Goal: Task Accomplishment & Management: Manage account settings

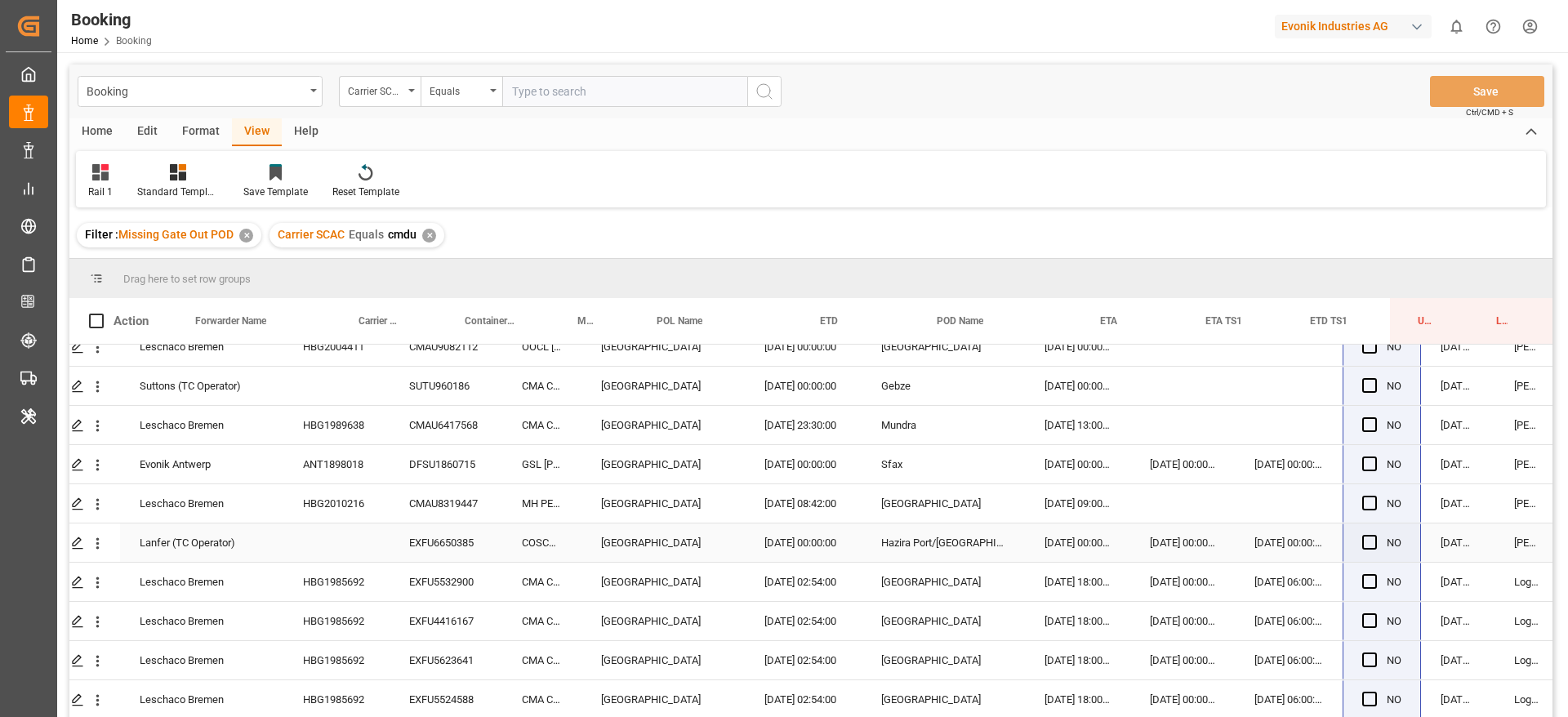
scroll to position [1942, 62]
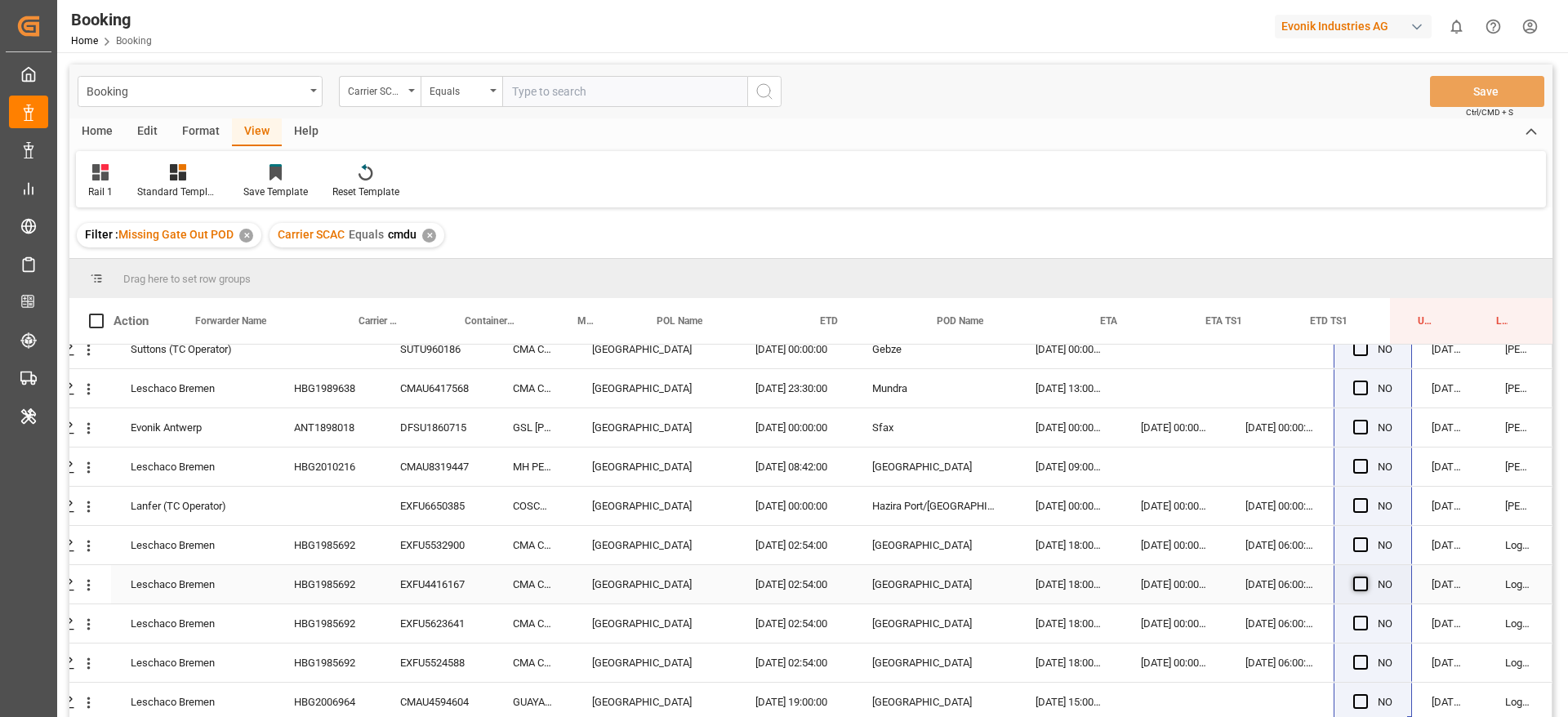
click at [1361, 581] on span "Press SPACE to select this row." at bounding box center [1360, 583] width 14 height 14
click at [1365, 576] on input "Press SPACE to select this row." at bounding box center [1365, 576] width 0 height 0
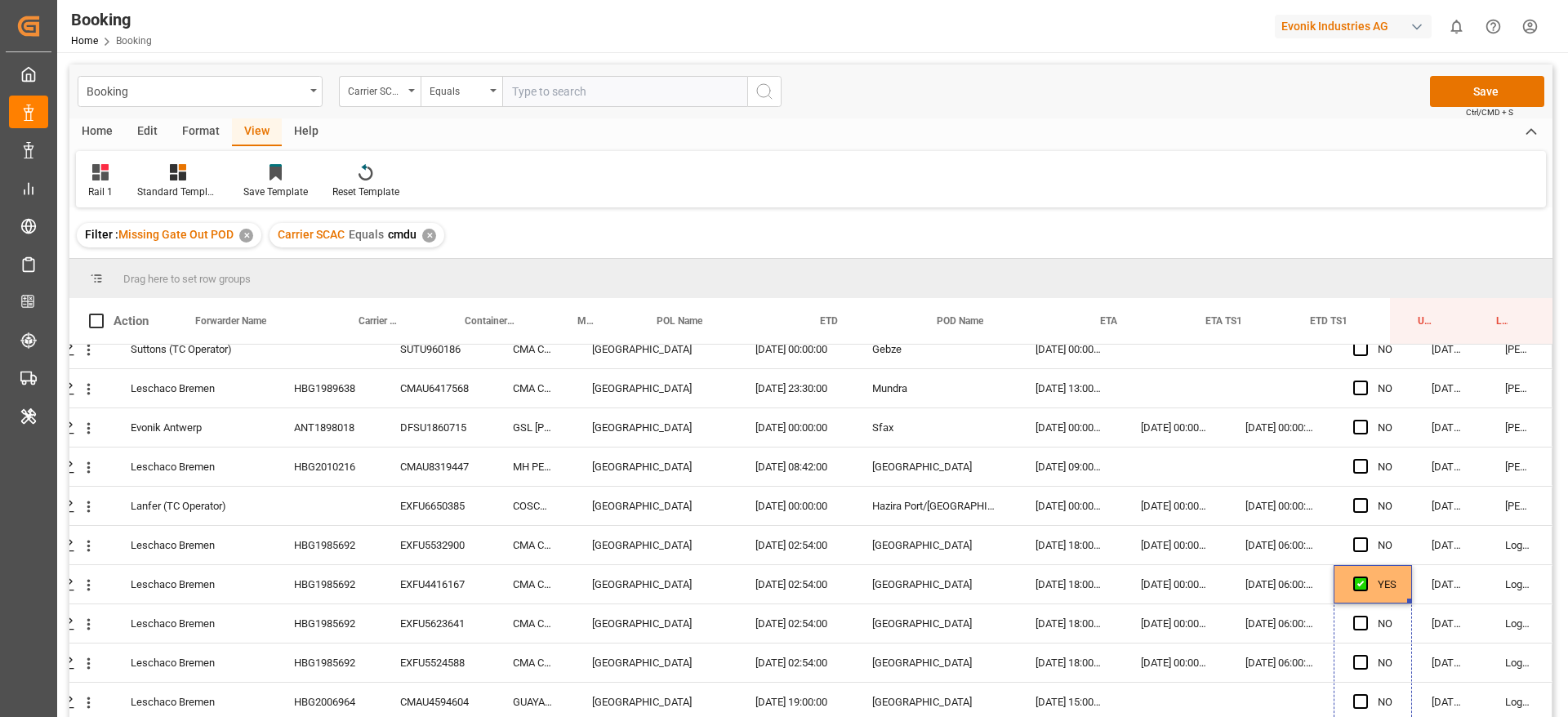
drag, startPoint x: 1403, startPoint y: 594, endPoint x: 1390, endPoint y: 711, distance: 117.7
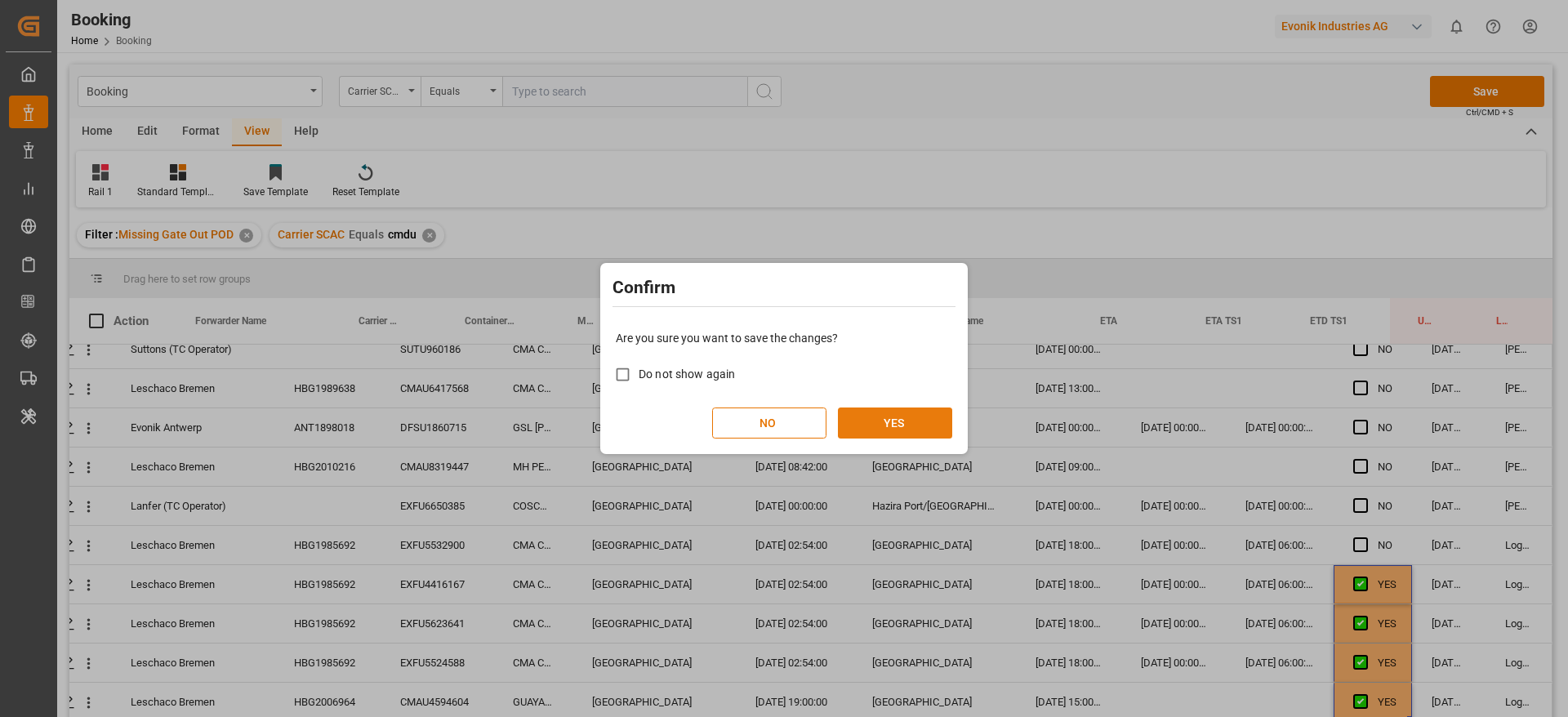
click at [901, 410] on button "YES" at bounding box center [895, 423] width 114 height 31
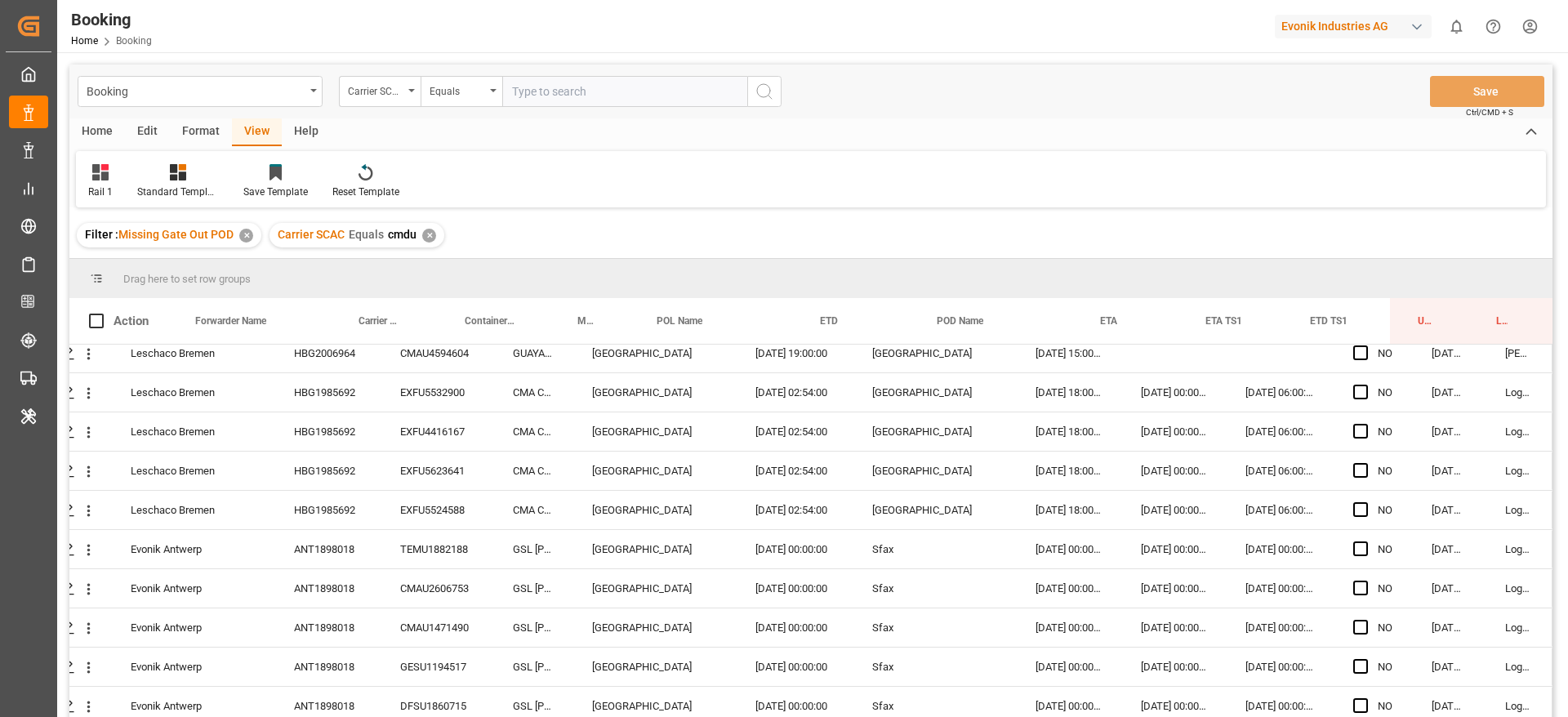
scroll to position [0, 62]
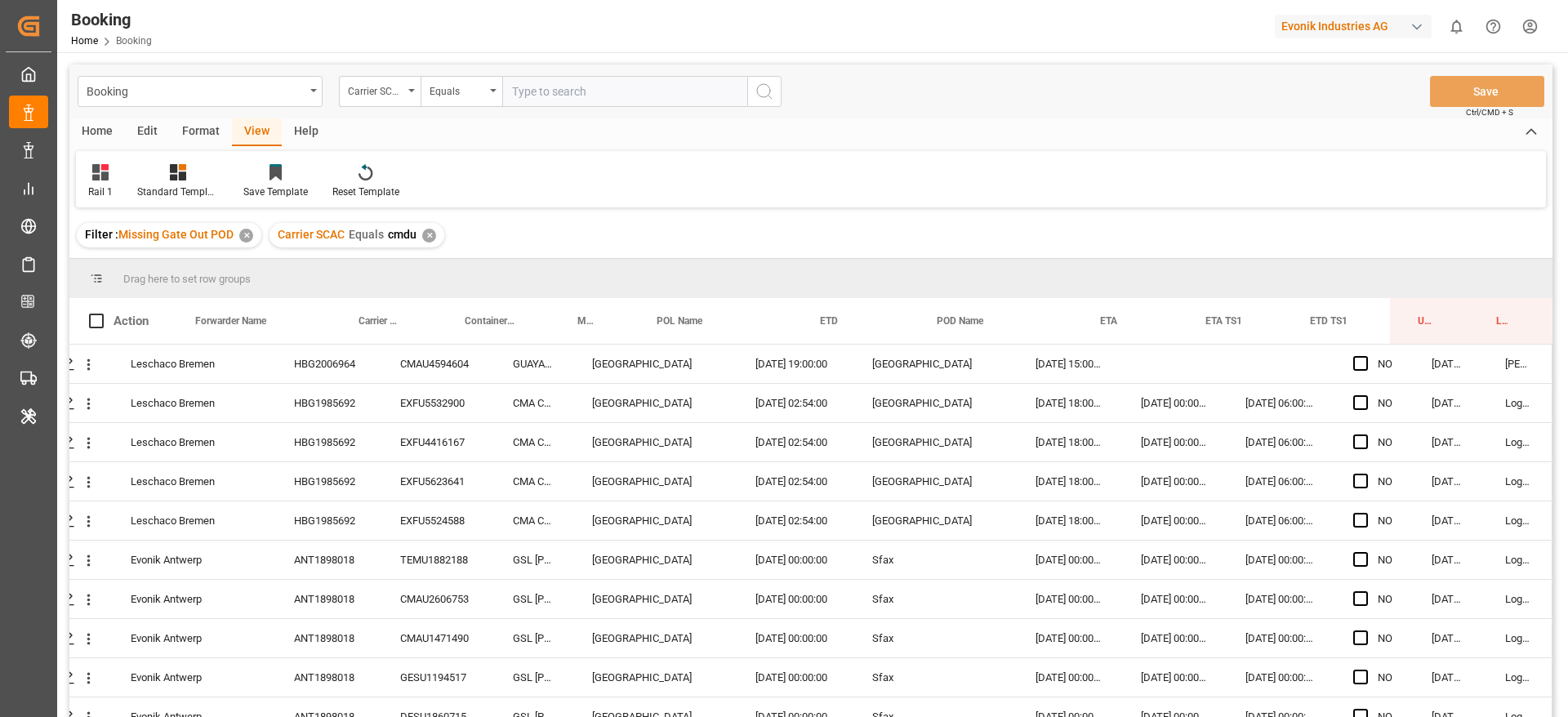
click at [422, 235] on div "✕" at bounding box center [429, 236] width 14 height 14
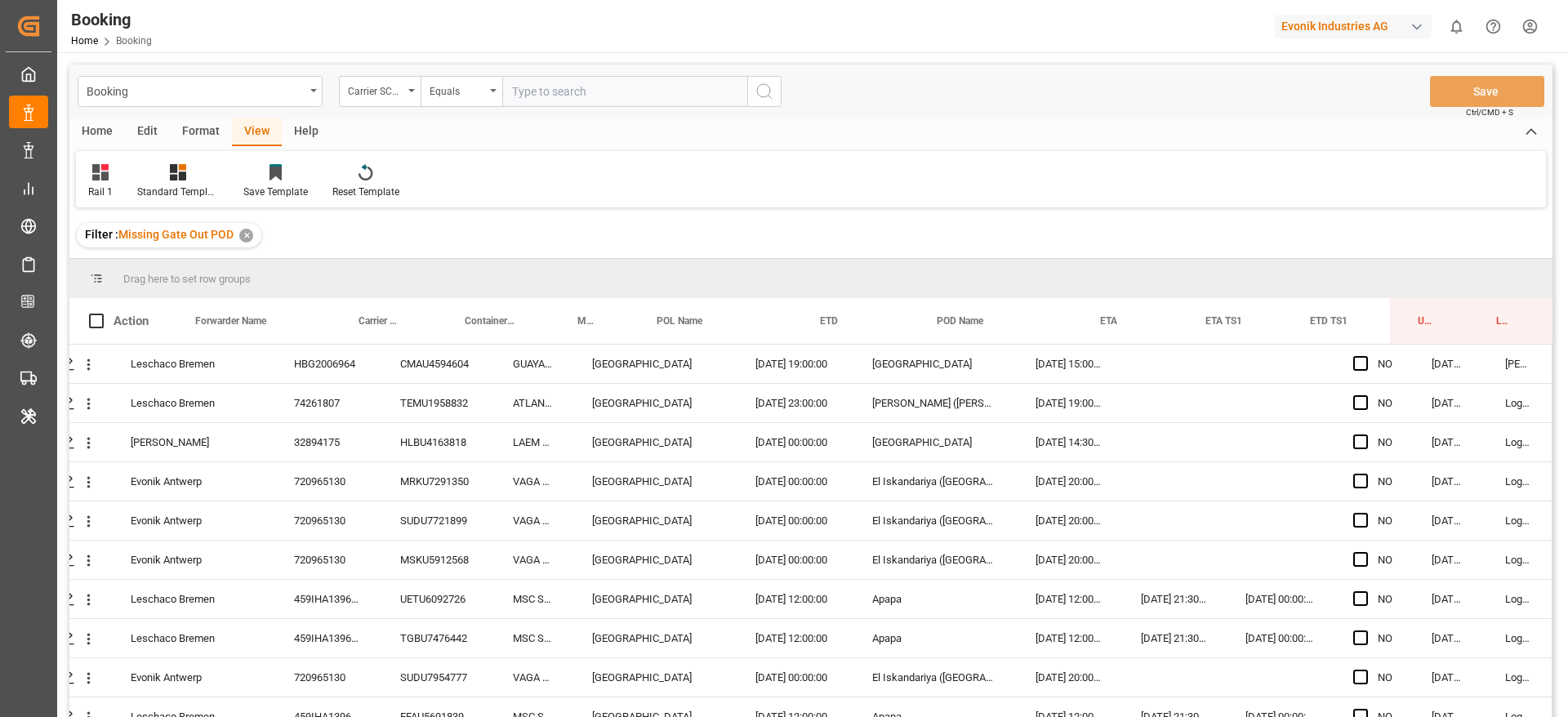
click at [554, 91] on input "text" at bounding box center [625, 91] width 245 height 31
type input "maeu"
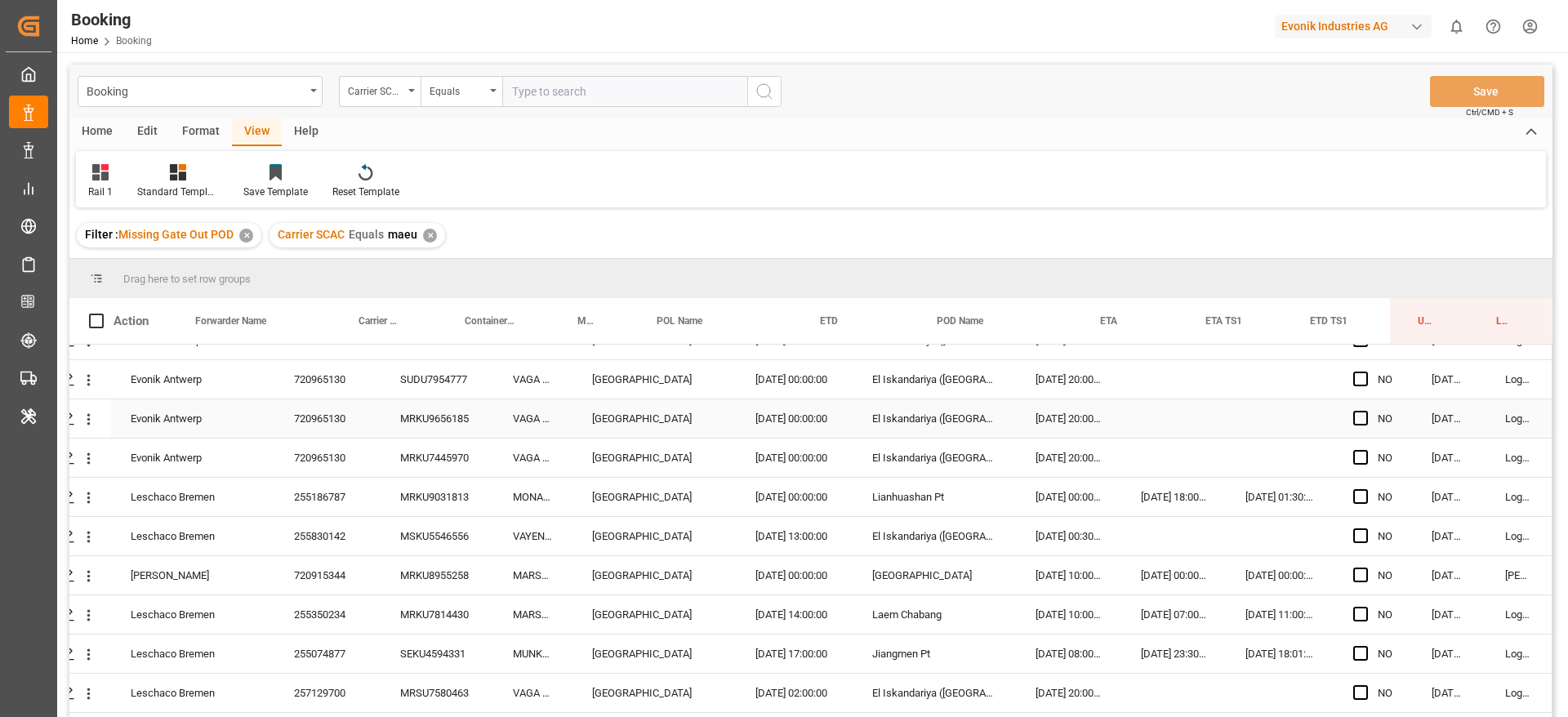
scroll to position [0, 62]
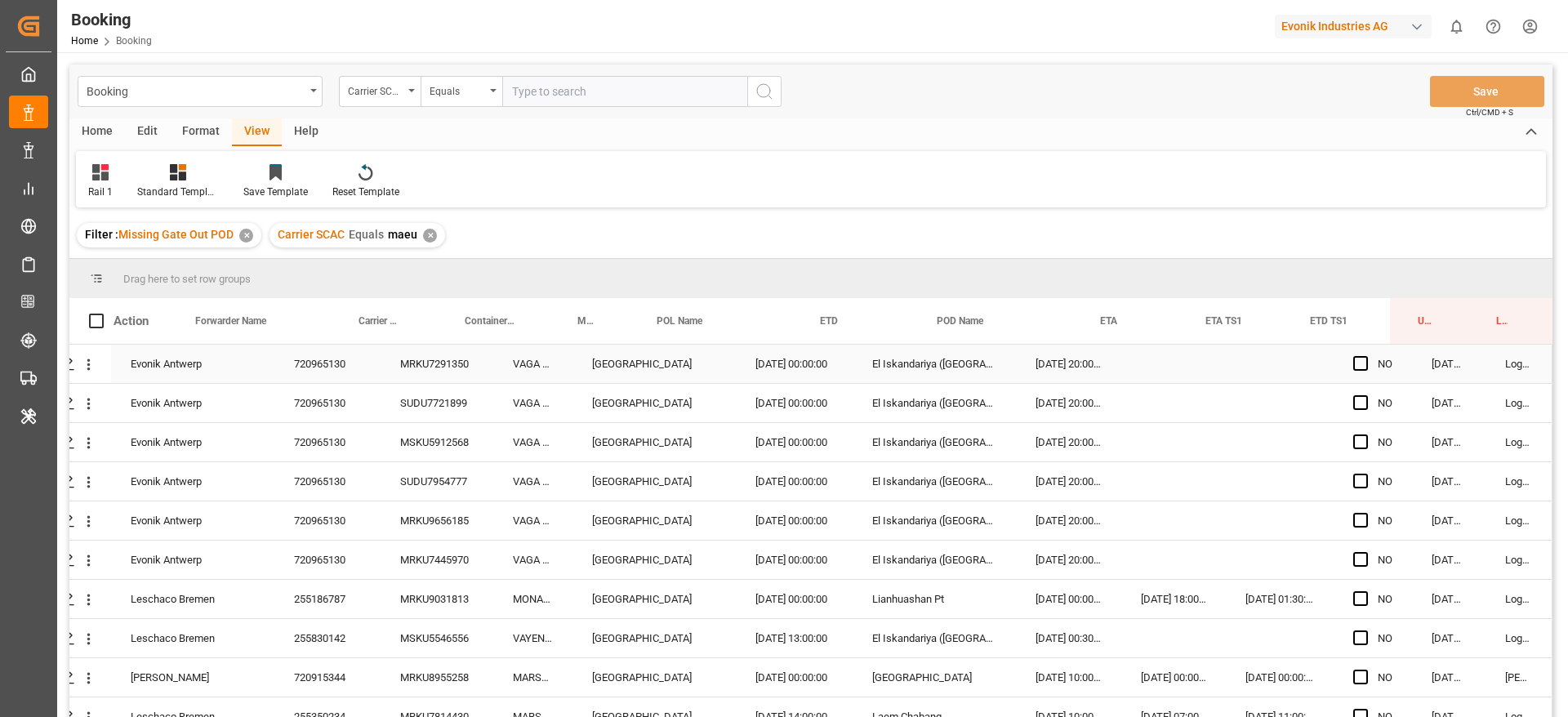
click at [343, 366] on div "720965130" at bounding box center [327, 364] width 106 height 38
click at [341, 605] on div "255186787" at bounding box center [327, 599] width 106 height 38
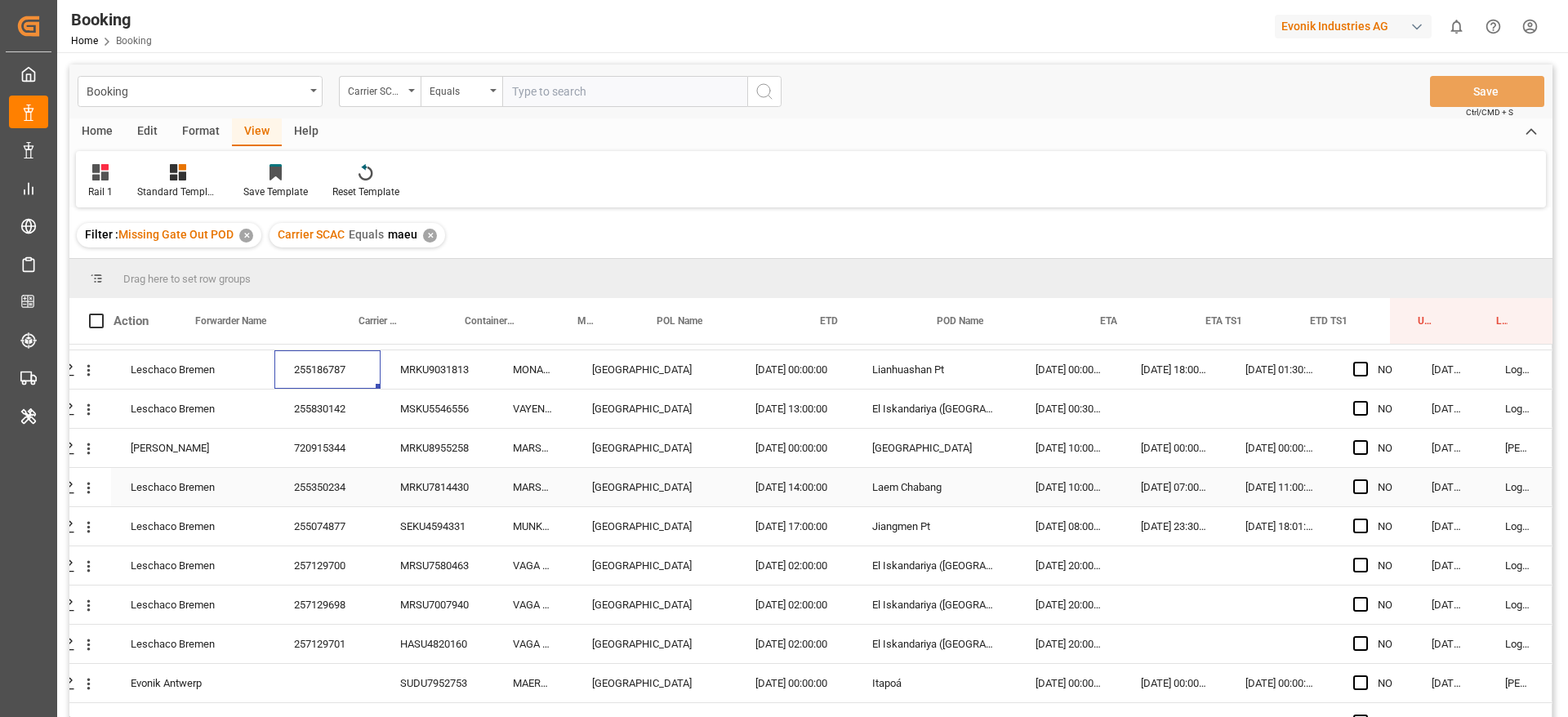
scroll to position [231, 62]
click at [334, 393] on div "255830142" at bounding box center [327, 408] width 106 height 38
click at [340, 456] on div "720915344" at bounding box center [327, 447] width 106 height 38
click at [346, 484] on div "255350234" at bounding box center [327, 486] width 106 height 38
click at [356, 521] on div "255074877" at bounding box center [327, 525] width 106 height 38
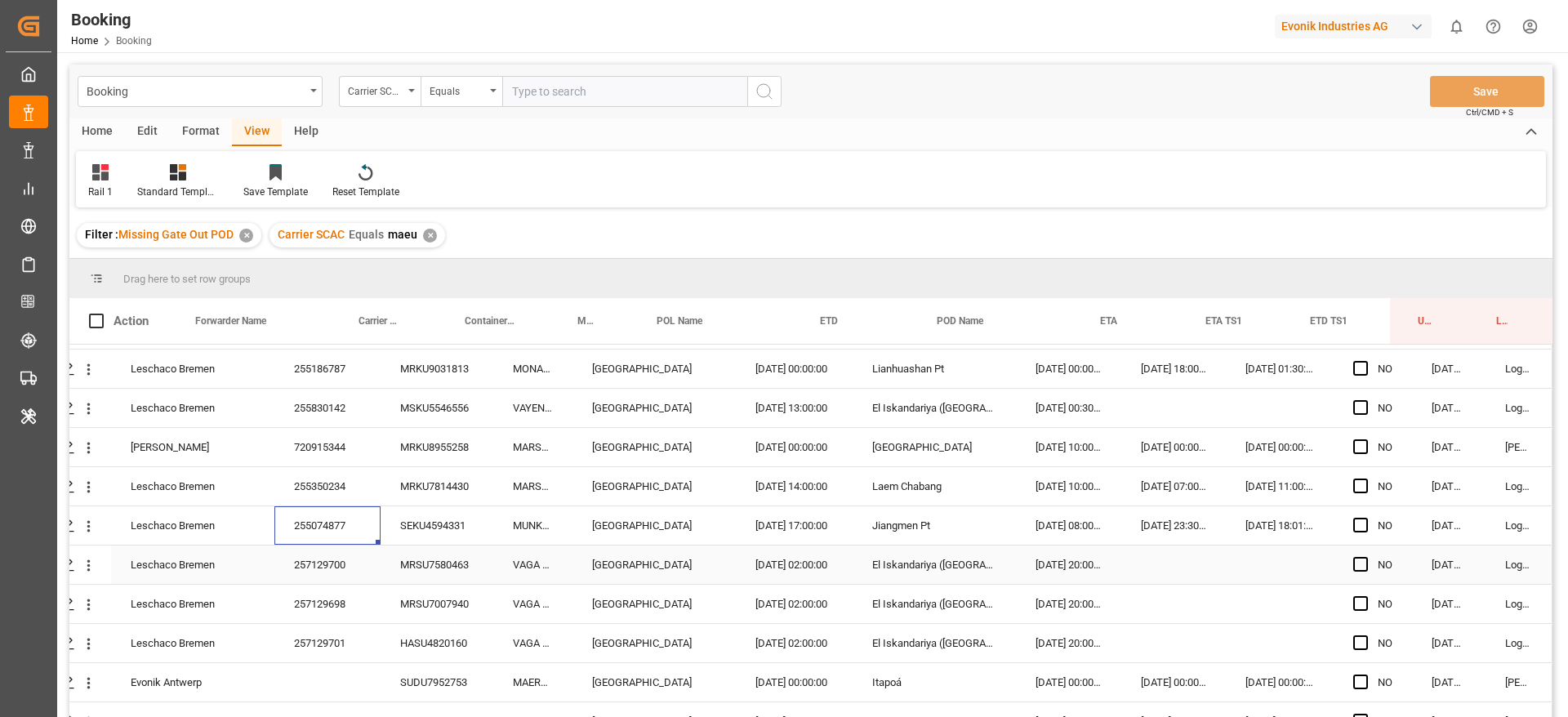
click at [309, 559] on div "257129700" at bounding box center [327, 565] width 106 height 38
click at [339, 594] on div "257129698" at bounding box center [327, 604] width 106 height 38
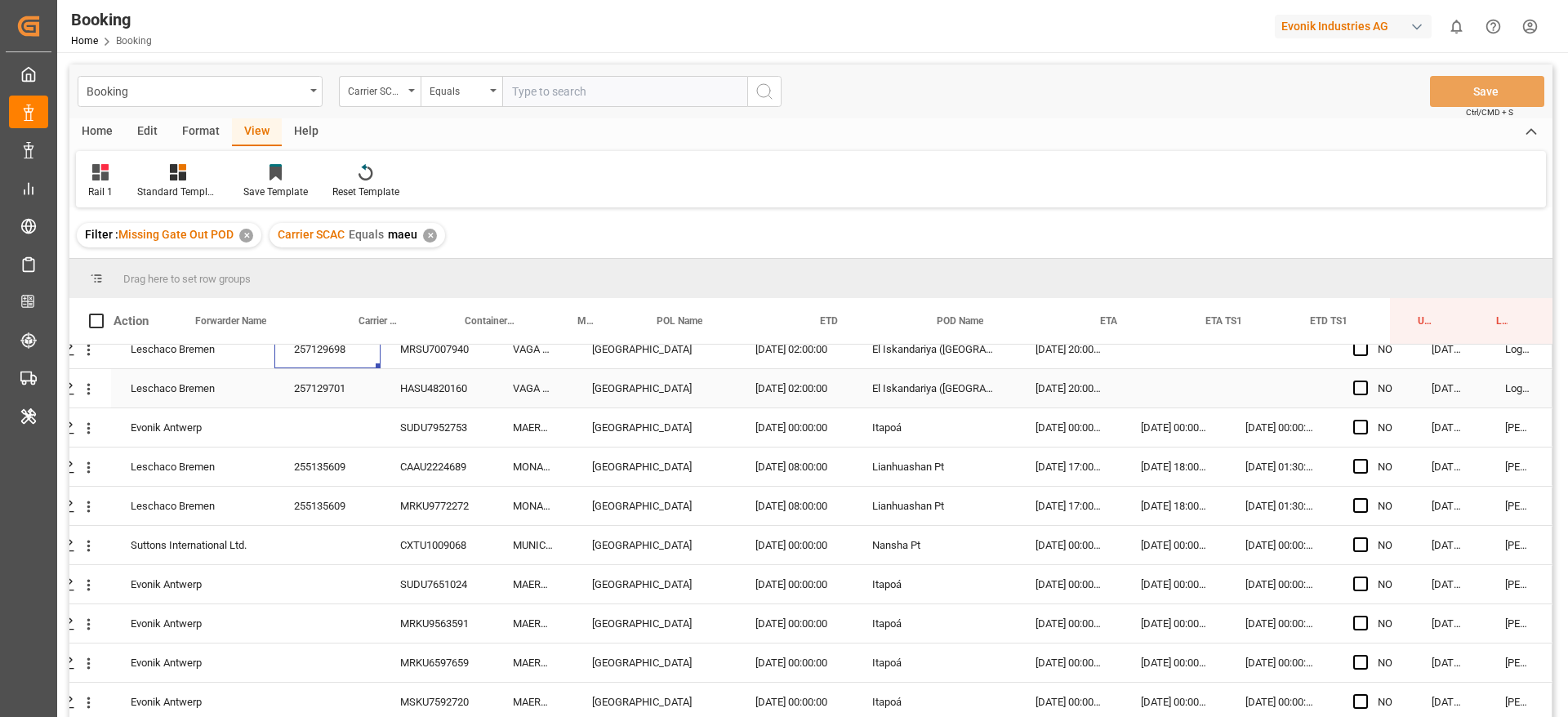
click at [351, 371] on div "257129701" at bounding box center [327, 388] width 106 height 38
click at [442, 422] on div "SUDU7952753" at bounding box center [437, 427] width 112 height 38
click at [337, 479] on div "255135609" at bounding box center [327, 467] width 106 height 38
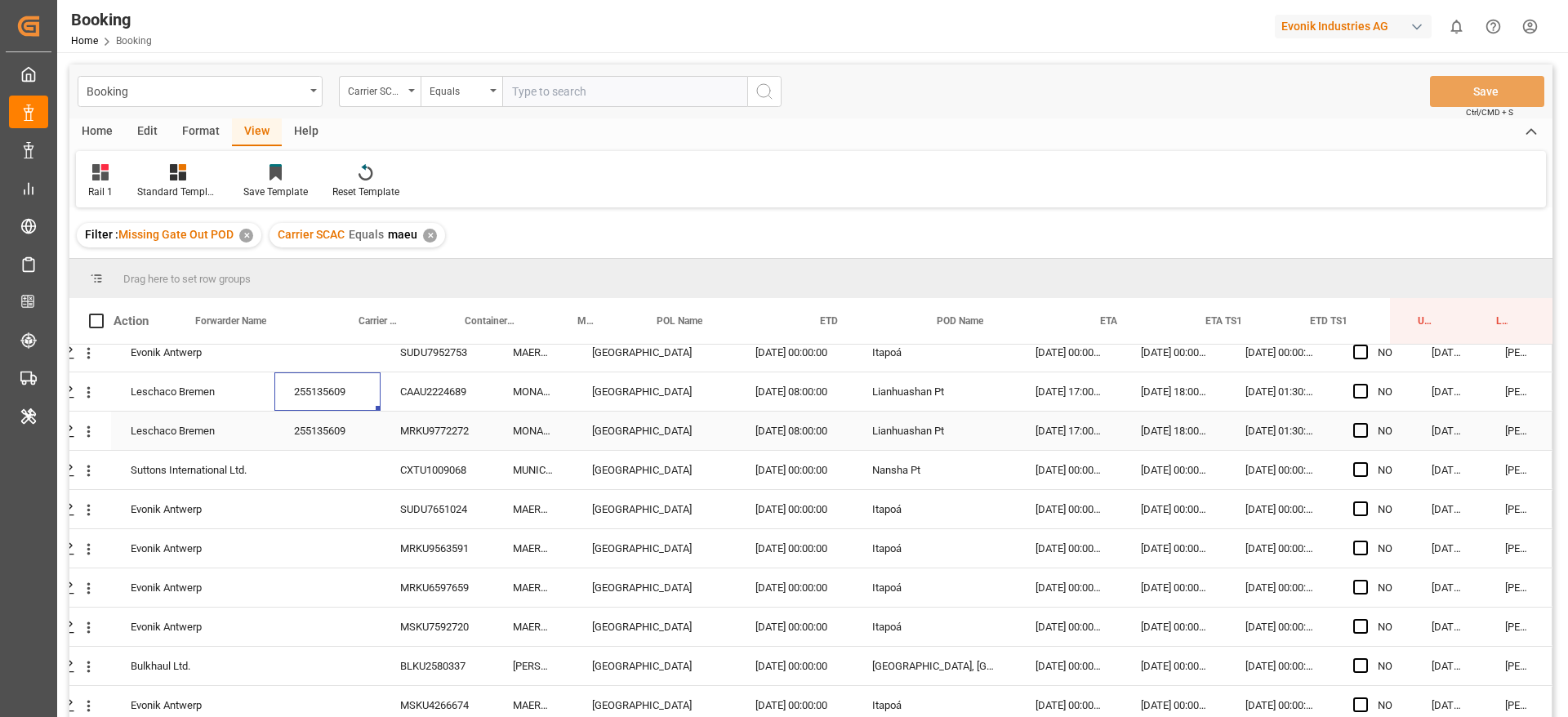
click at [328, 431] on div "255135609" at bounding box center [327, 431] width 106 height 38
click at [424, 483] on div "CXTU1009068" at bounding box center [437, 470] width 112 height 38
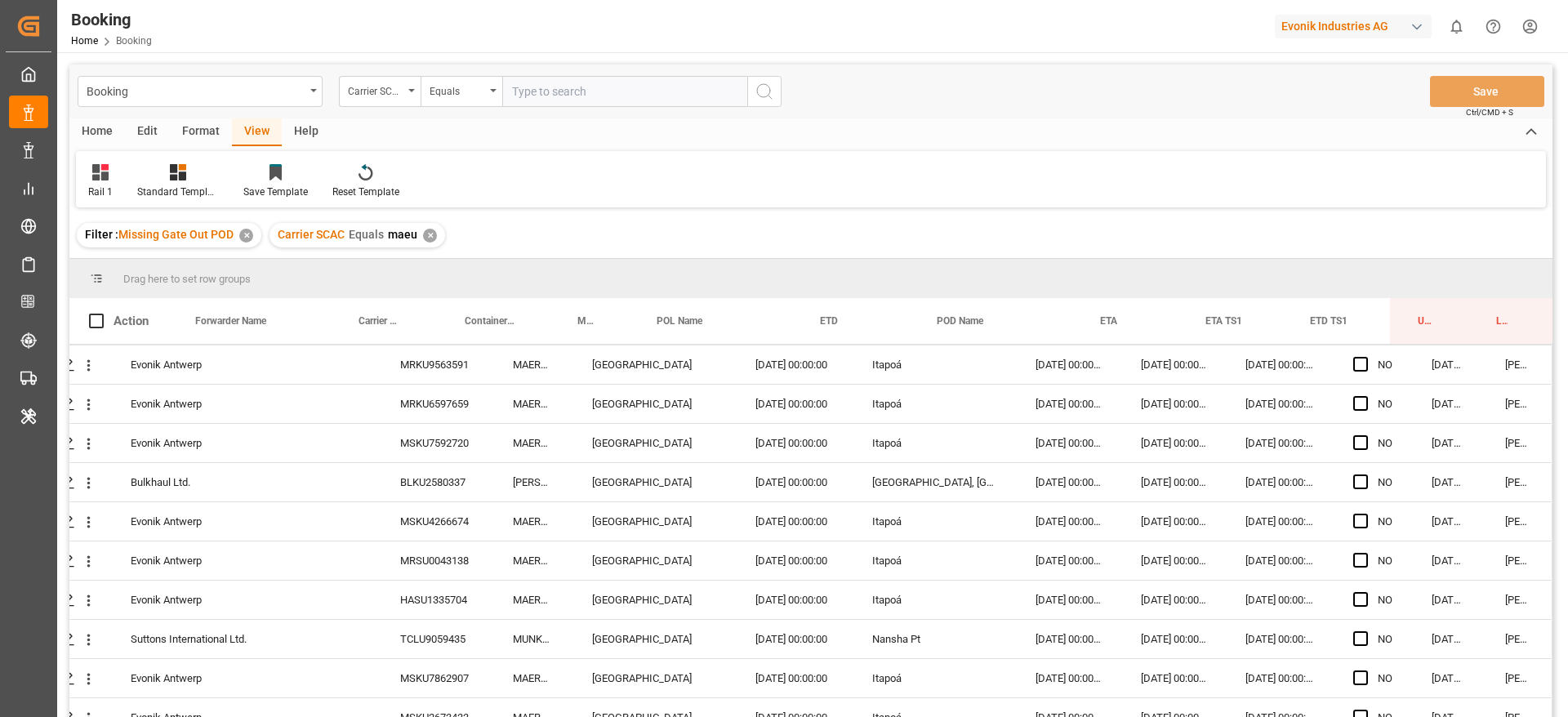
scroll to position [747, 62]
click at [446, 436] on div "MSKU7592720" at bounding box center [437, 440] width 112 height 38
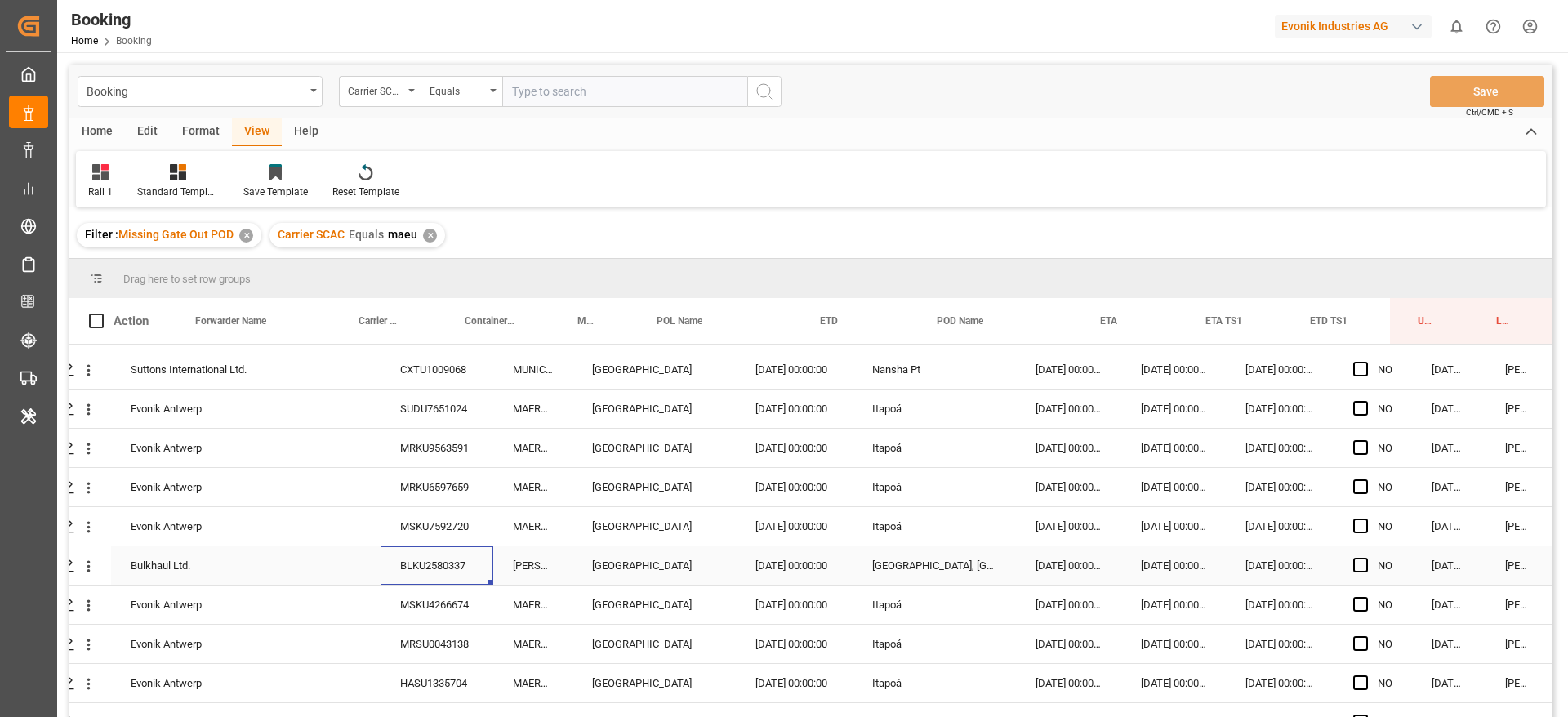
click at [438, 553] on div "BLKU2580337" at bounding box center [437, 565] width 112 height 38
click at [414, 695] on div "HASU1335704" at bounding box center [437, 683] width 112 height 38
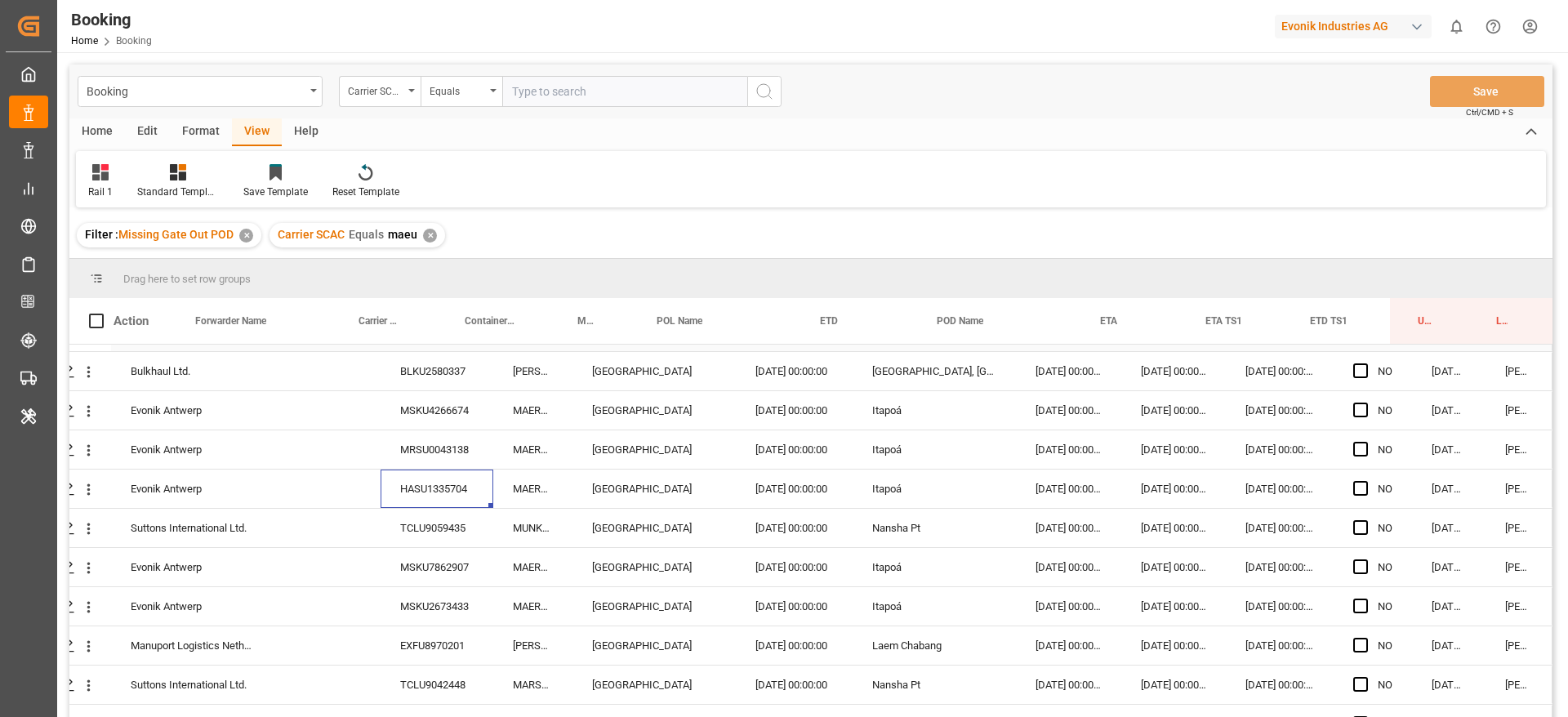
scroll to position [884, 62]
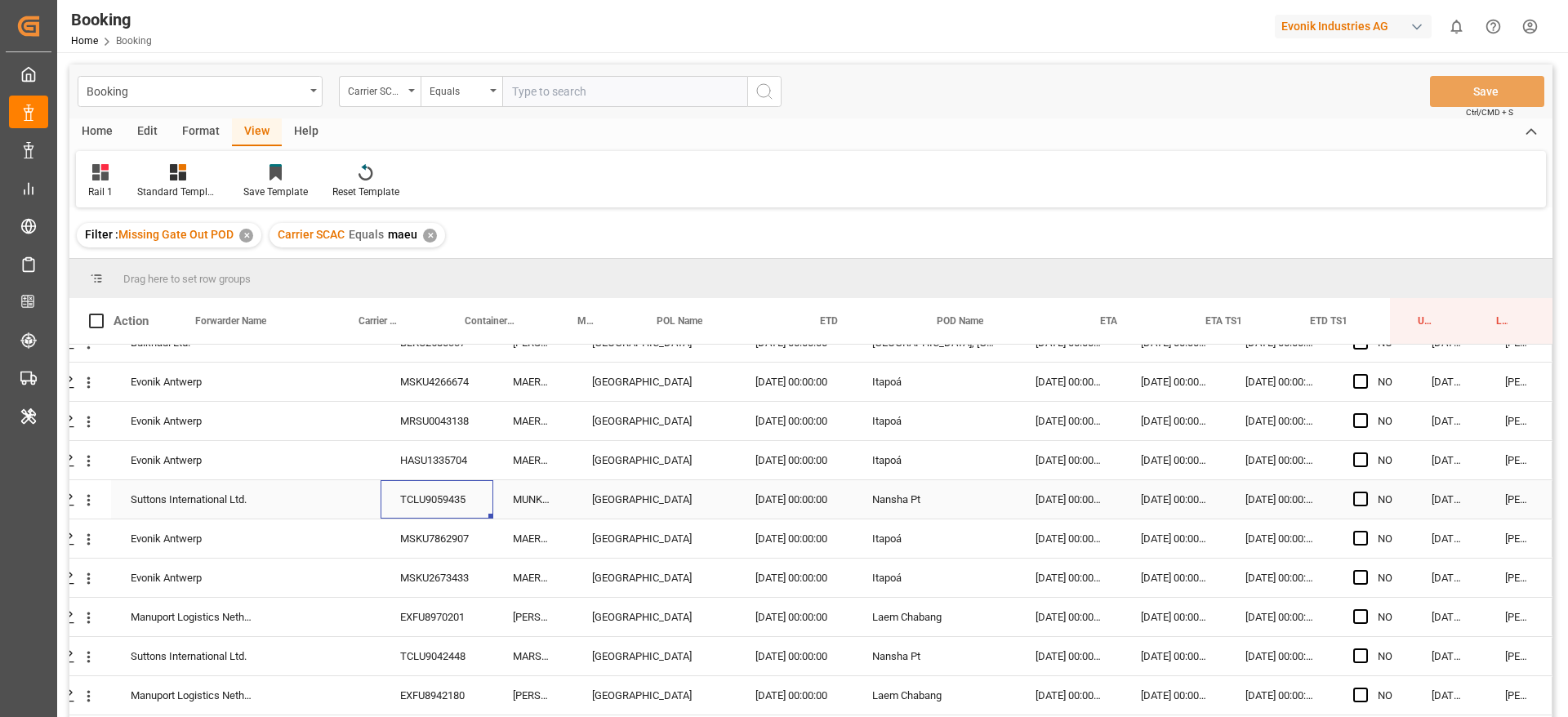
click at [438, 491] on div "TCLU9059435" at bounding box center [437, 499] width 112 height 38
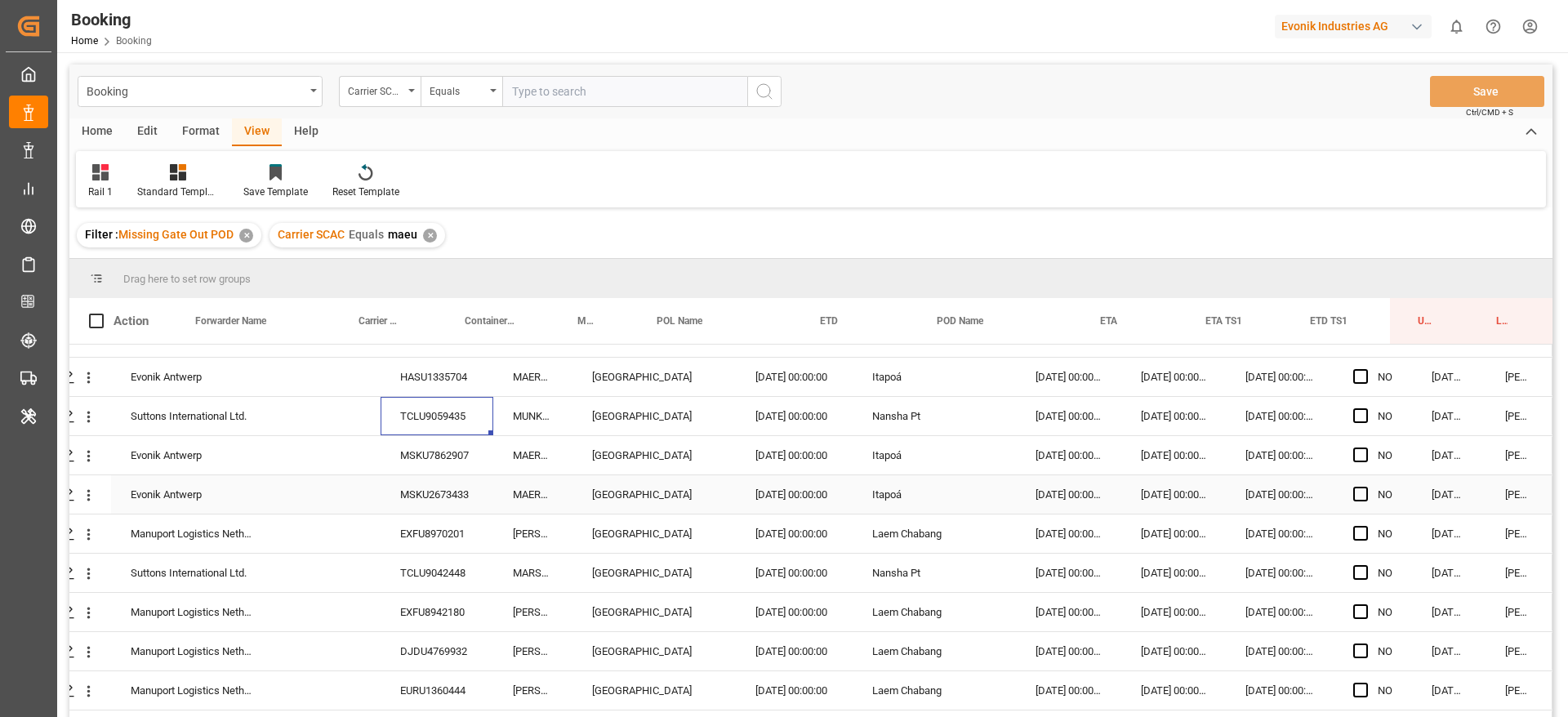
scroll to position [970, 62]
click at [448, 485] on div "MSKU2673433" at bounding box center [437, 491] width 112 height 38
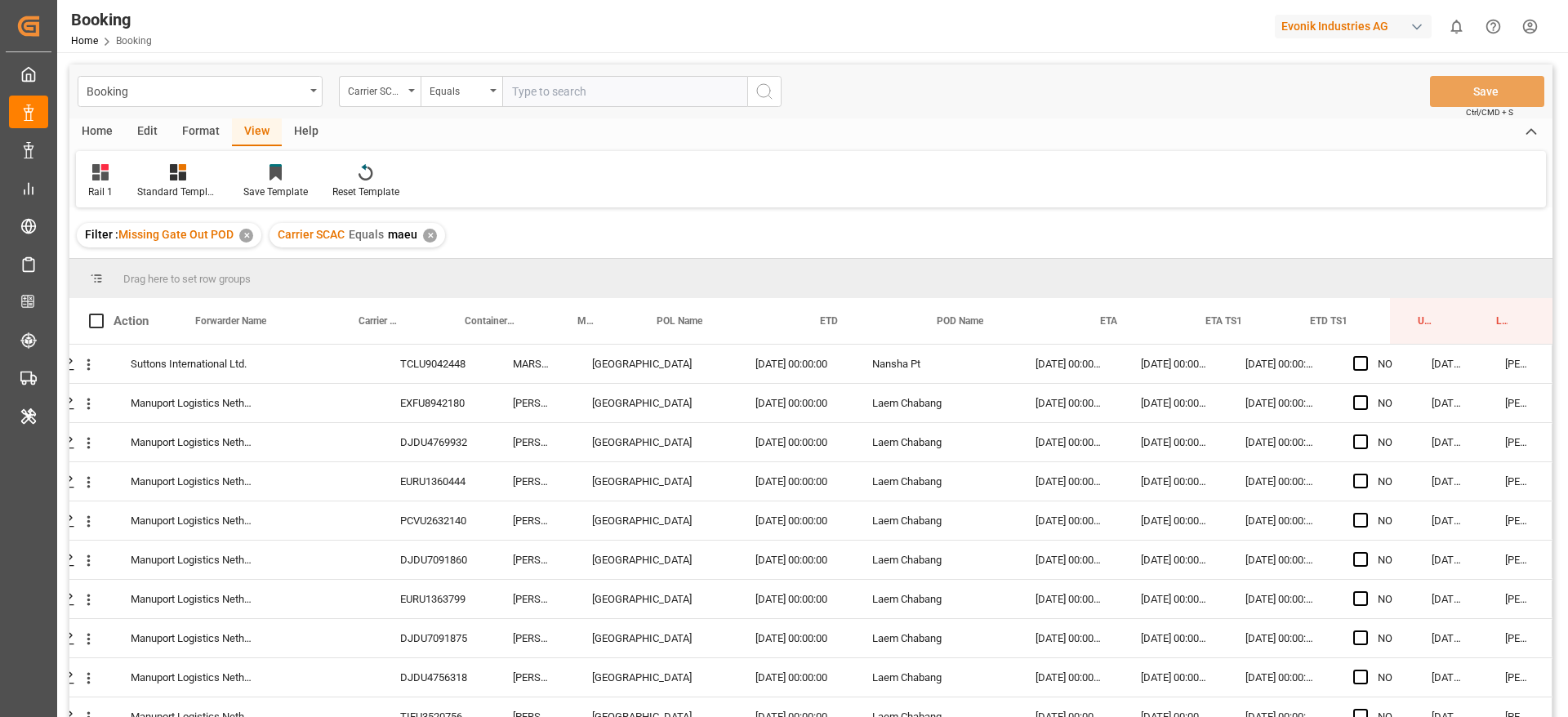
scroll to position [1178, 62]
click at [439, 490] on div "EURU1360444" at bounding box center [437, 479] width 112 height 38
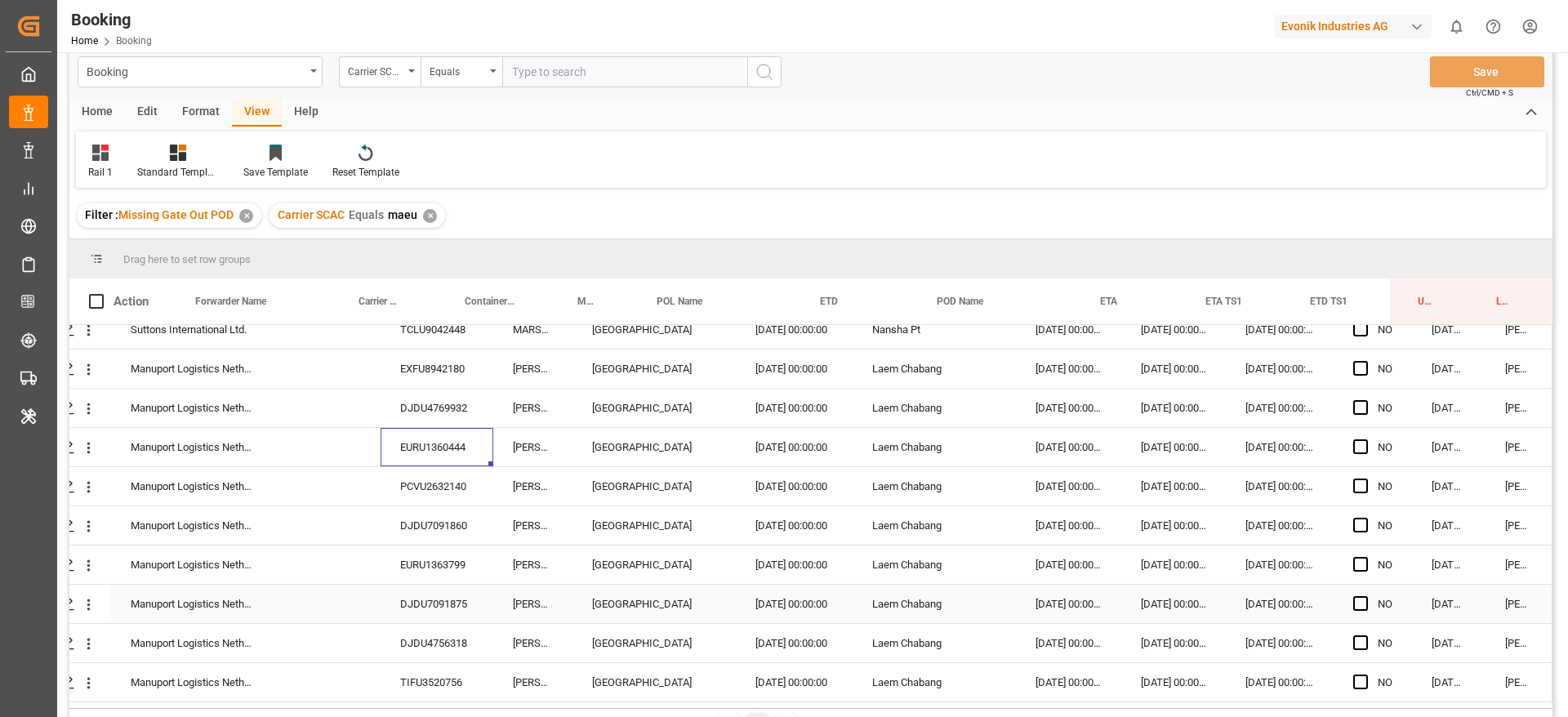
scroll to position [0, 0]
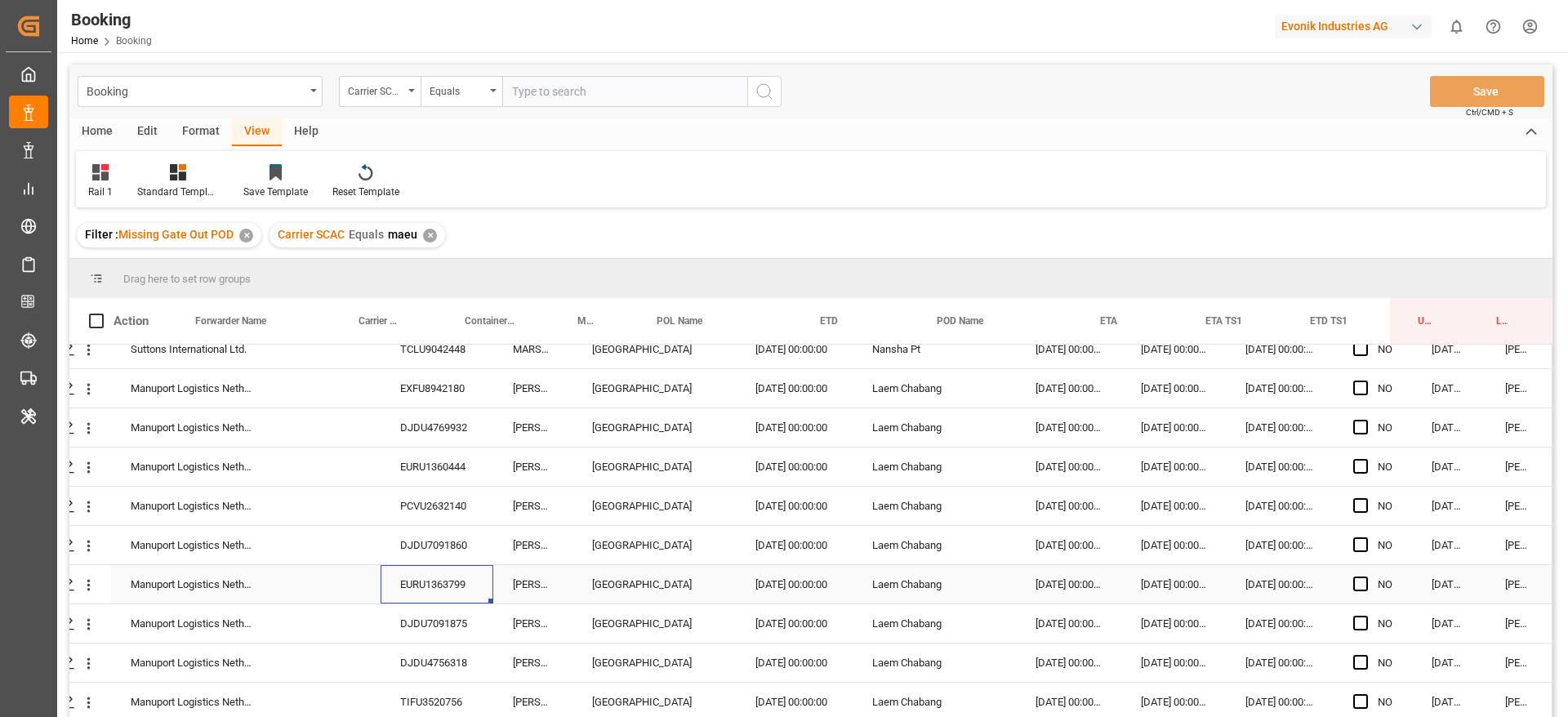
click at [458, 594] on div "EURU1363799" at bounding box center [437, 584] width 112 height 38
click at [436, 533] on div "DJDU7091860" at bounding box center [437, 545] width 112 height 38
click at [444, 496] on div "PCVU2632140" at bounding box center [437, 506] width 112 height 38
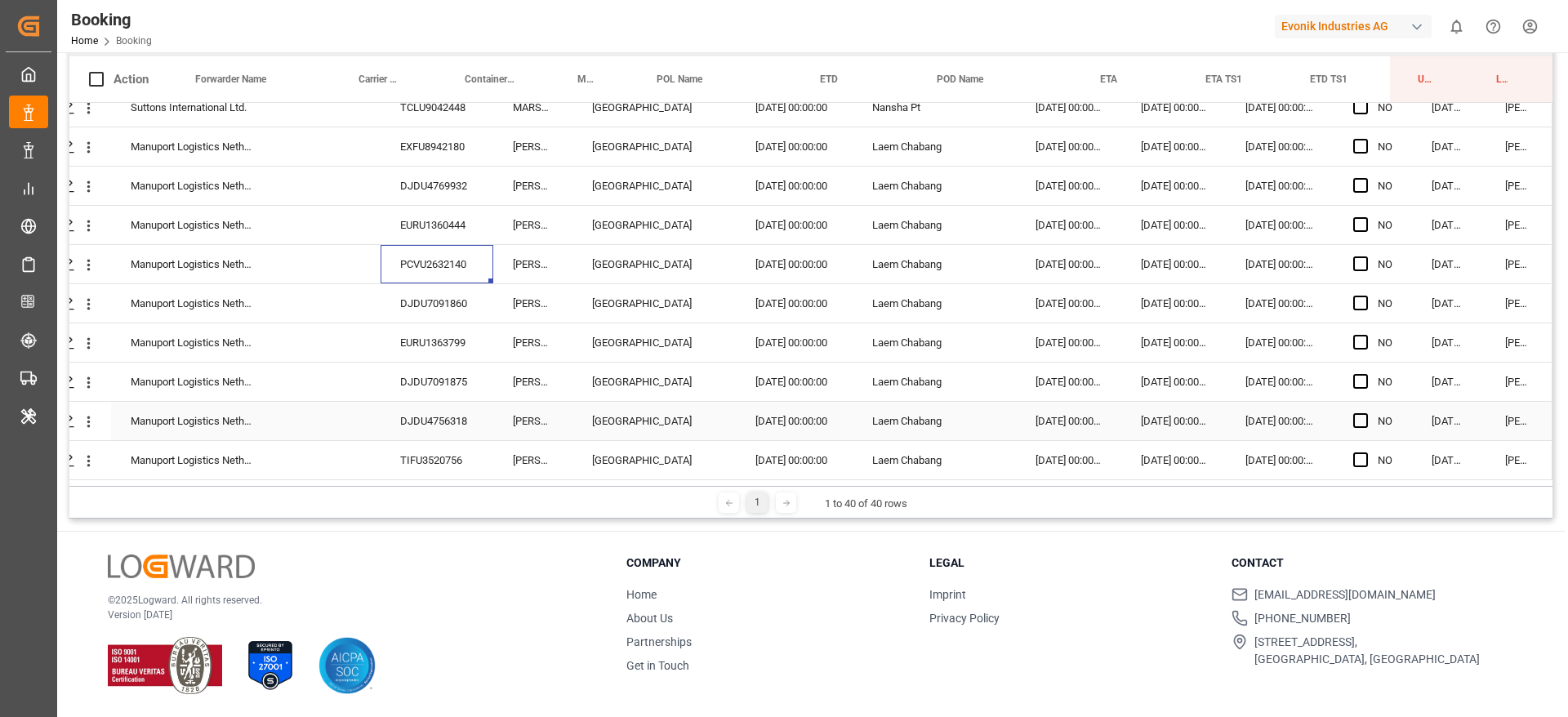
click at [434, 402] on div "DJDU4756318" at bounding box center [437, 421] width 112 height 38
click at [81, 256] on icon "open menu" at bounding box center [89, 265] width 17 height 17
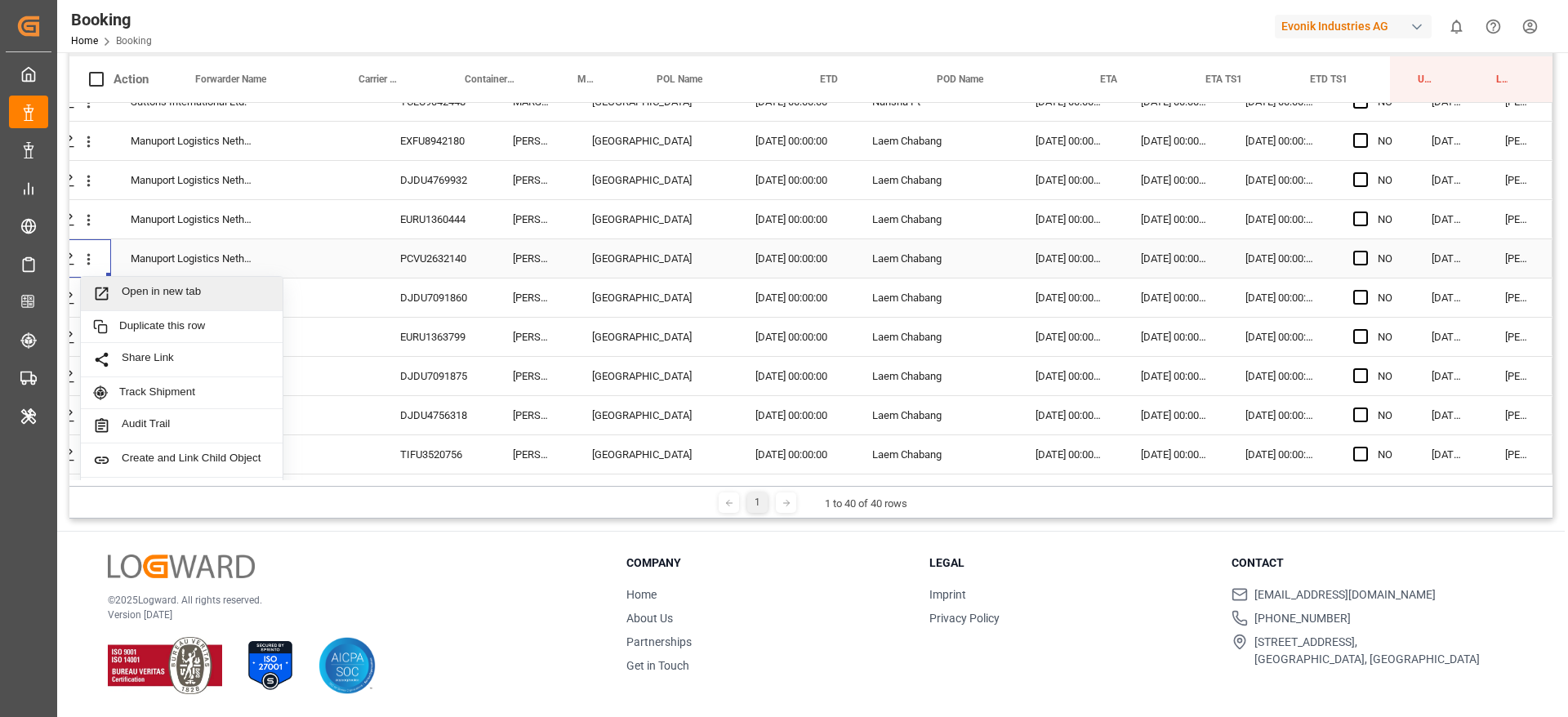
click at [175, 292] on span "Open in new tab" at bounding box center [196, 294] width 149 height 17
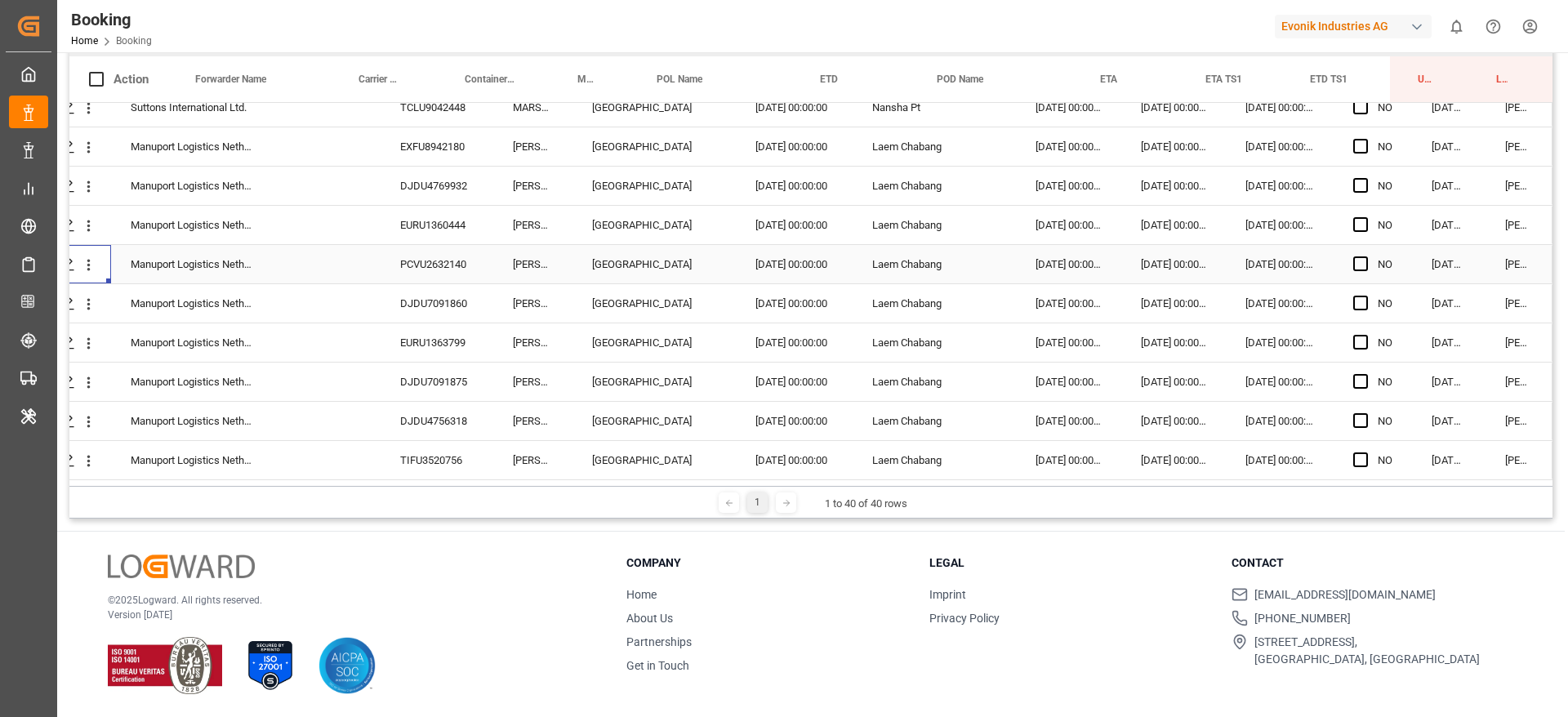
click at [432, 299] on div "DJDU7091860" at bounding box center [437, 303] width 112 height 38
click at [453, 343] on div "EURU1363799" at bounding box center [437, 342] width 112 height 38
click at [85, 304] on icon "open menu" at bounding box center [89, 304] width 17 height 17
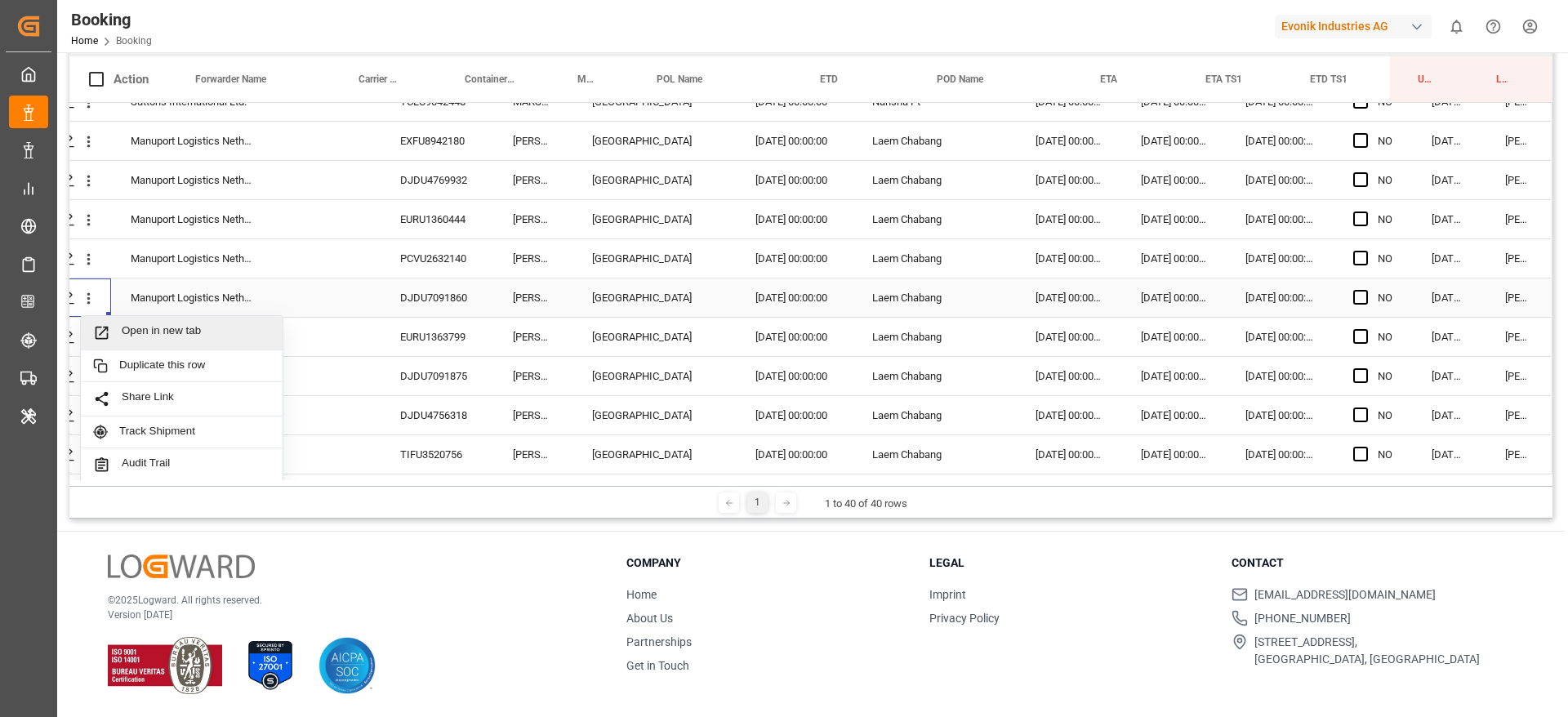
click at [176, 318] on div "Open in new tab" at bounding box center [181, 333] width 202 height 34
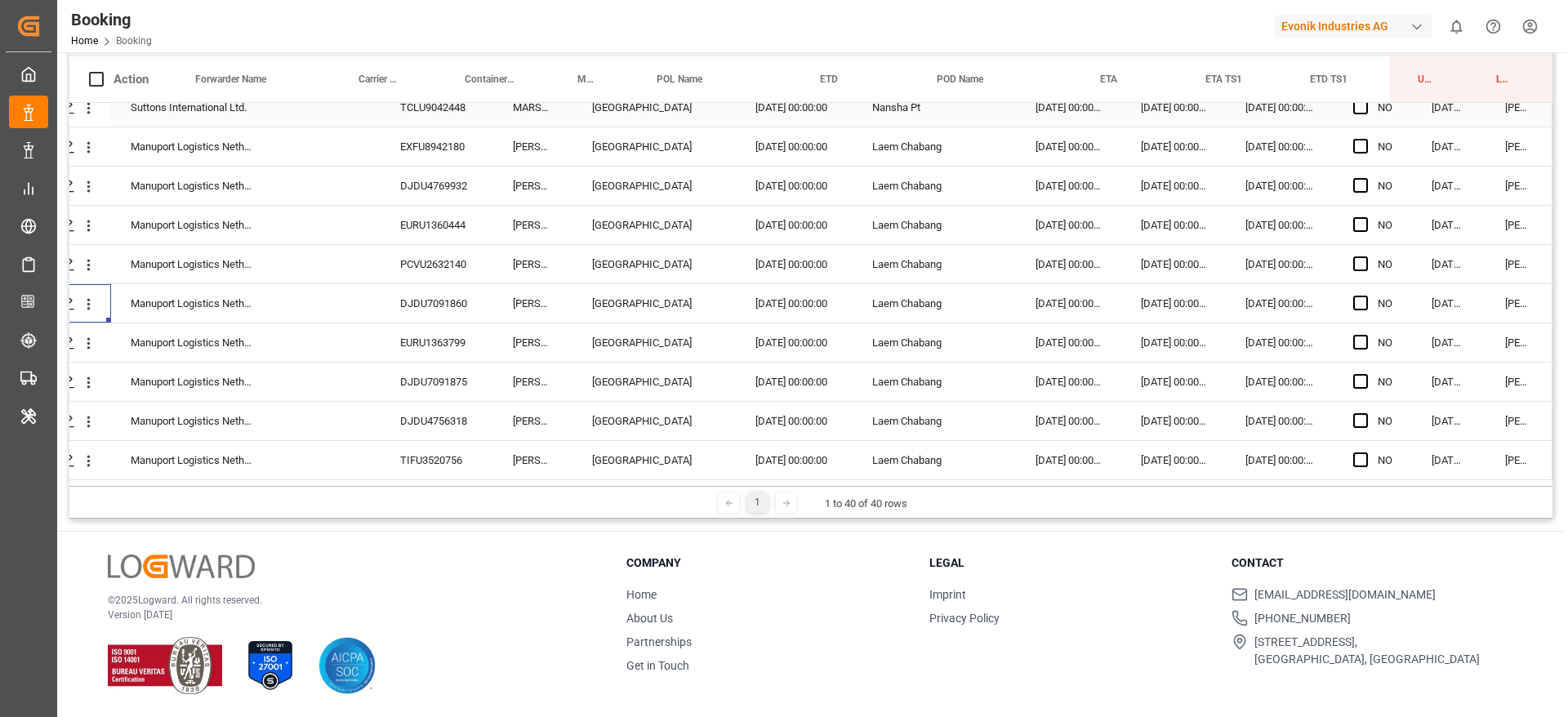
scroll to position [1016, 62]
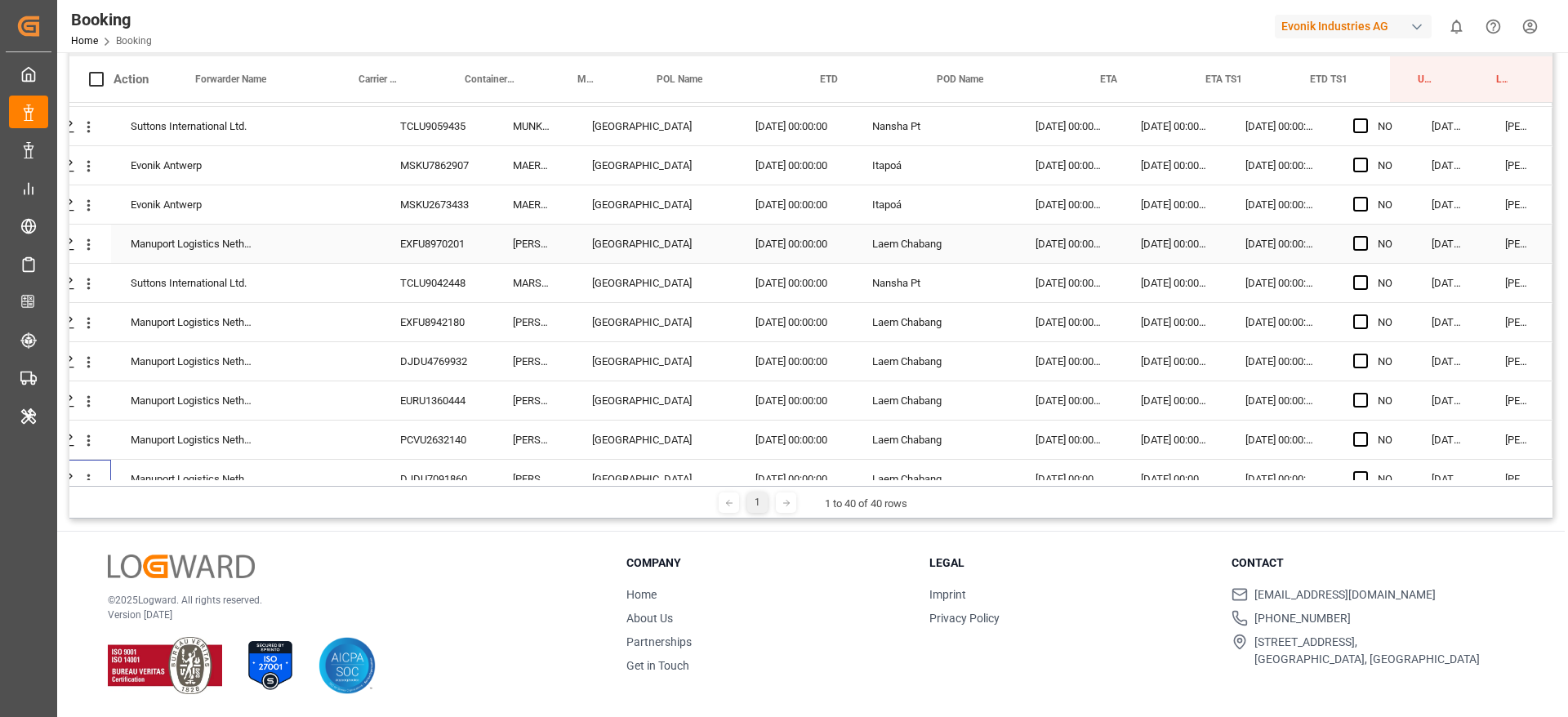
click at [428, 251] on div "EXFU8970201" at bounding box center [437, 244] width 112 height 38
click at [446, 322] on div "EXFU8942180" at bounding box center [437, 322] width 112 height 38
click at [81, 242] on icon "open menu" at bounding box center [89, 244] width 17 height 17
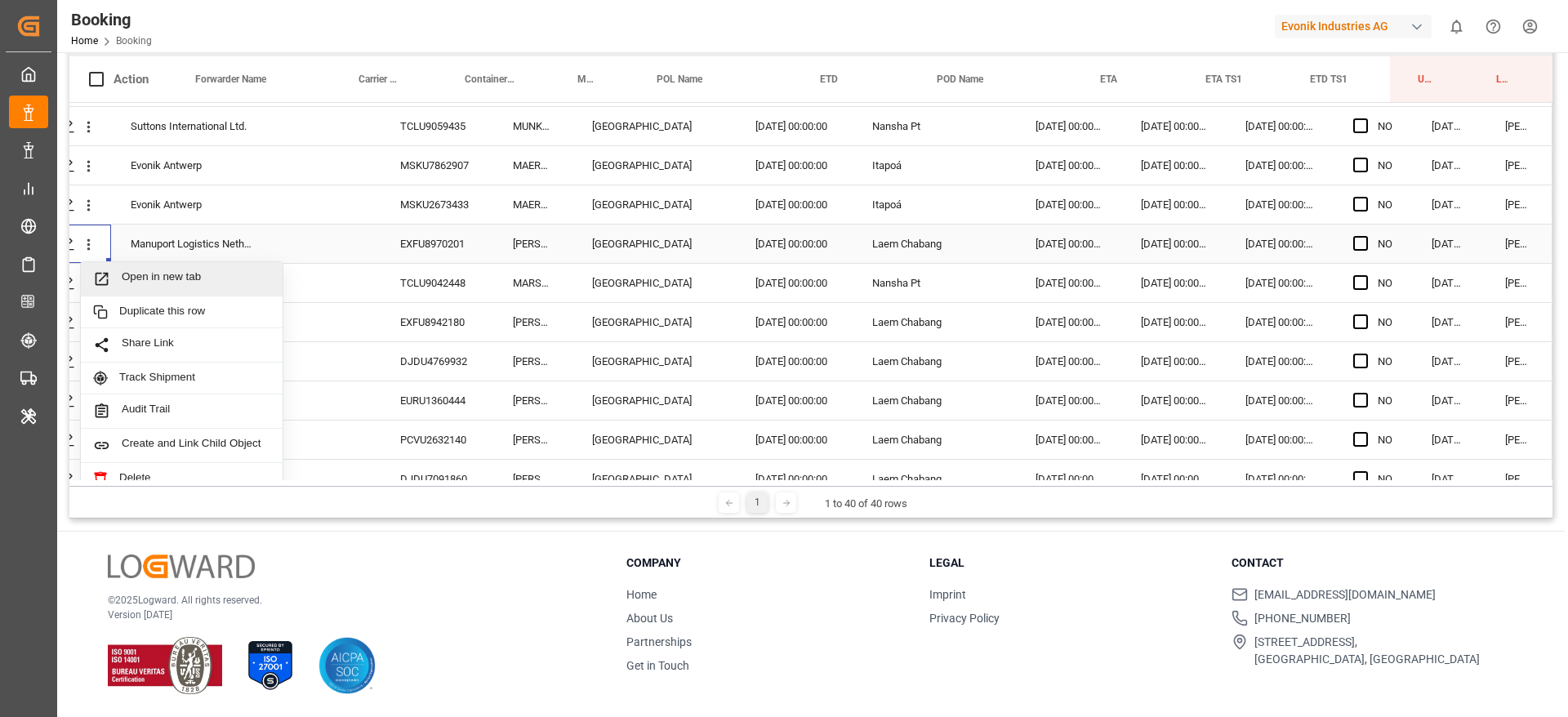
click at [169, 275] on span "Open in new tab" at bounding box center [196, 279] width 149 height 17
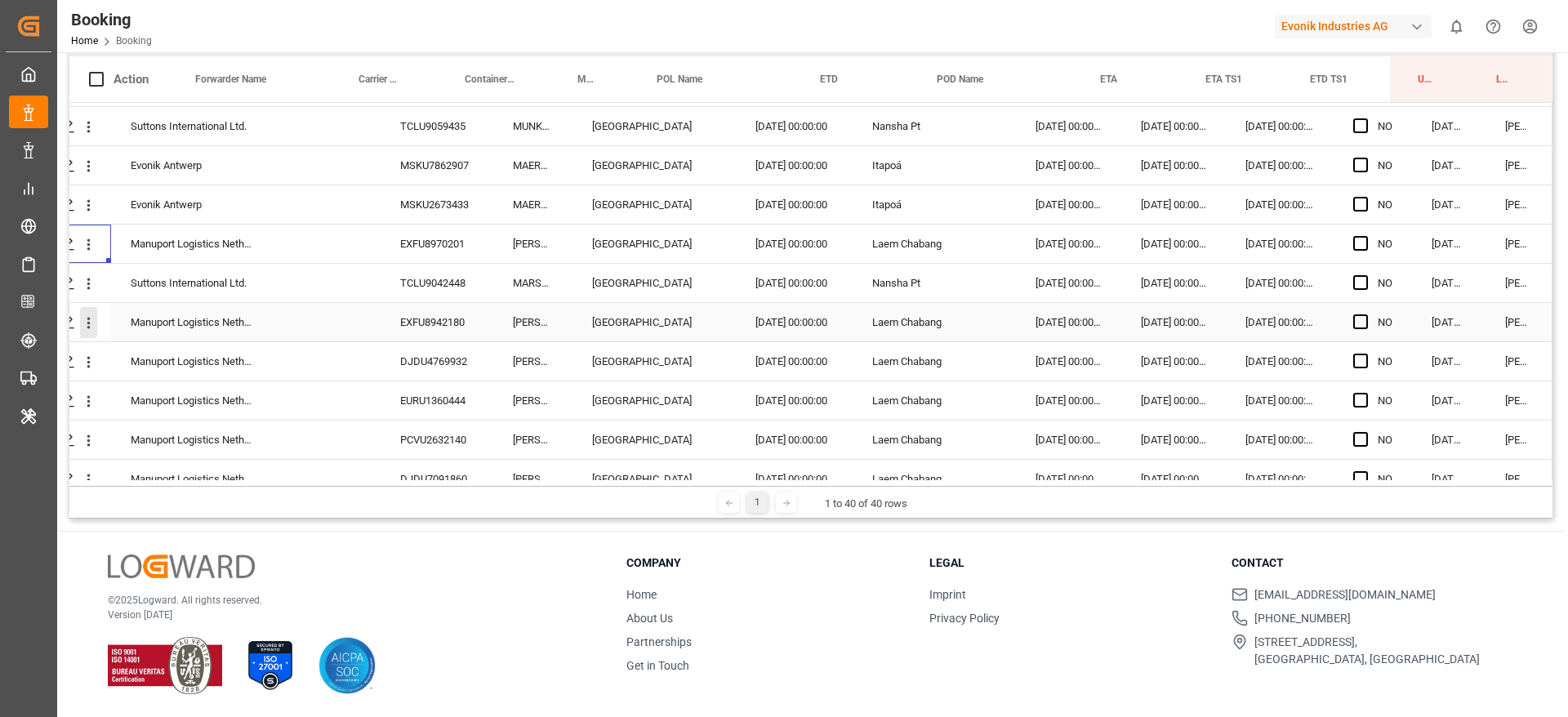
click at [86, 330] on icon "open menu" at bounding box center [89, 323] width 17 height 17
click at [170, 349] on span "Open in new tab" at bounding box center [196, 358] width 149 height 17
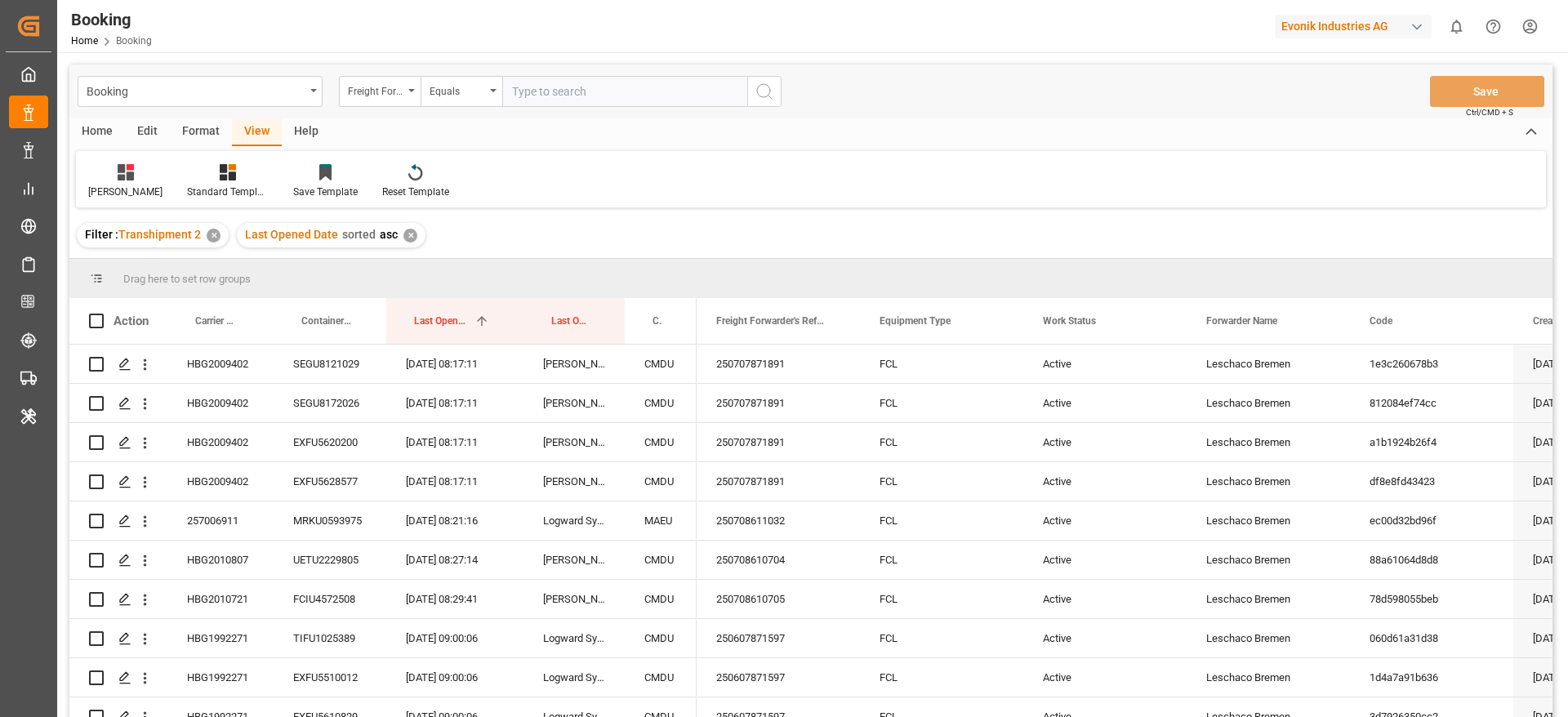
click at [198, 135] on div "Format" at bounding box center [201, 132] width 62 height 28
click at [134, 189] on div "Filter Rows" at bounding box center [112, 192] width 49 height 14
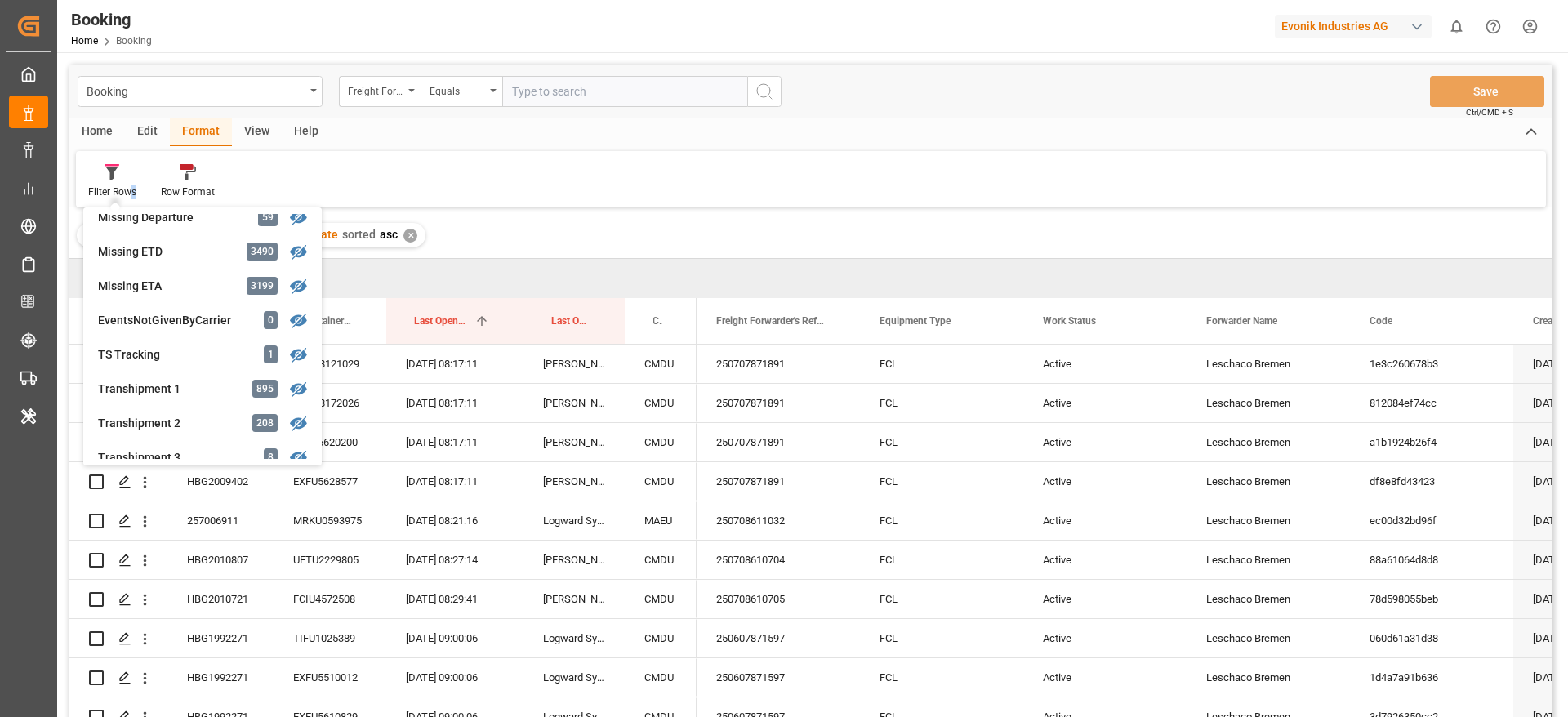
scroll to position [396, 0]
click at [171, 446] on div "Transhipment 3" at bounding box center [169, 453] width 143 height 17
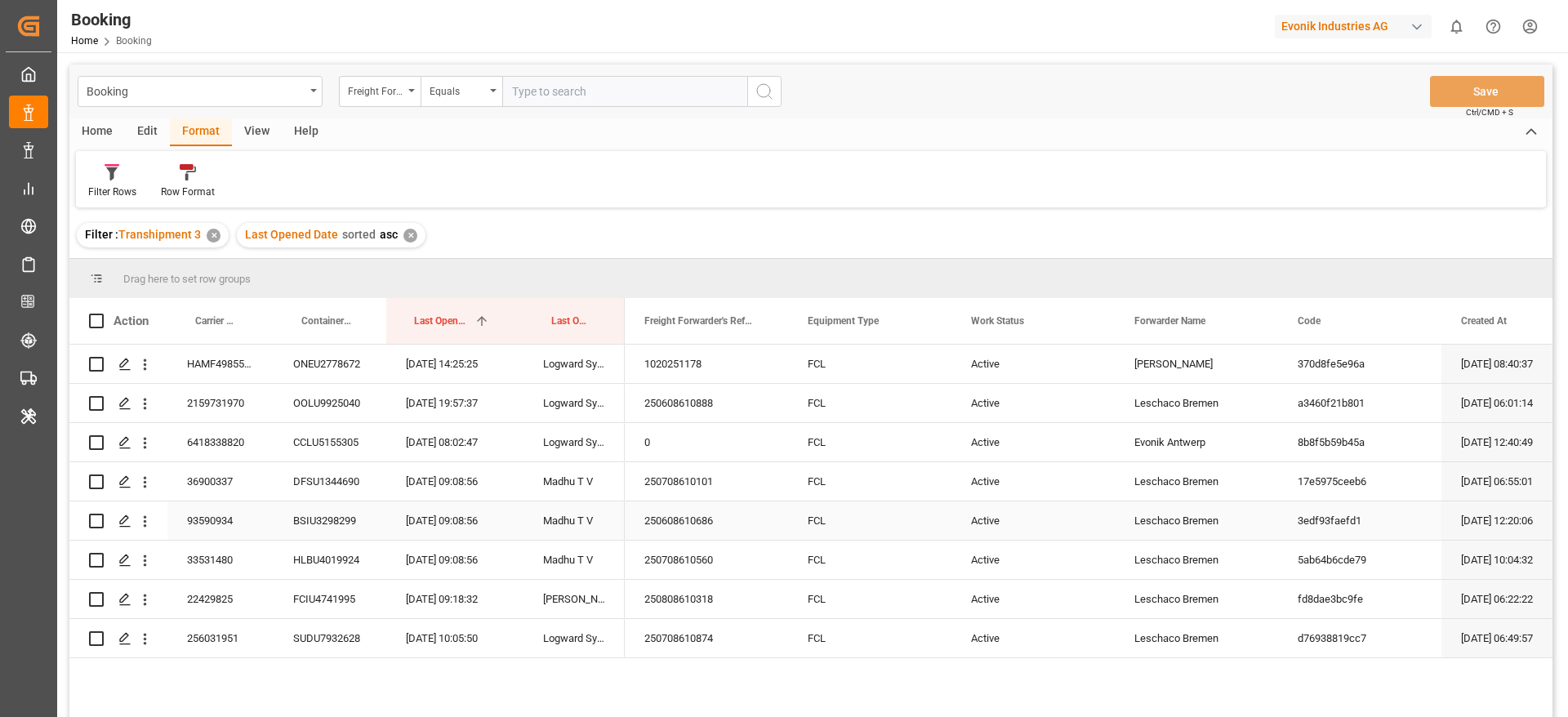
scroll to position [34, 0]
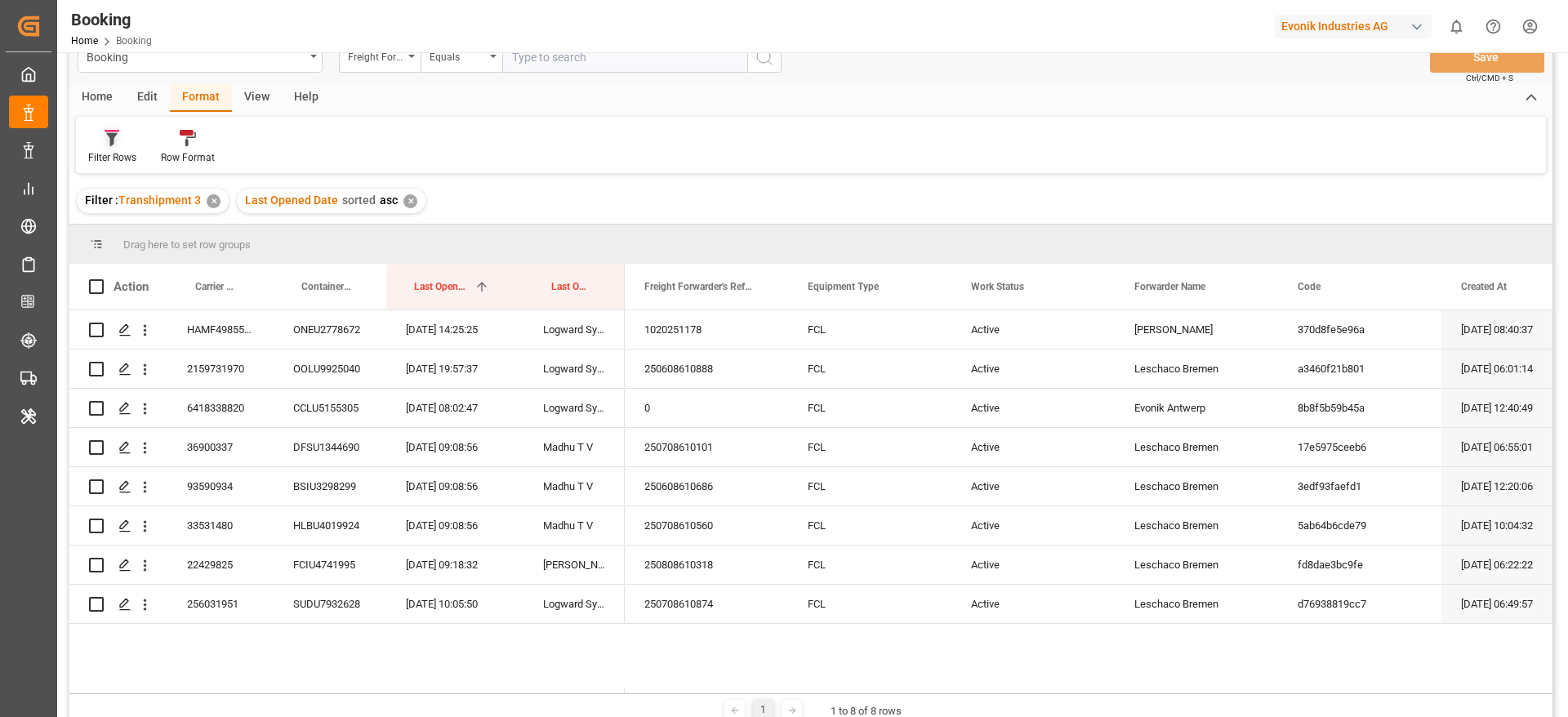
click at [96, 146] on div "Filter Rows" at bounding box center [112, 147] width 72 height 36
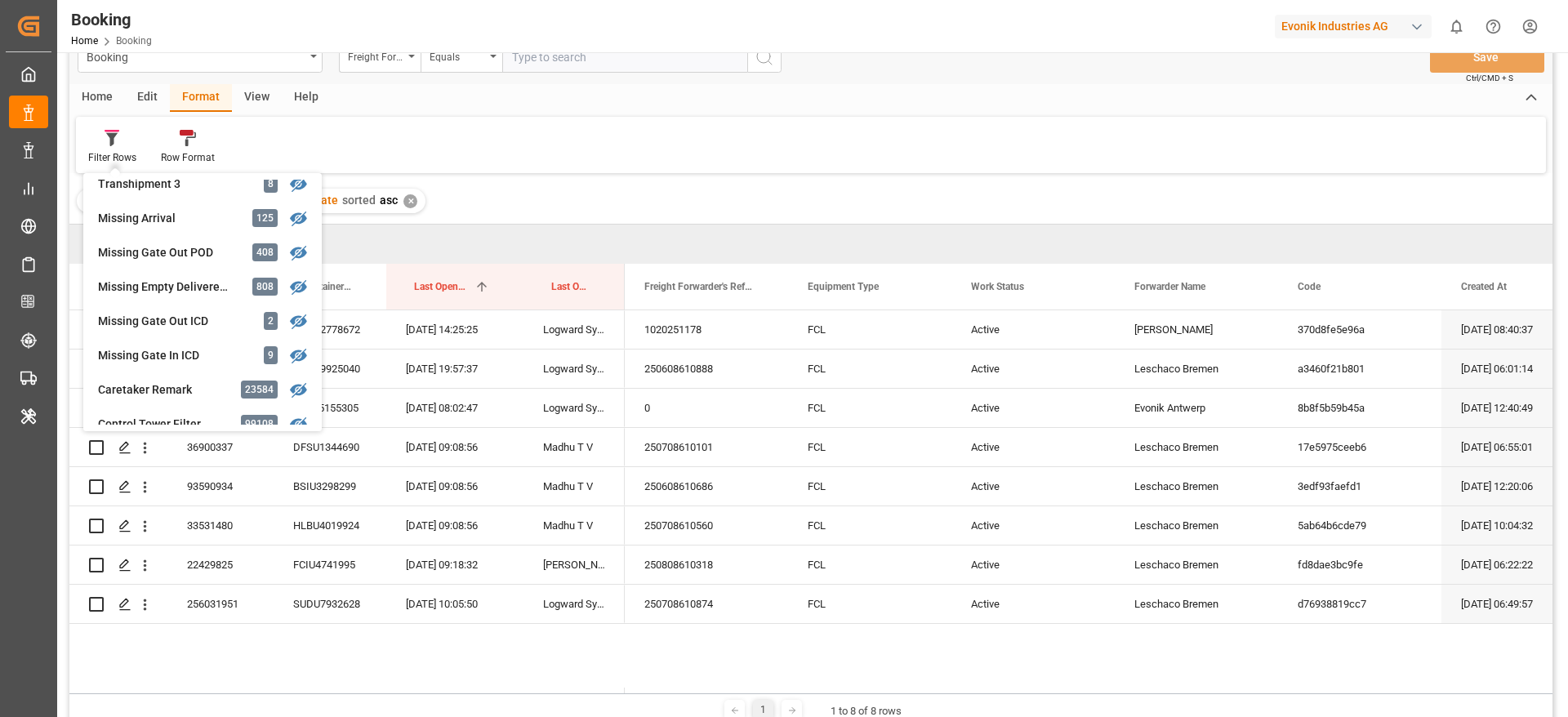
scroll to position [631, 0]
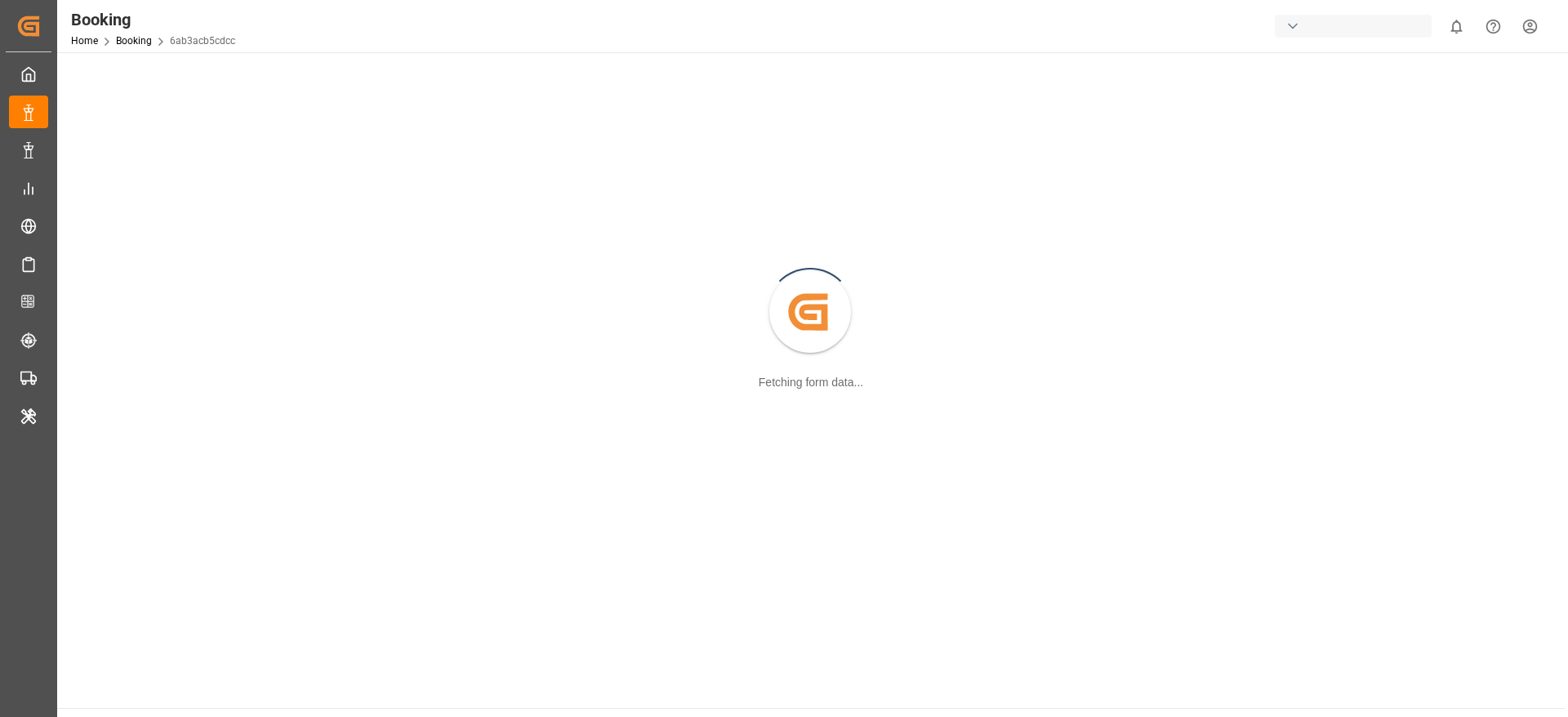
scroll to position [177, 0]
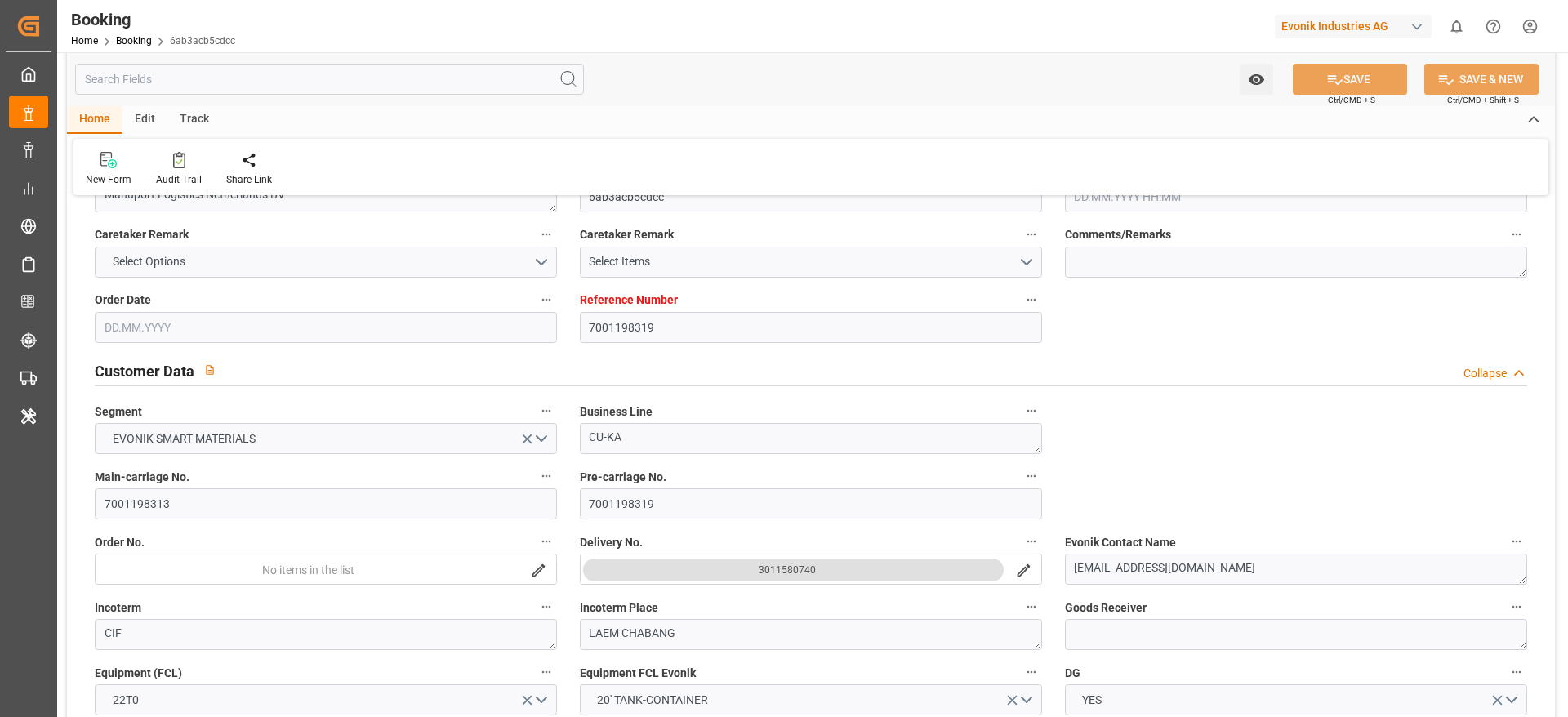
type input "7001198319"
type input "9632090"
type input "Maersk"
type input "Maersk Line AS"
type input "NLRTM"
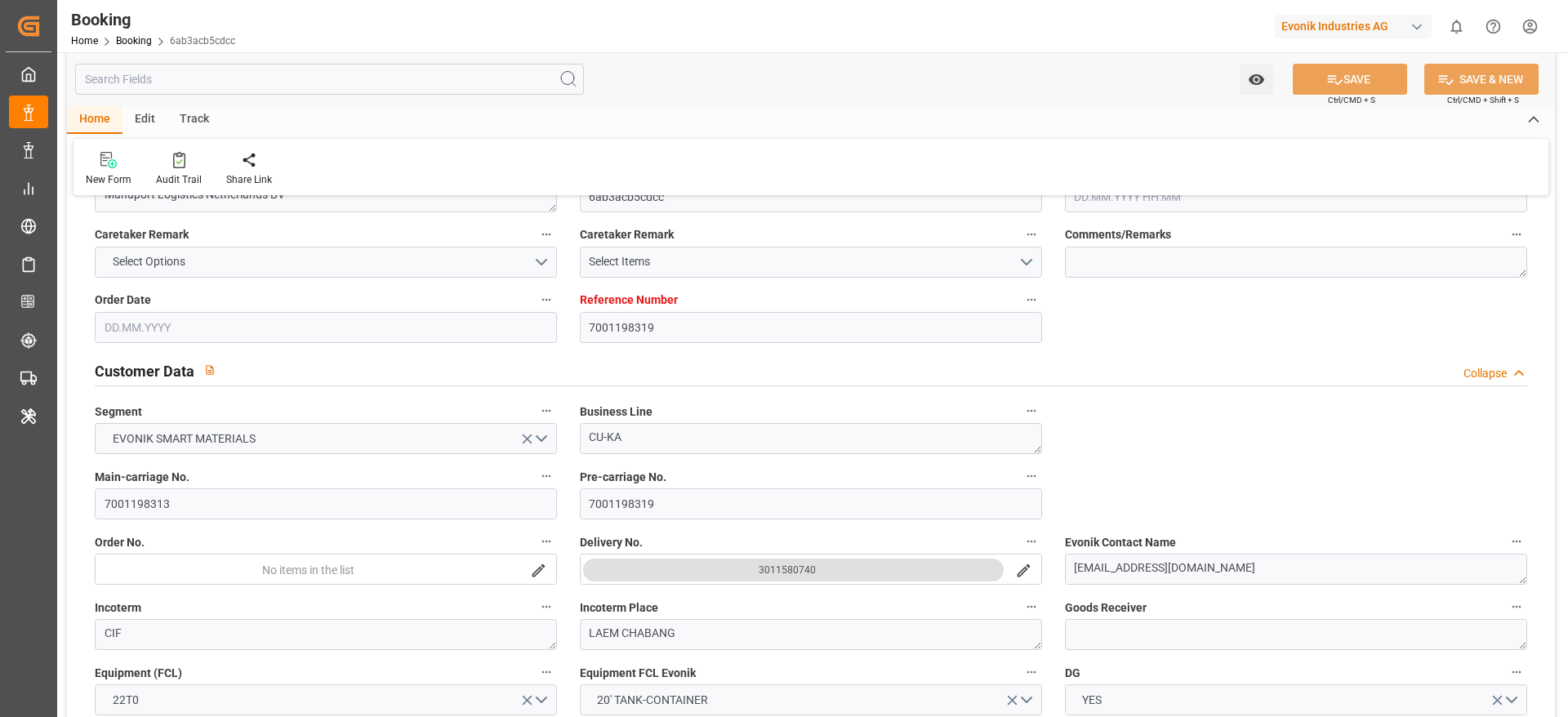
type input "THLCH"
type input "38"
type input "MYTPP"
type input "0"
type input "[DATE] 06:14"
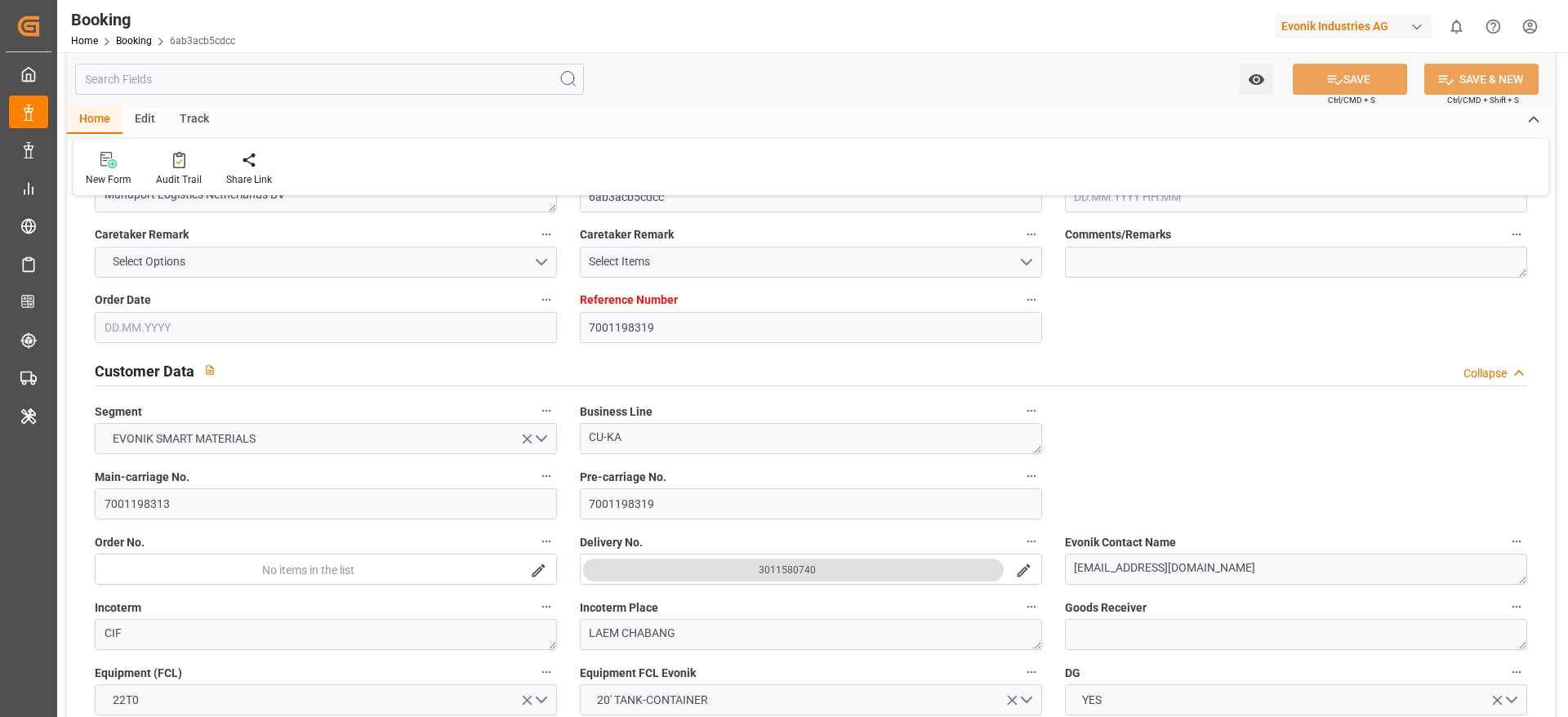
type input "[DATE]"
type input "10.07.2025 00:00"
type input "21.07.2025 00:00"
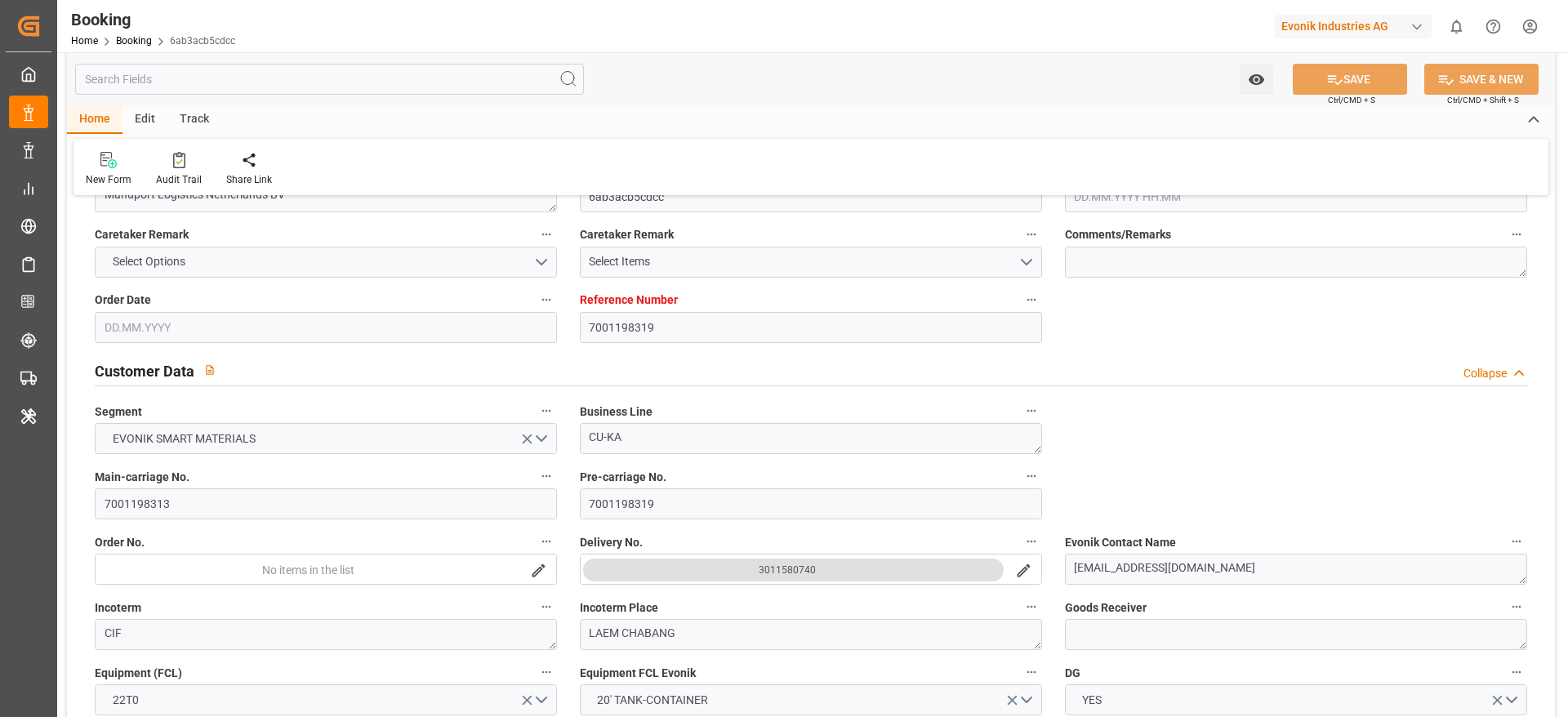
type input "21.07.2025 00:00"
type input "[DATE] 00:00"
type input "10.07.2025 00:00"
type input "[DATE] 00:00"
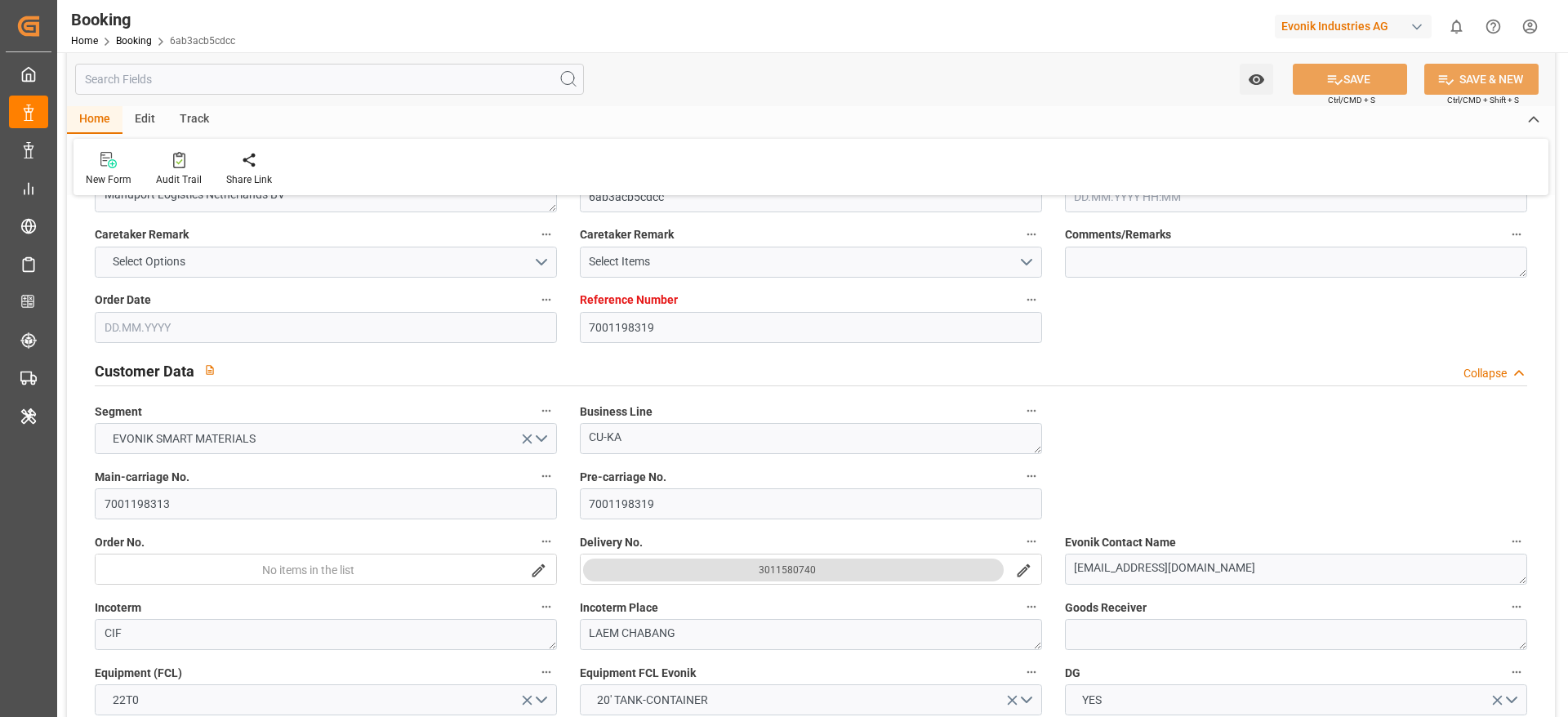
type input "[DATE] 00:00"
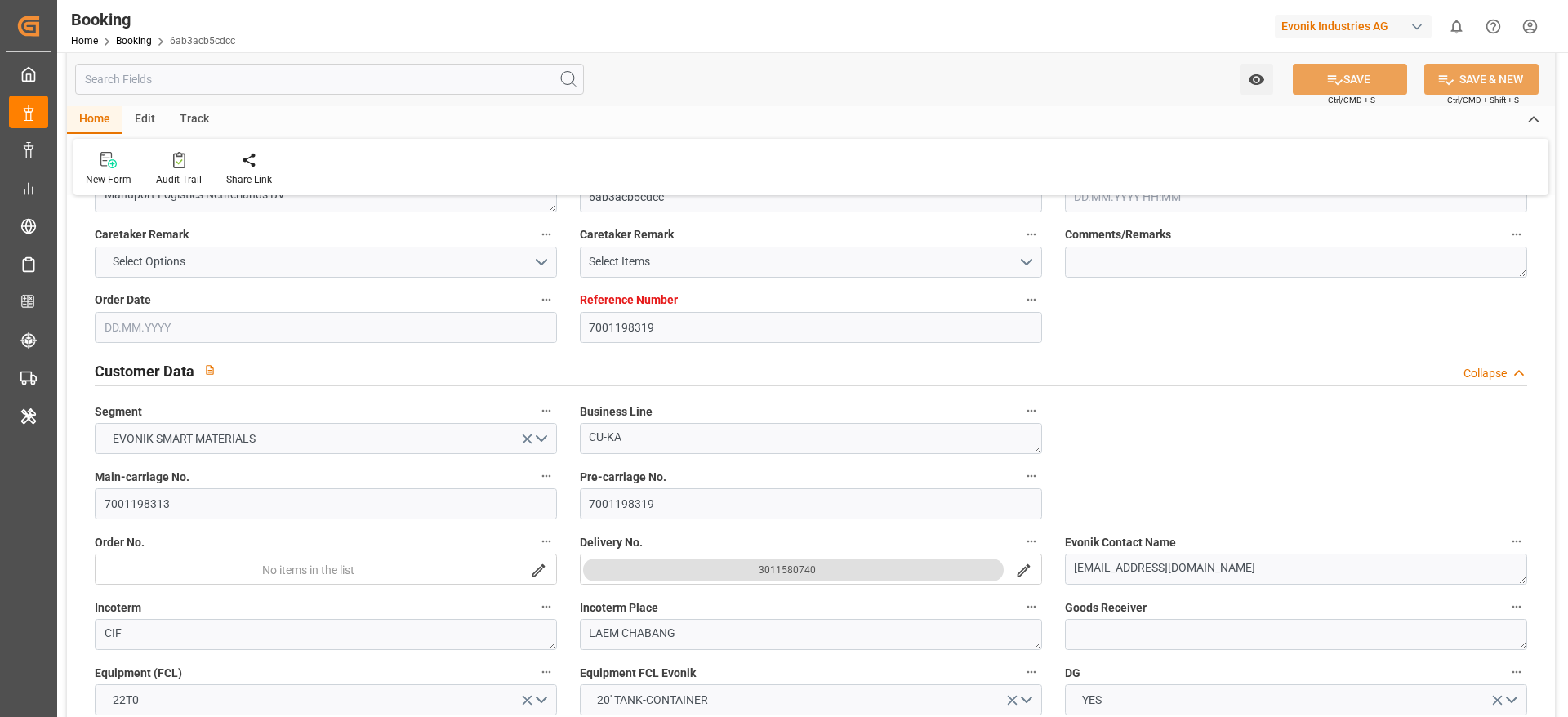
type input "[DATE] 00:00"
type input "[DATE]"
type input "28.08.2025 12:10"
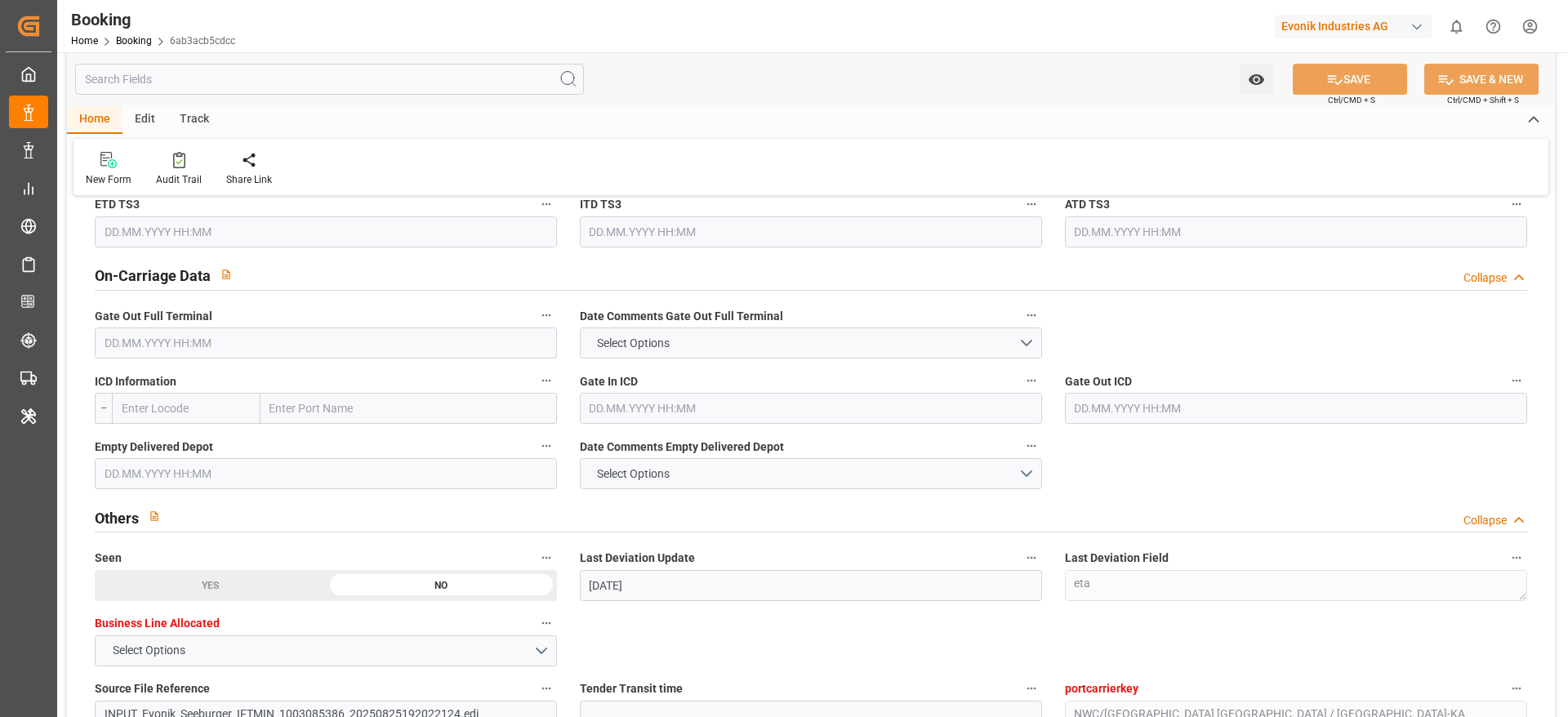
scroll to position [2364, 0]
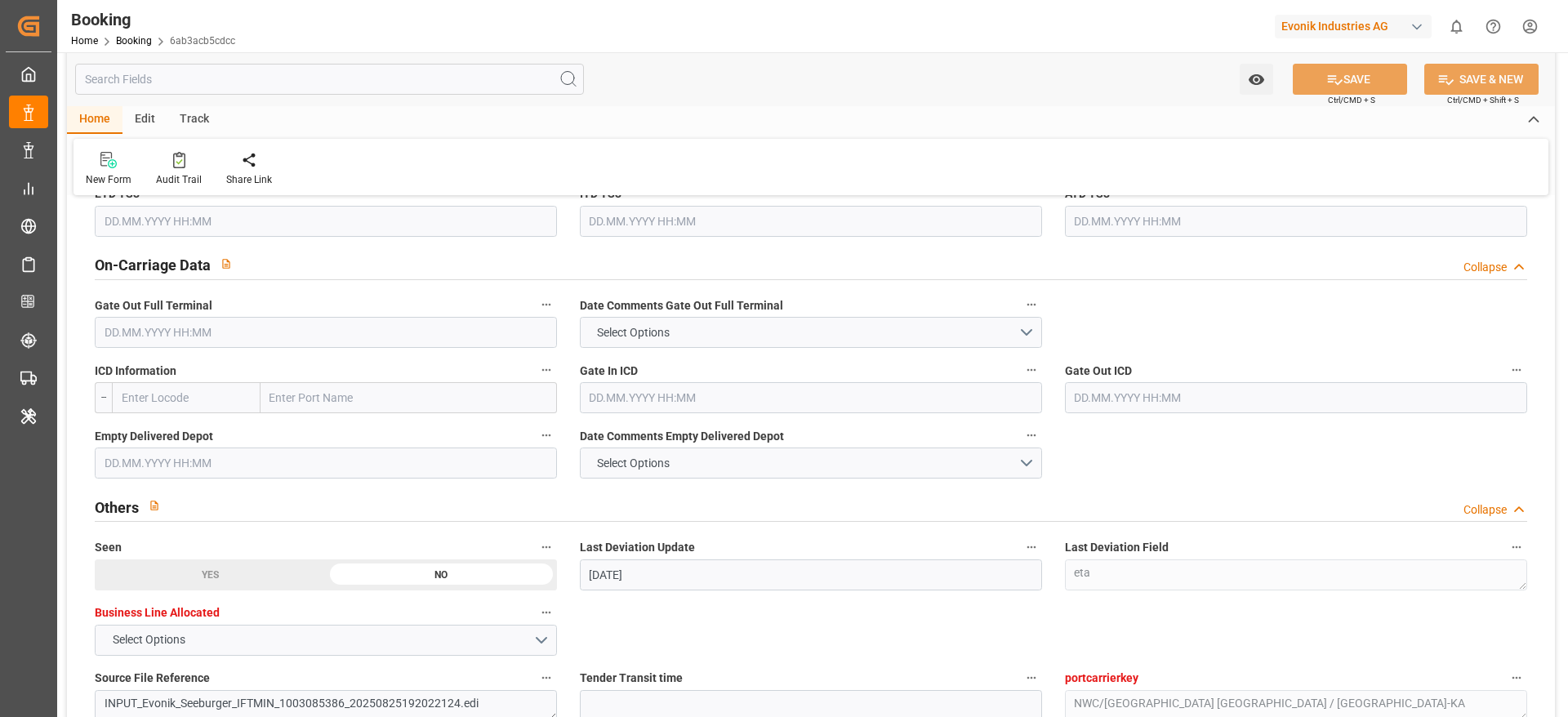
click at [440, 341] on input "text" at bounding box center [325, 332] width 462 height 31
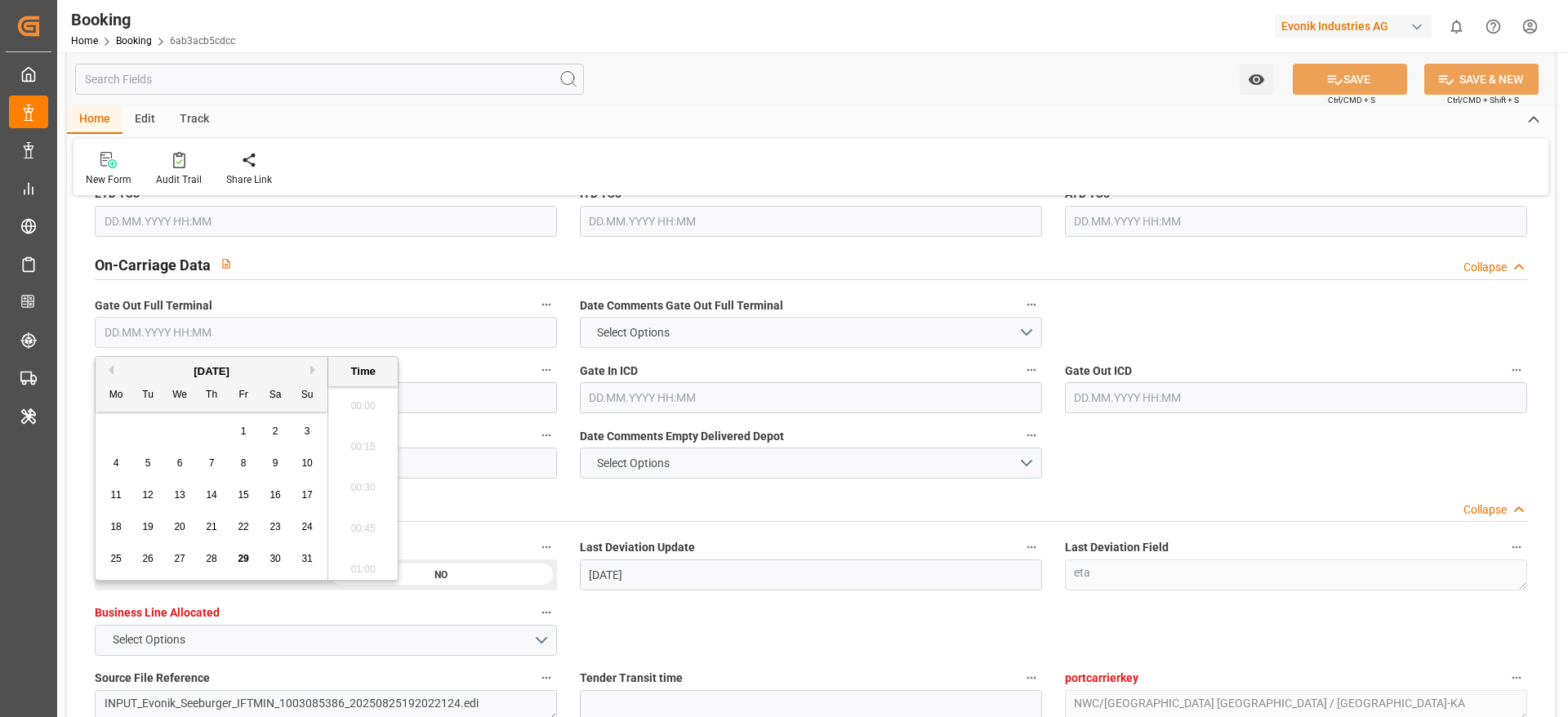
scroll to position [2661, 0]
click at [217, 558] on div "28" at bounding box center [212, 559] width 20 height 20
type input "[DATE] 00:00"
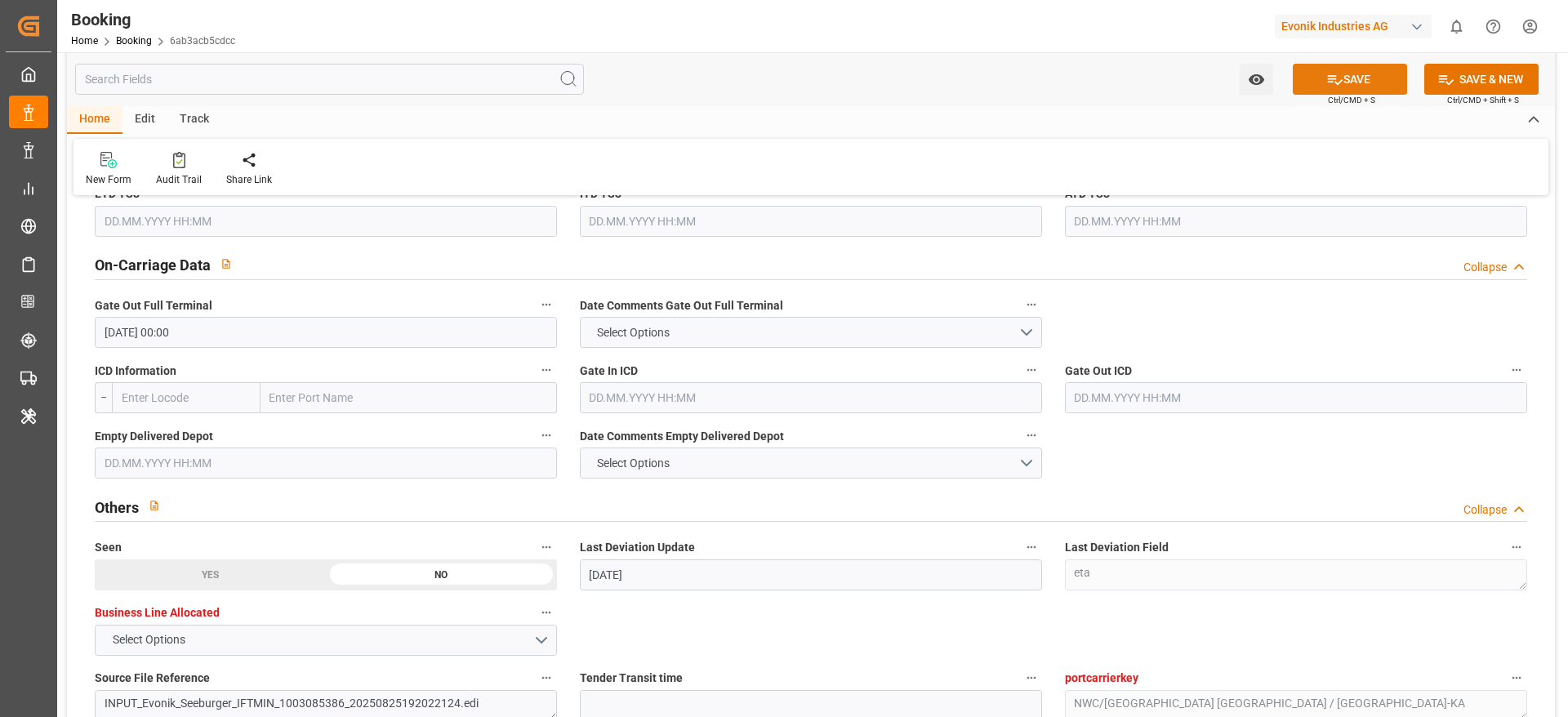
click at [1368, 88] on button "SAVE" at bounding box center [1350, 79] width 114 height 31
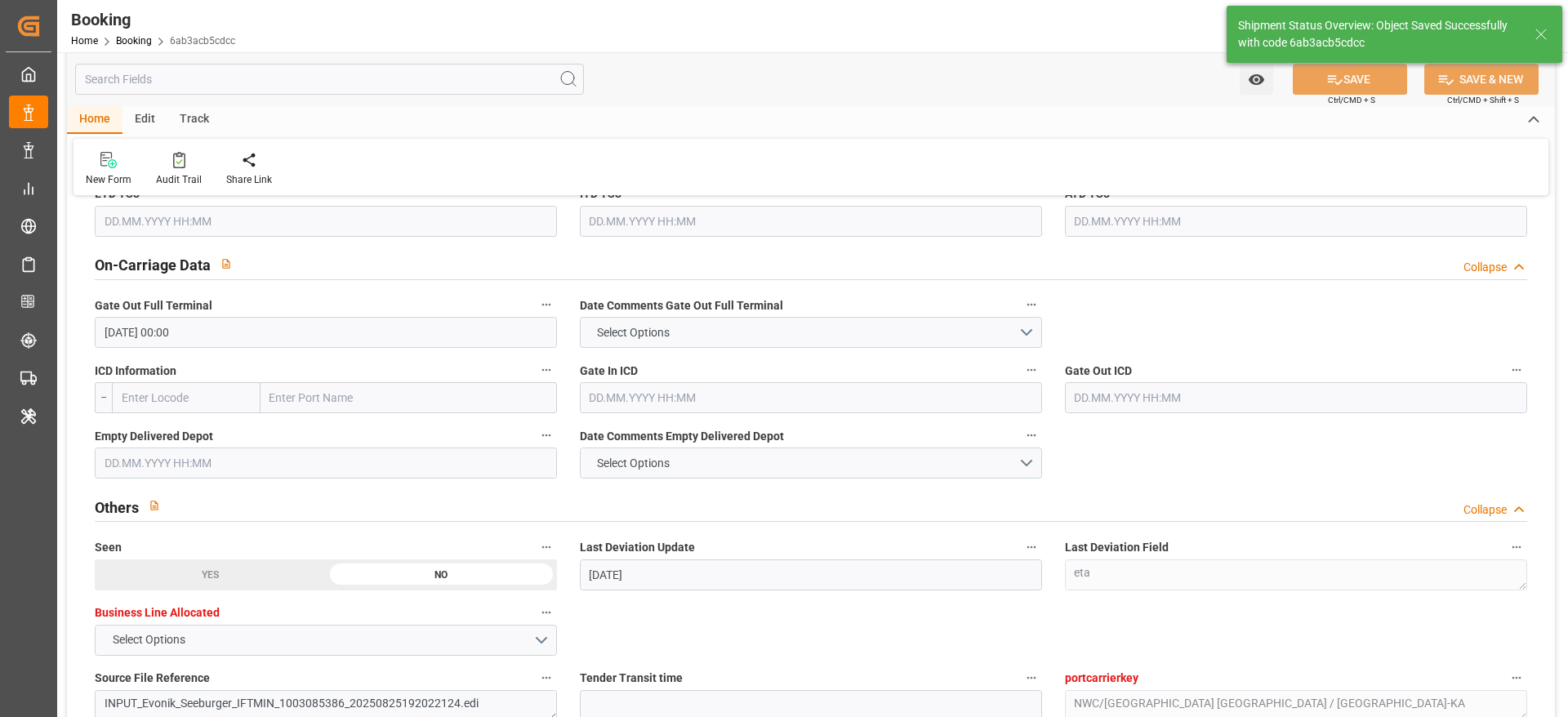
type textarea "[PERSON_NAME]"
type input "29.08.2025 11:23"
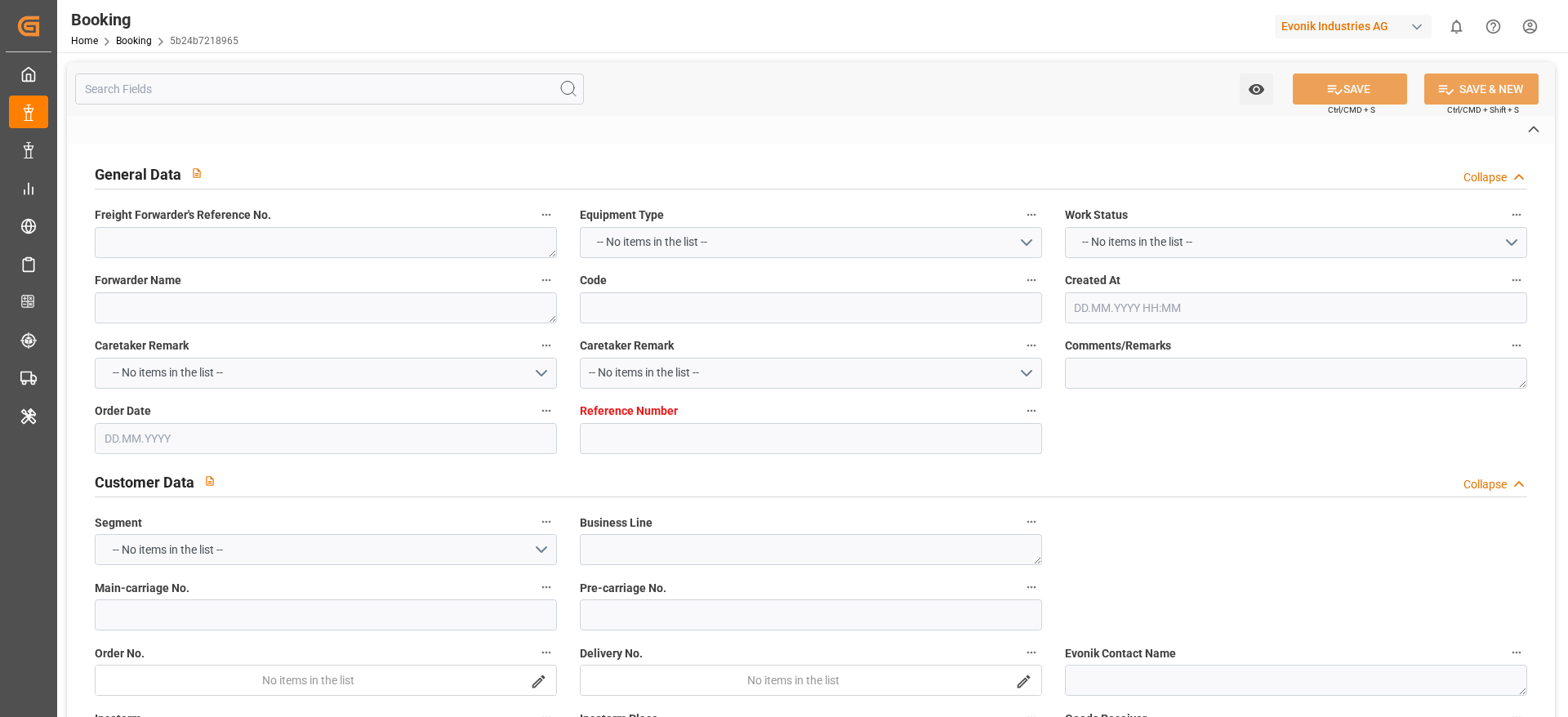
type textarea "0"
type textarea "Manuport Logistics Netherlands BV"
type input "5b24b7218965"
type input "7001198323"
type textarea "CU-KA"
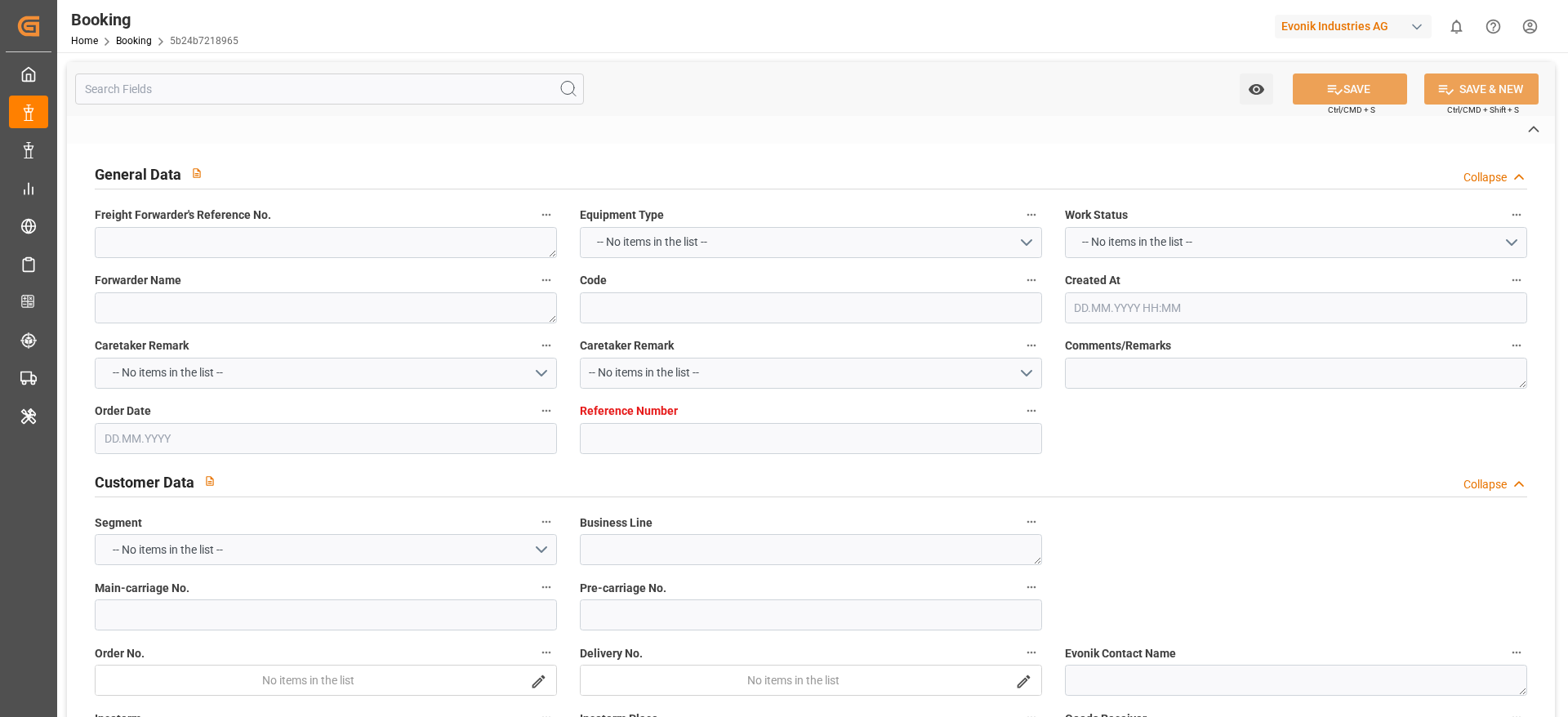
type input "7001198313"
type textarea "[EMAIL_ADDRESS][DOMAIN_NAME]"
type textarea "CIF"
type textarea "LAEM CHABANG"
type textarea "3"
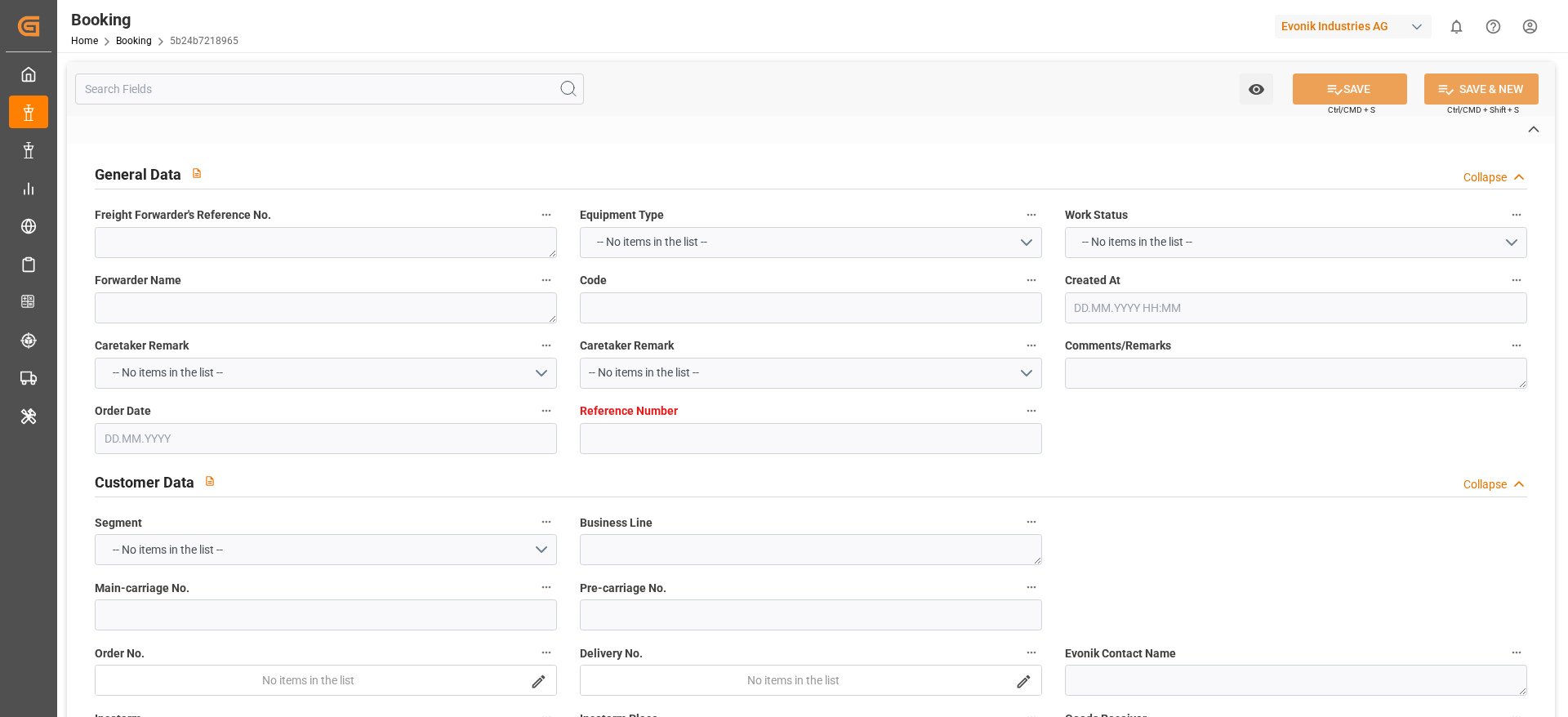
type textarea "Niederkassel"
type textarea "DJDU7091860"
type input "[PERSON_NAME]"
type input "MAEU"
type input "[GEOGRAPHIC_DATA]"
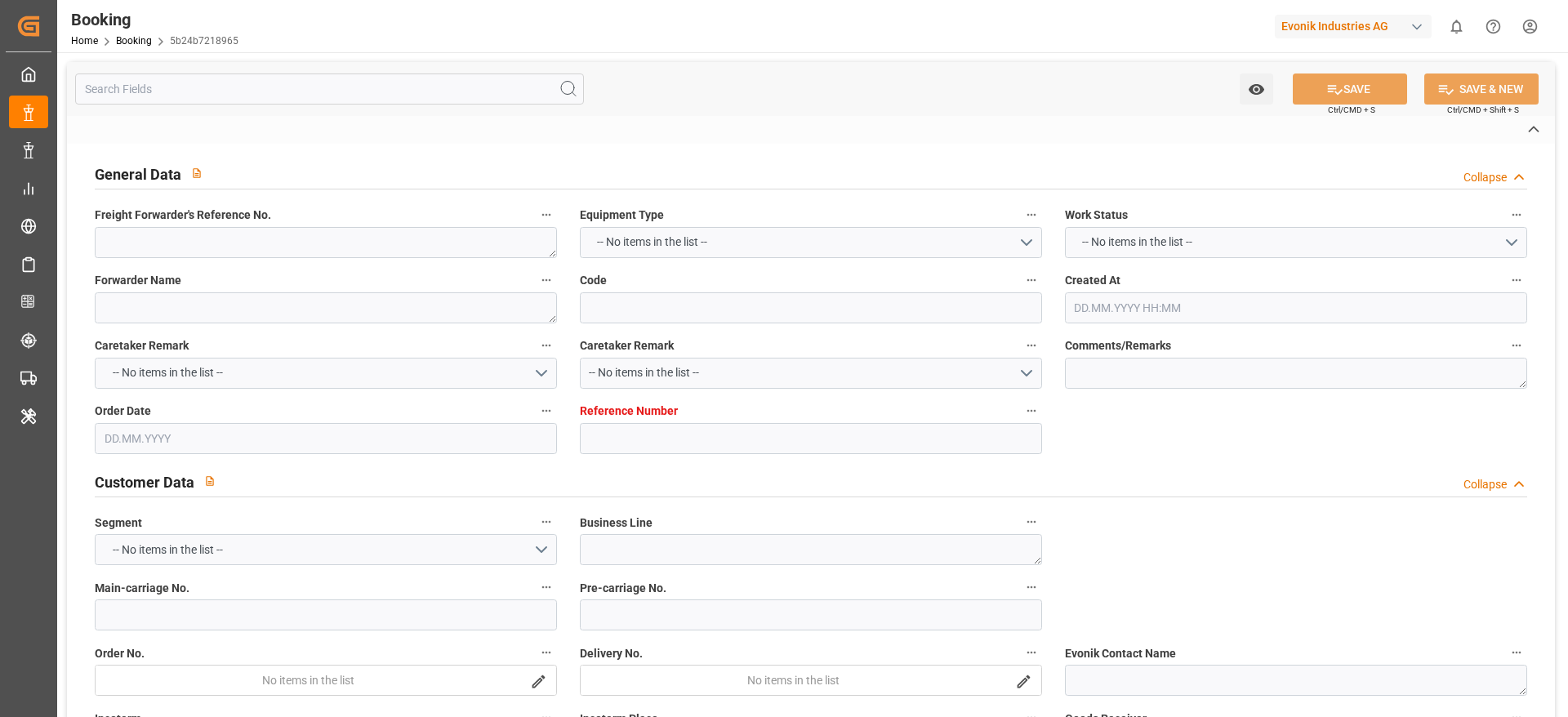
type input "Laem Chabang"
type input "Tanjung Pelepas"
type textarea "eta"
type textarea "INPUT_Evonik_Seeburger_IFTMIN_1003085386_20250825192022124.edi"
type textarea "NWC/[GEOGRAPHIC_DATA] [GEOGRAPHIC_DATA] / [GEOGRAPHIC_DATA]-KA"
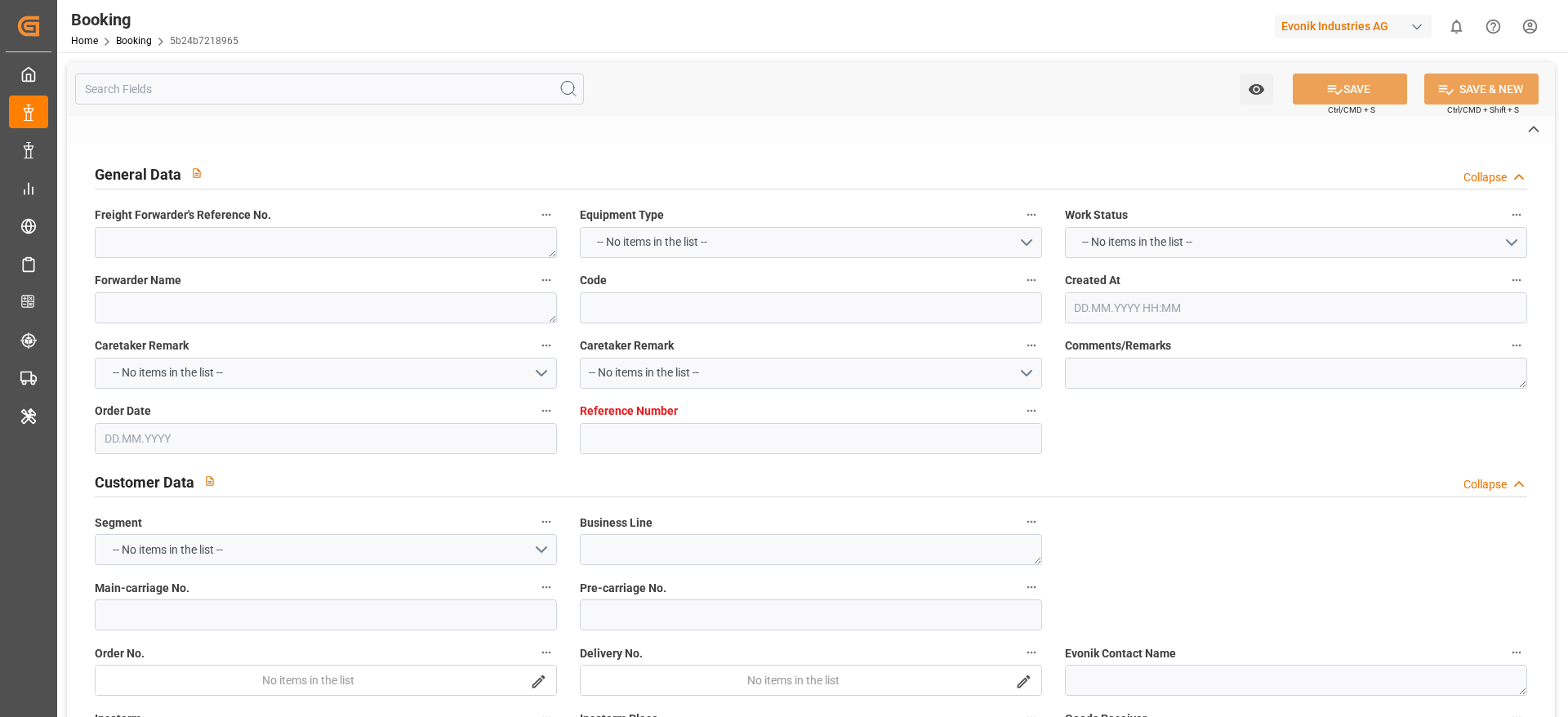
type textarea "INPUT_Evonik_Seeburger_IFTMIN_1002871442_20250618081013937.edi,INPUT_Evonik_See…"
type textarea "1003085386"
type textarea "[PERSON_NAME]"
type textarea "businessLine-"
type textarea "IFTMIN"
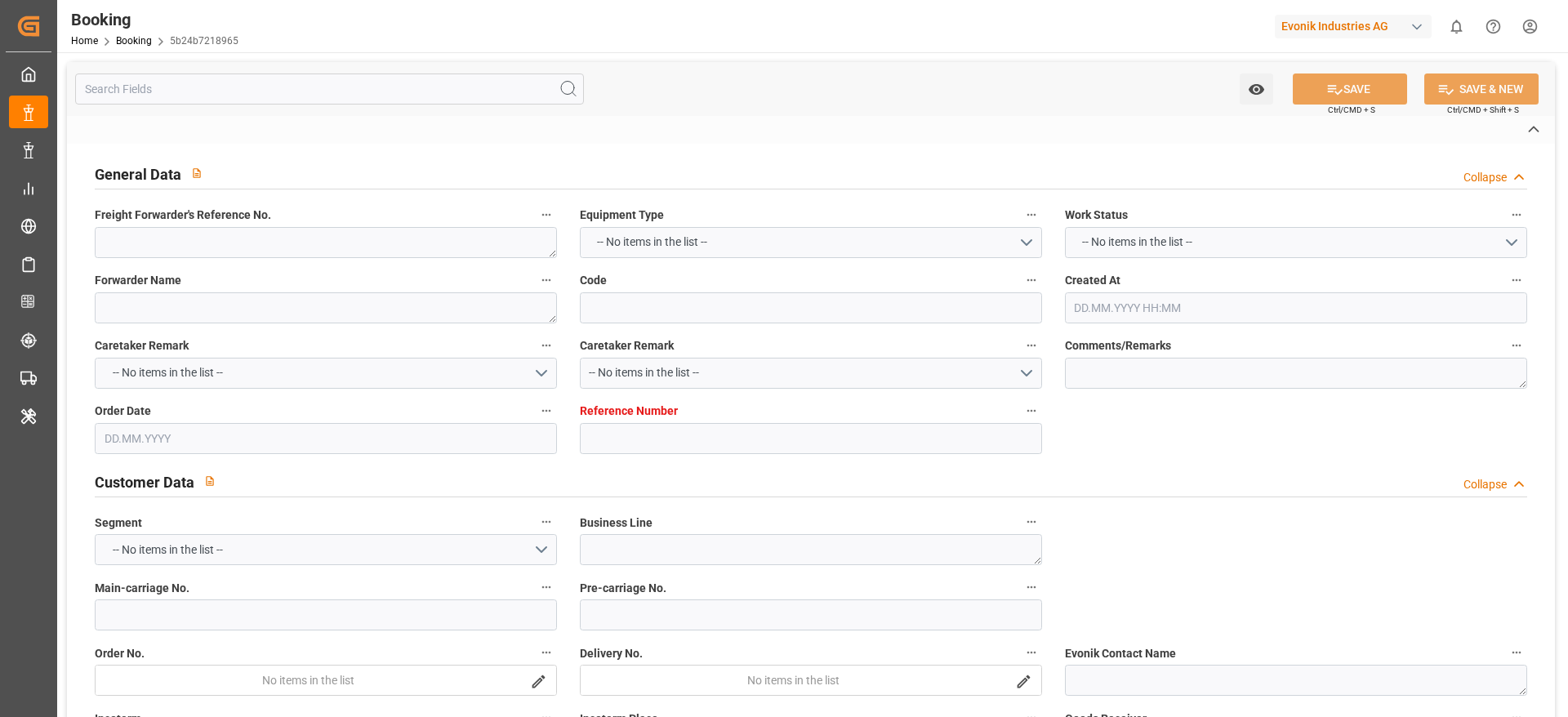
type textarea "a011t00000LcJC5AAN"
type textarea "Yes"
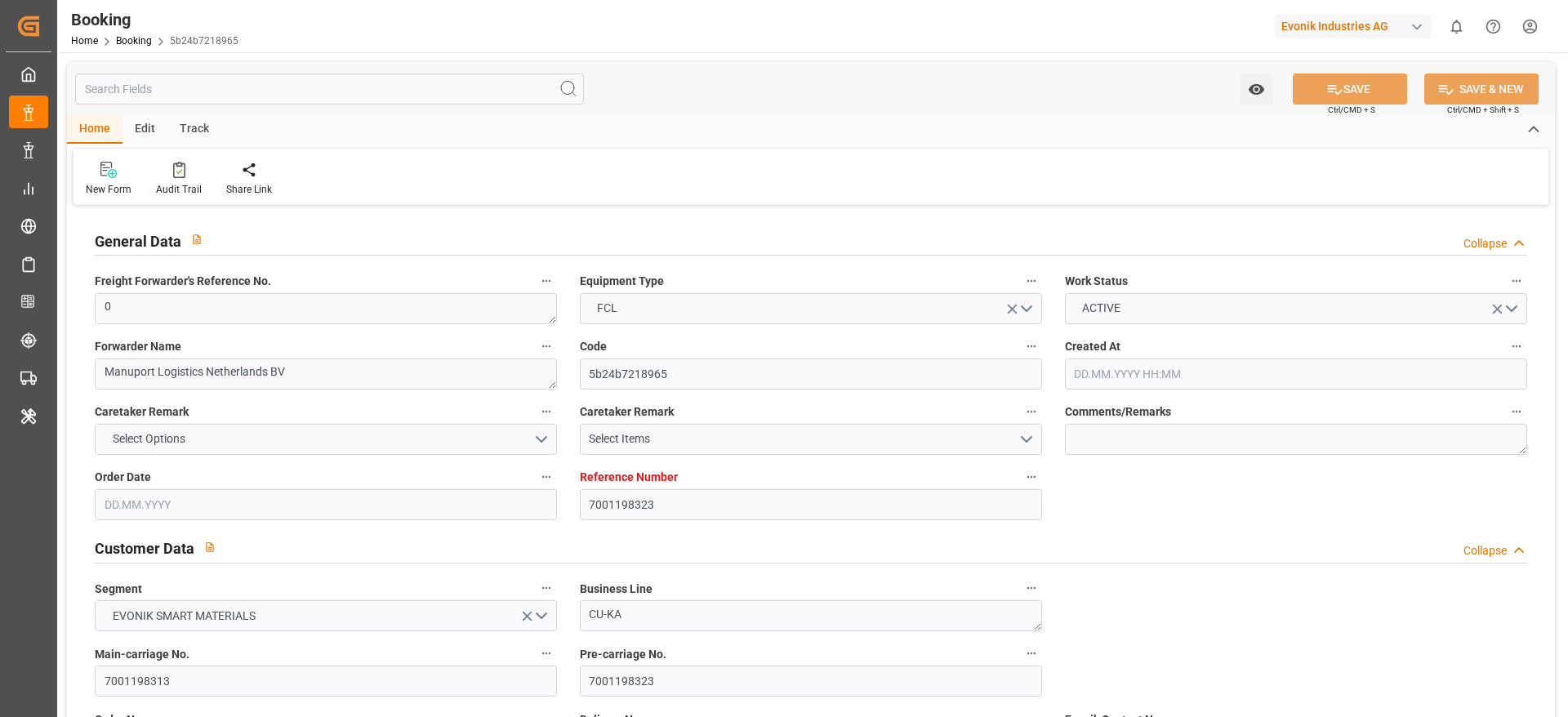
type input "7001198323"
type input "9632090"
type input "Maersk"
type input "Maersk Line AS"
type input "NLRTM"
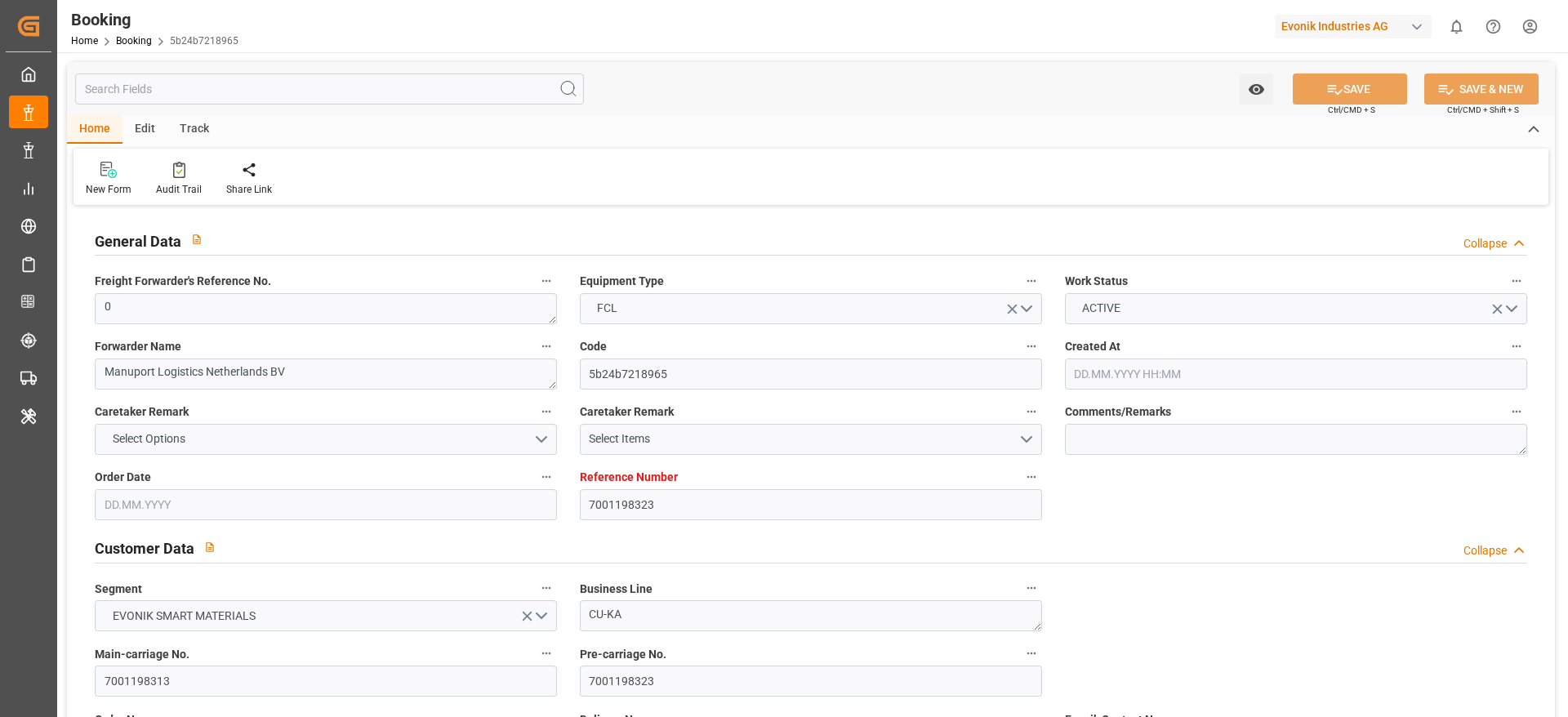
type input "THLCH"
type input "38"
type input "MYTPP"
type input "0"
type input "[DATE] 06:14"
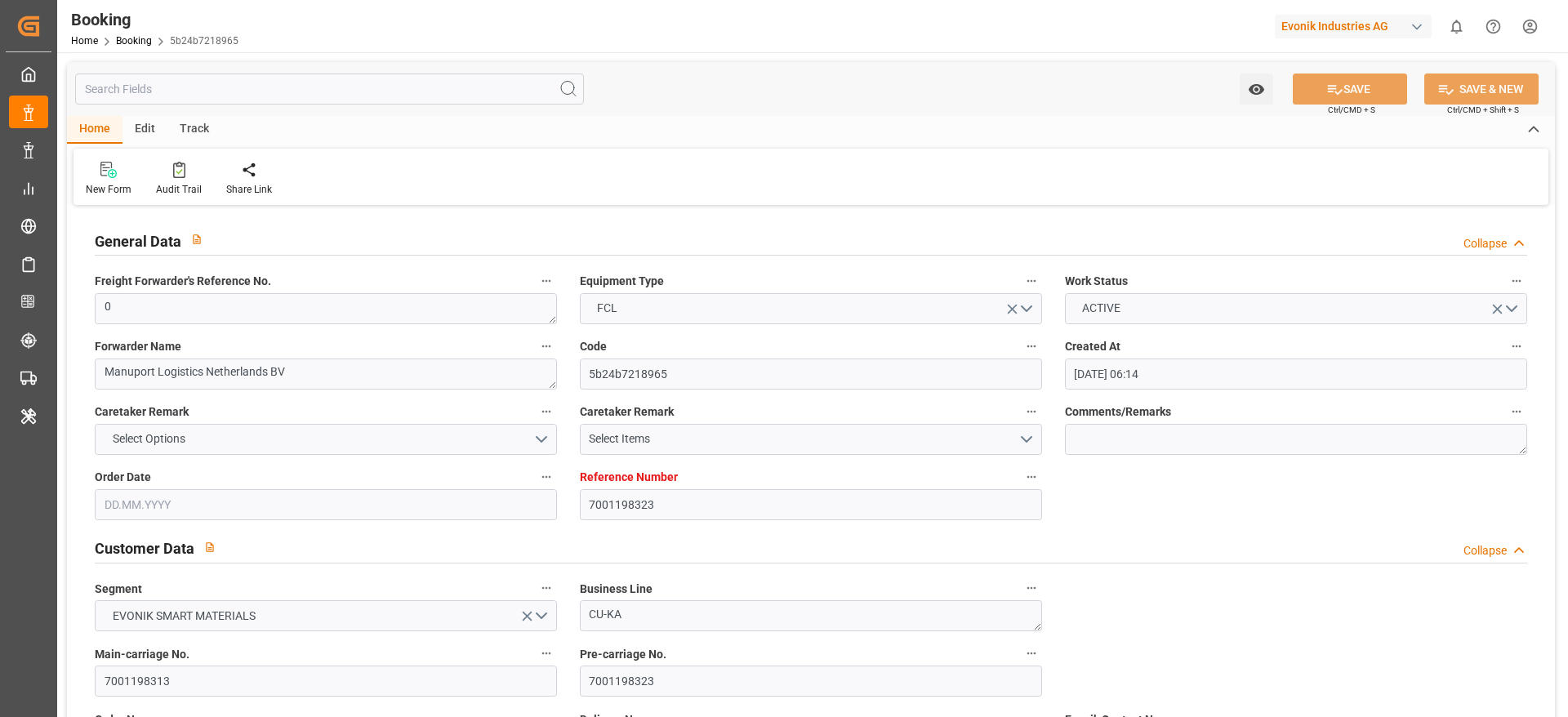
type input "[DATE]"
type input "[DATE] 00:00"
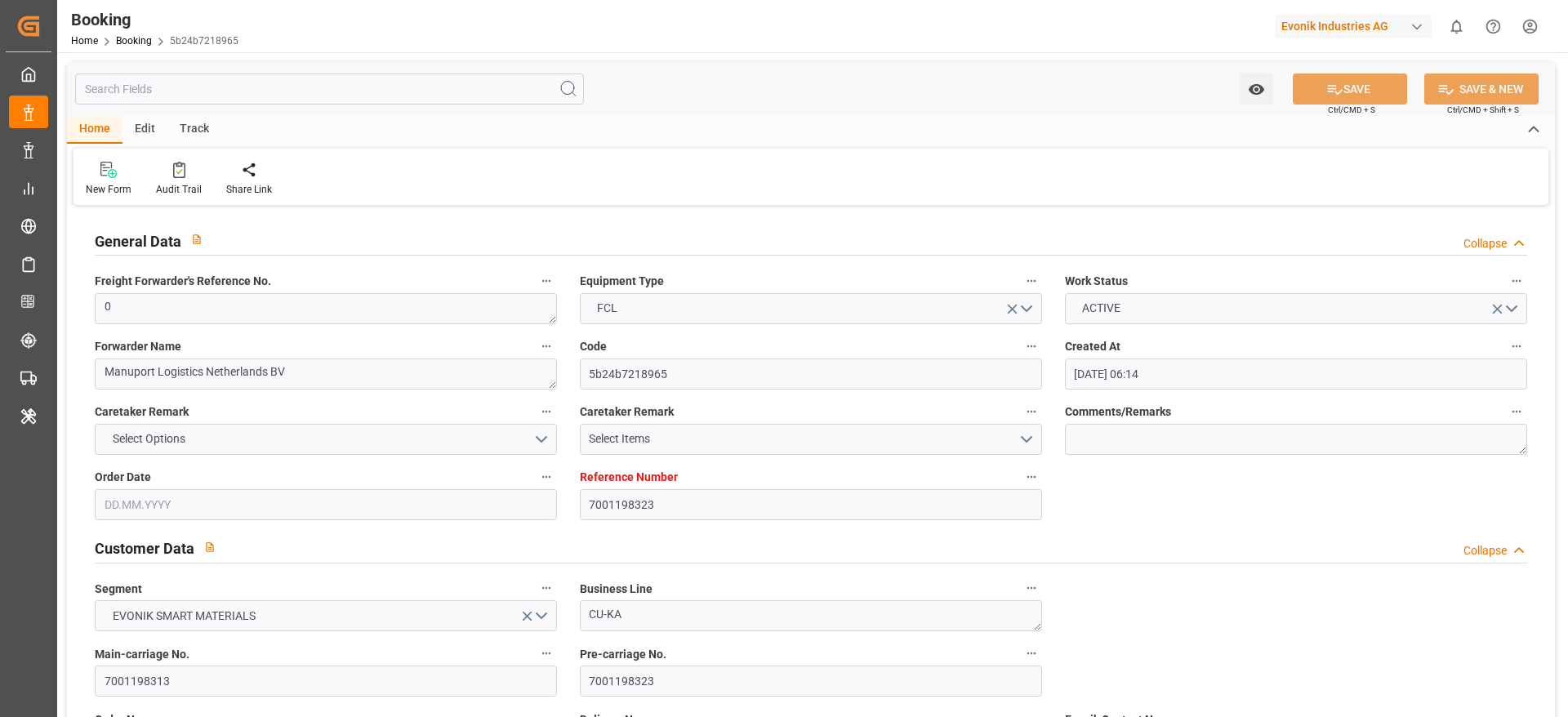
type input "[DATE] 00:00"
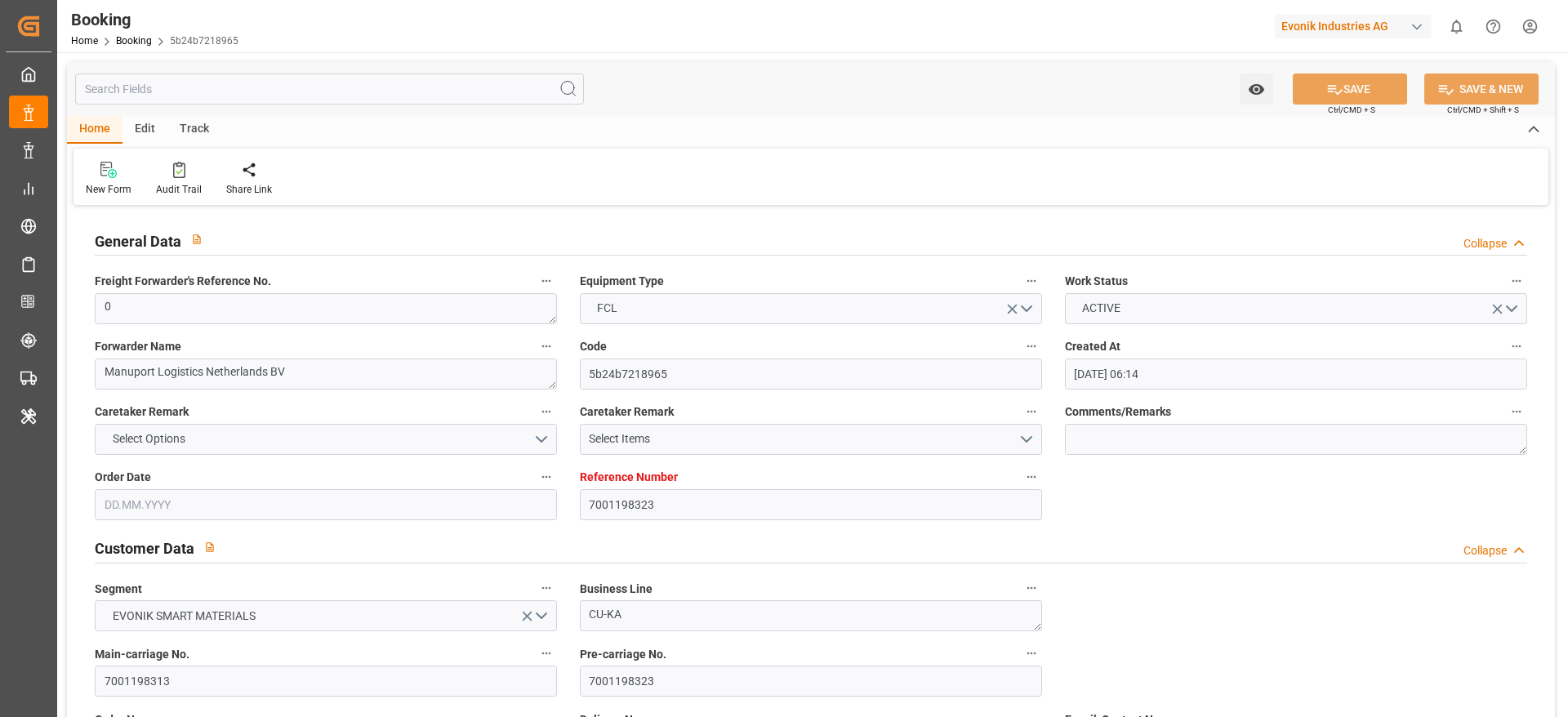
type input "[DATE] 00:00"
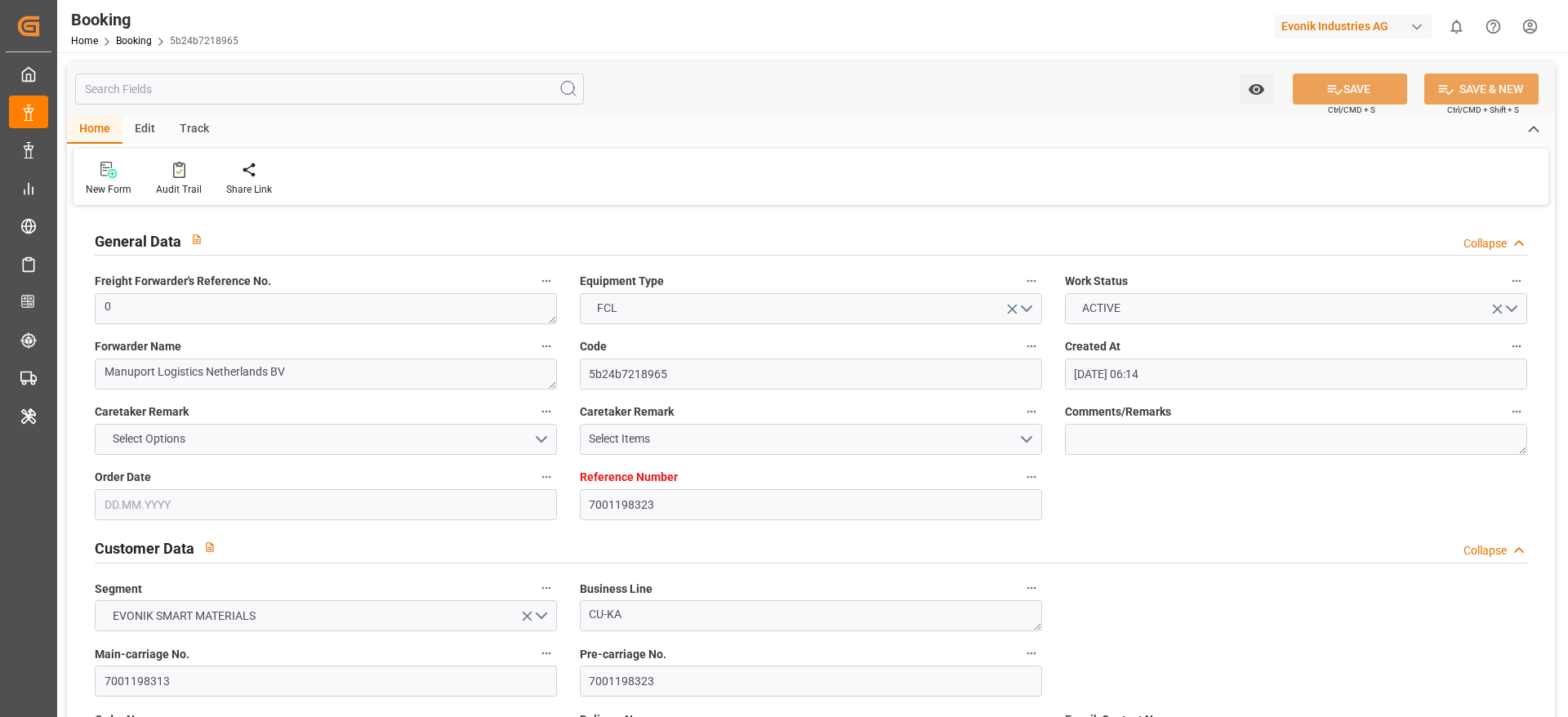
type input "[DATE] 00:00"
type input "[DATE]"
type input "28.08.2025 12:09"
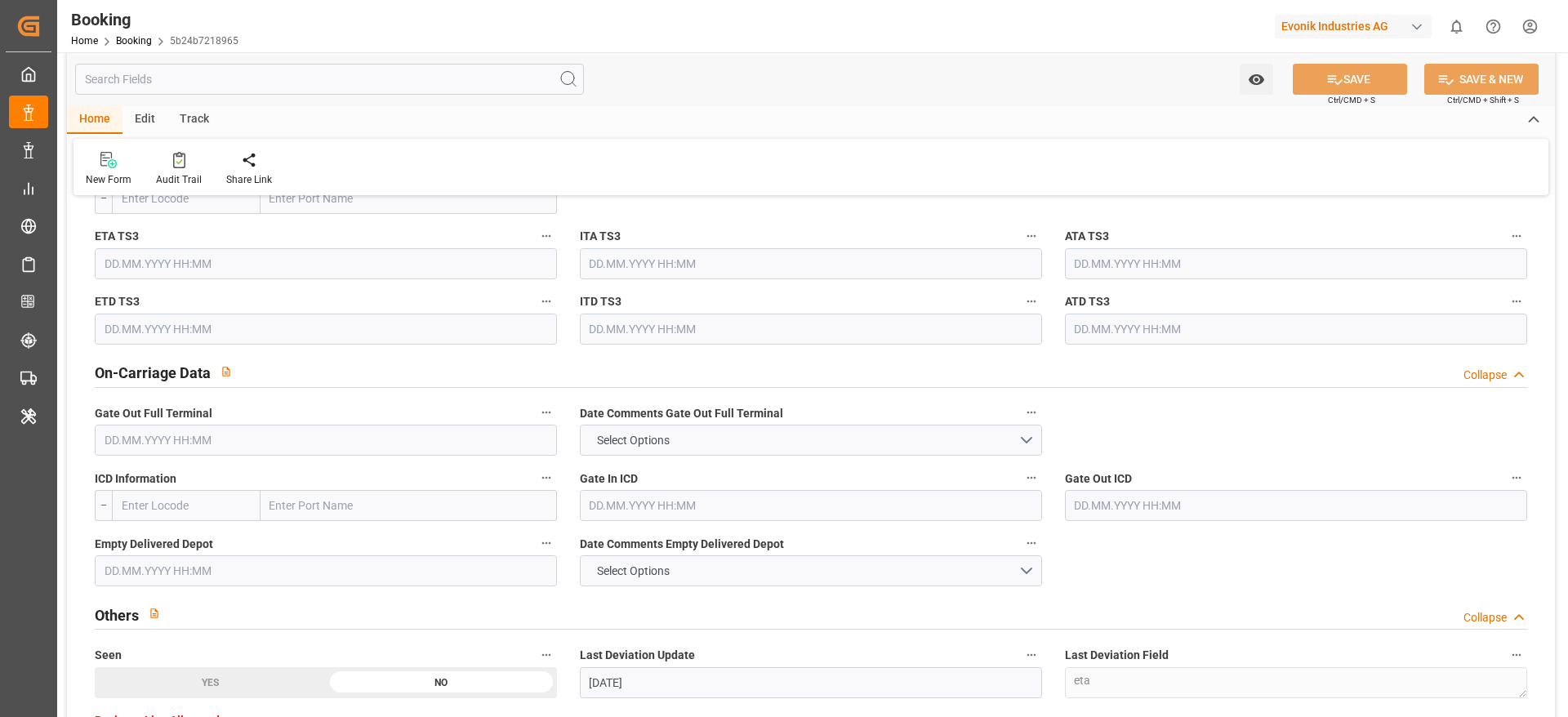
click at [372, 438] on input "text" at bounding box center [325, 440] width 462 height 31
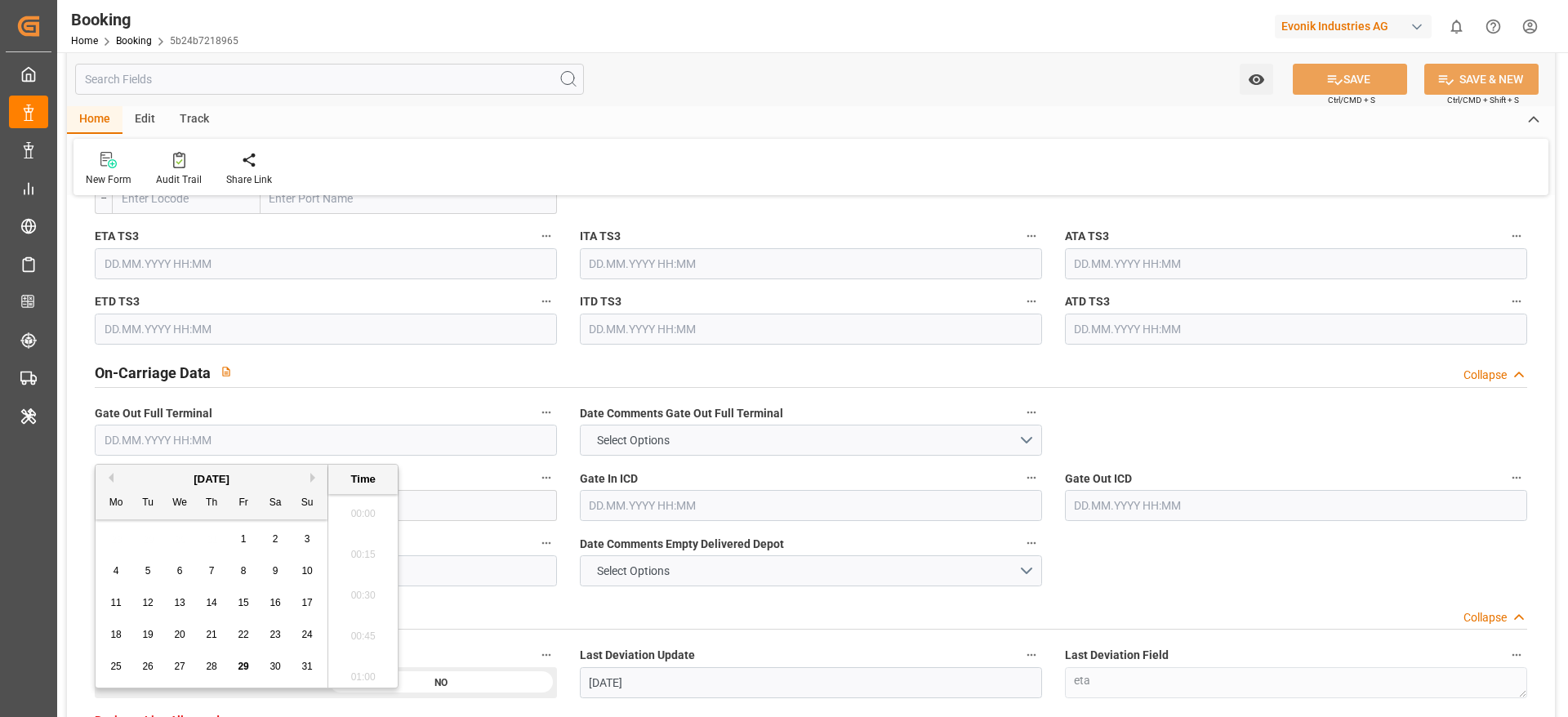
scroll to position [2661, 0]
click at [223, 667] on div "25 26 27 28 29 30 31" at bounding box center [212, 667] width 223 height 32
click at [218, 664] on div "28" at bounding box center [212, 667] width 20 height 20
type input "[DATE] 00:00"
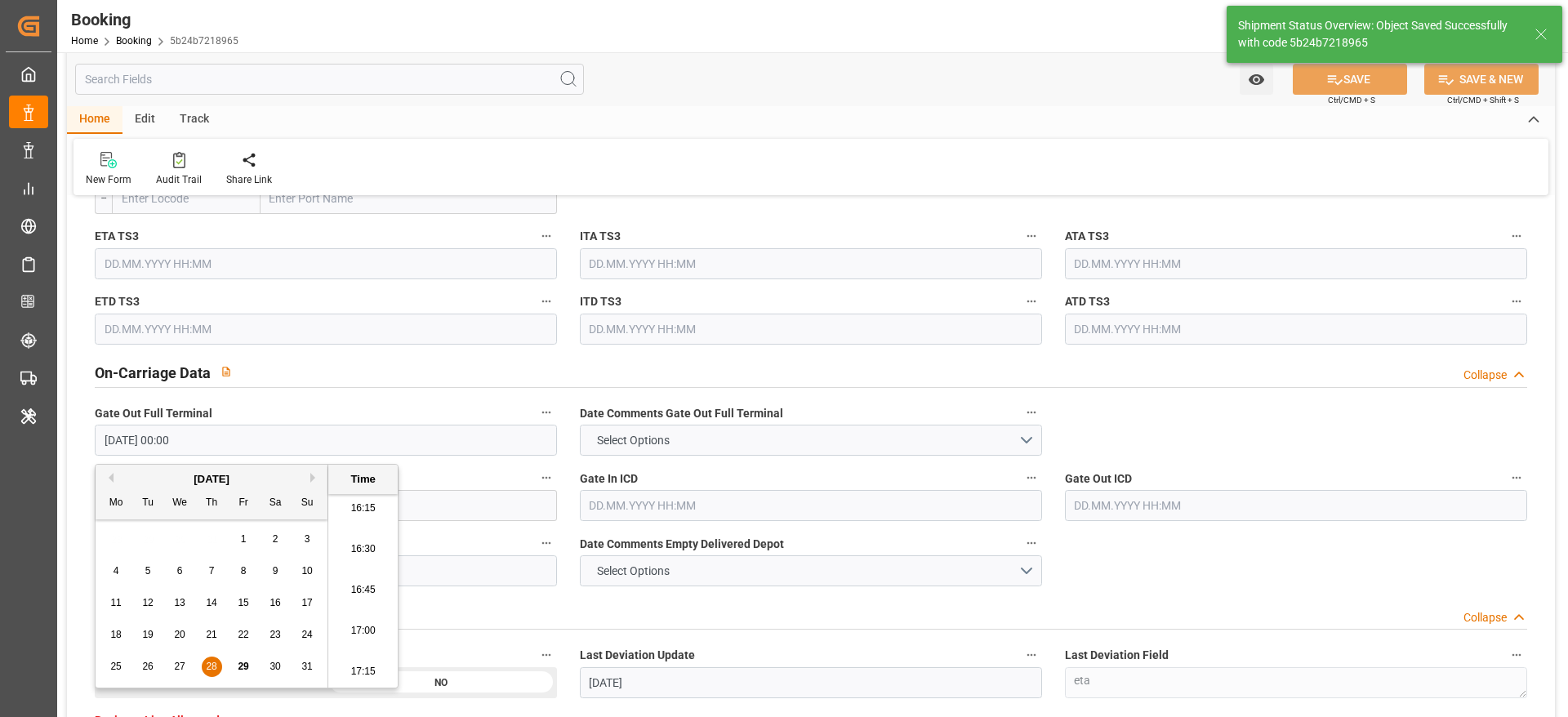
type textarea "[PERSON_NAME]"
type input "29.08.2025 11:23"
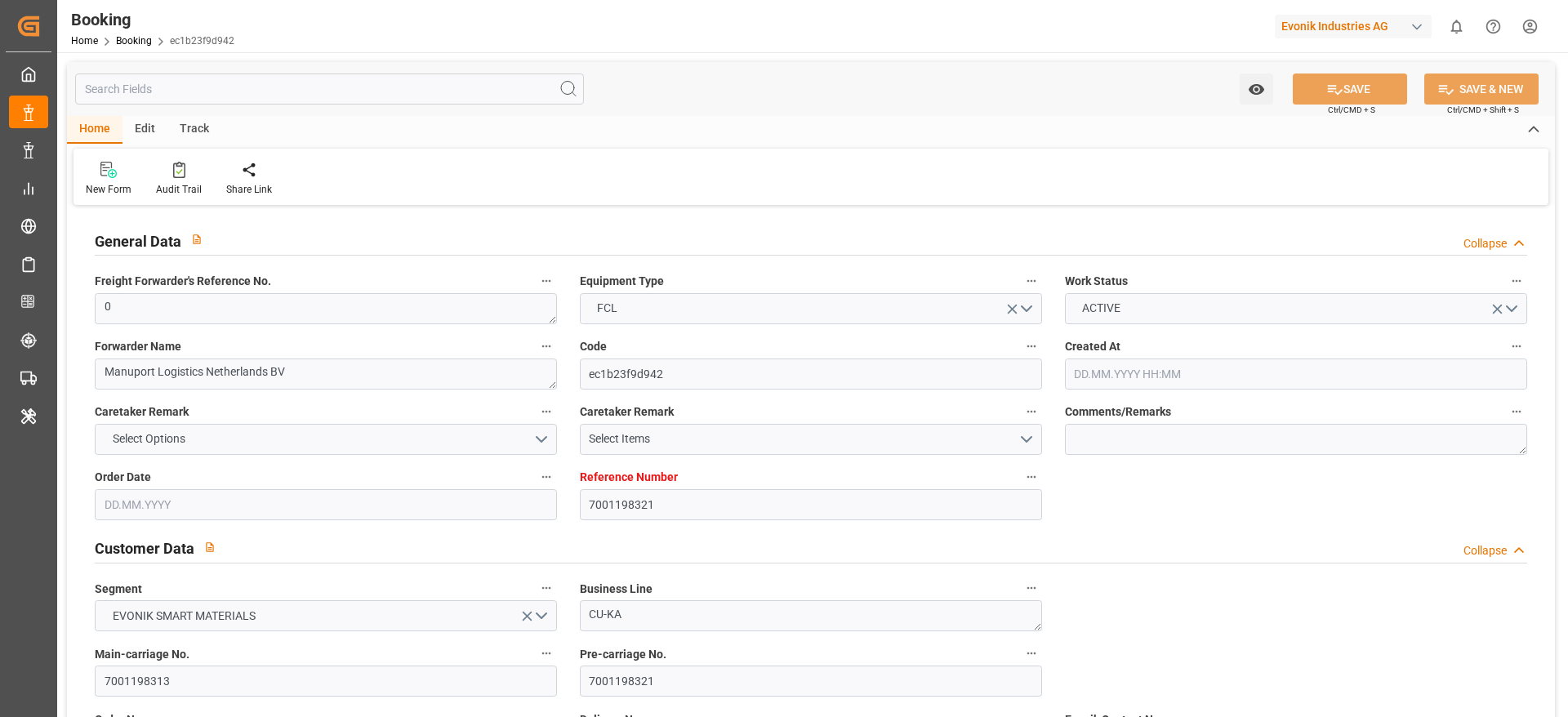
type input "7001198321"
type input "9632090"
type input "Maersk"
type input "Maersk Line AS"
type input "NLRTM"
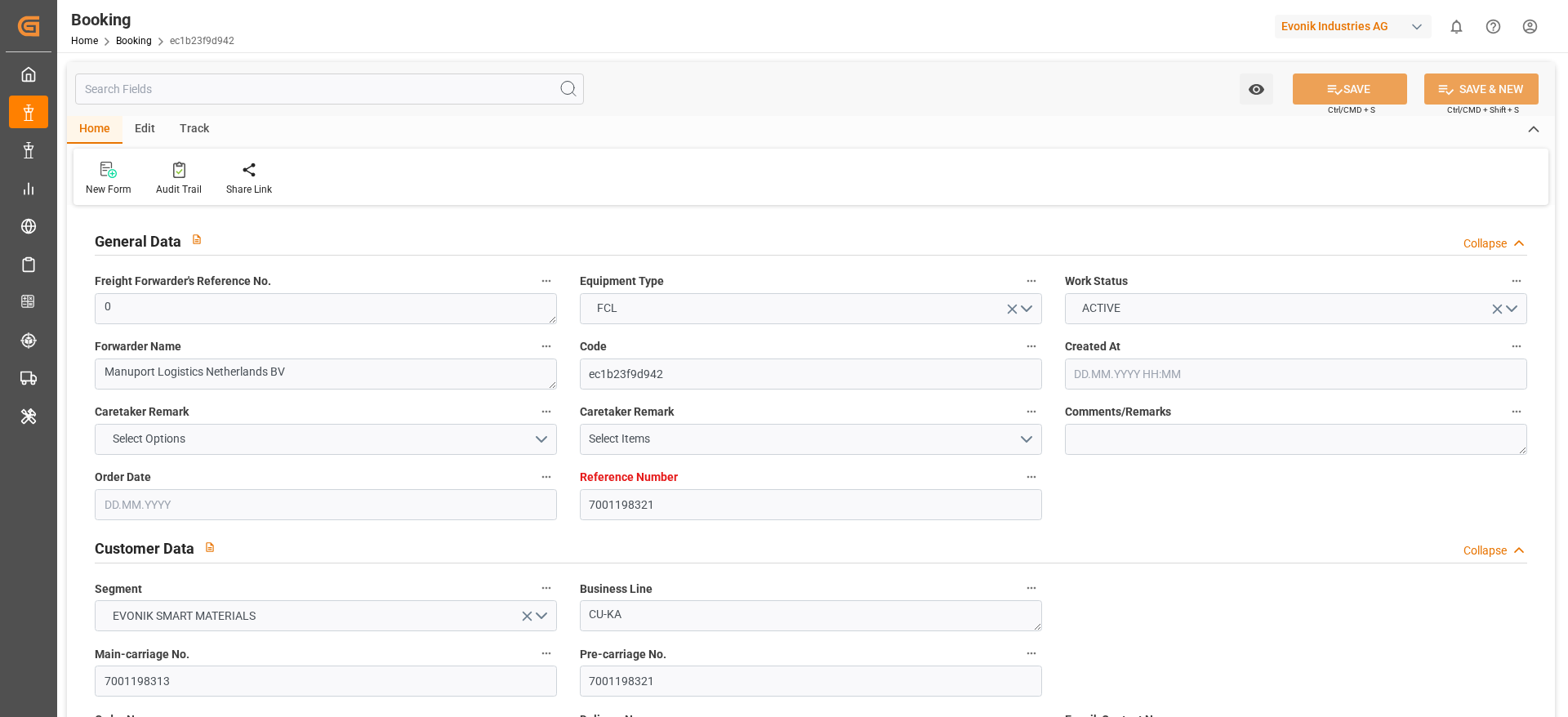
type input "THLCH"
type input "38"
type input "MYTPP"
type input "0"
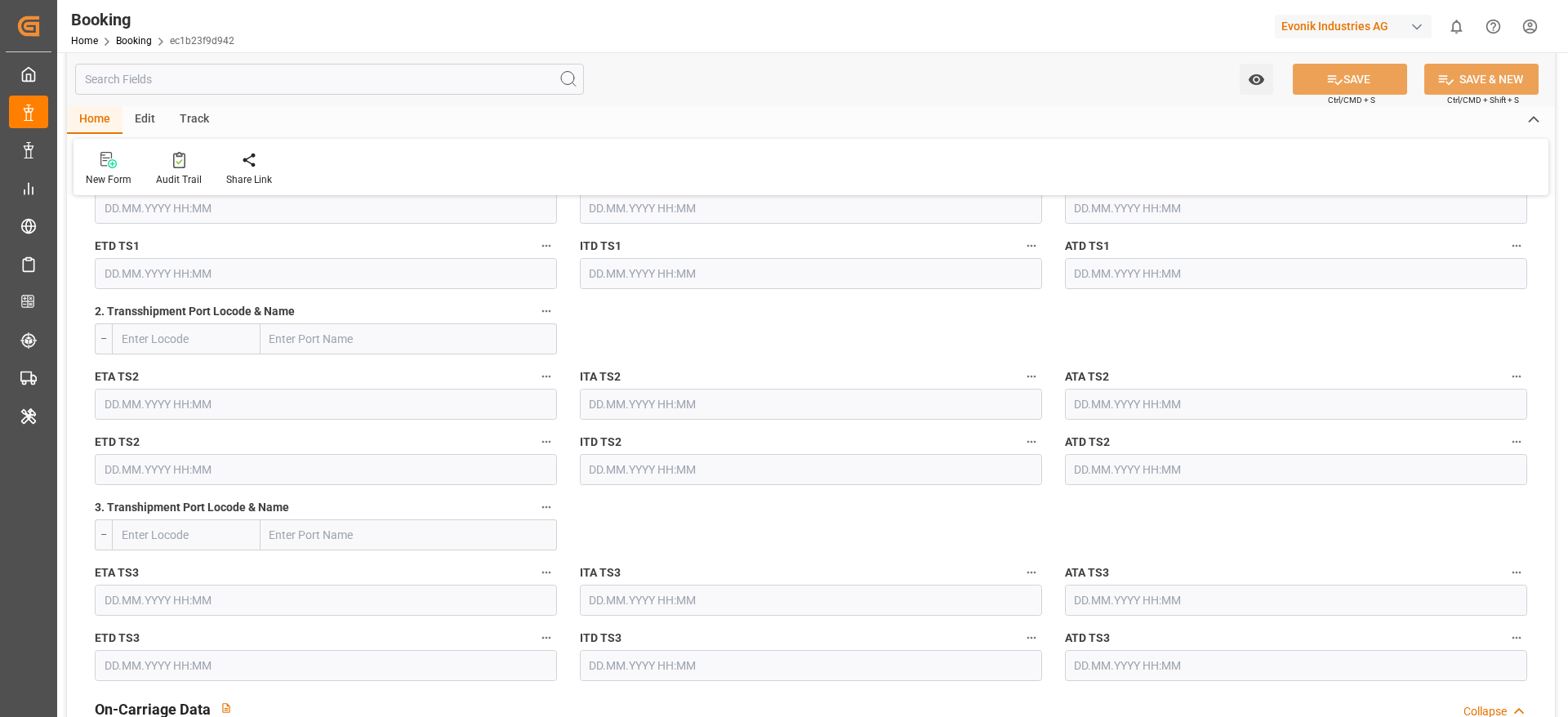
type input "[DATE] 06:14"
type input "[DATE]"
type input "[DATE] 00:00"
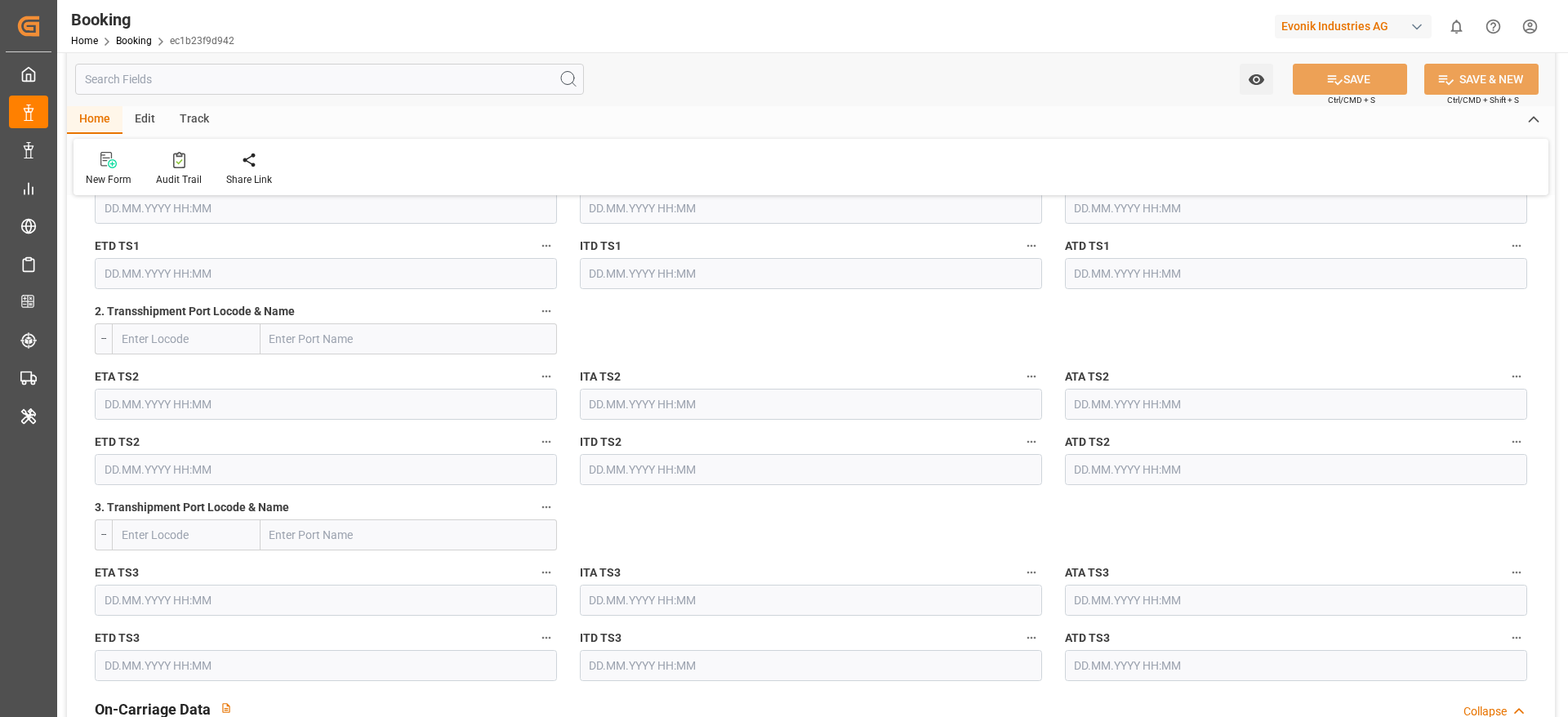
type input "[DATE] 00:00"
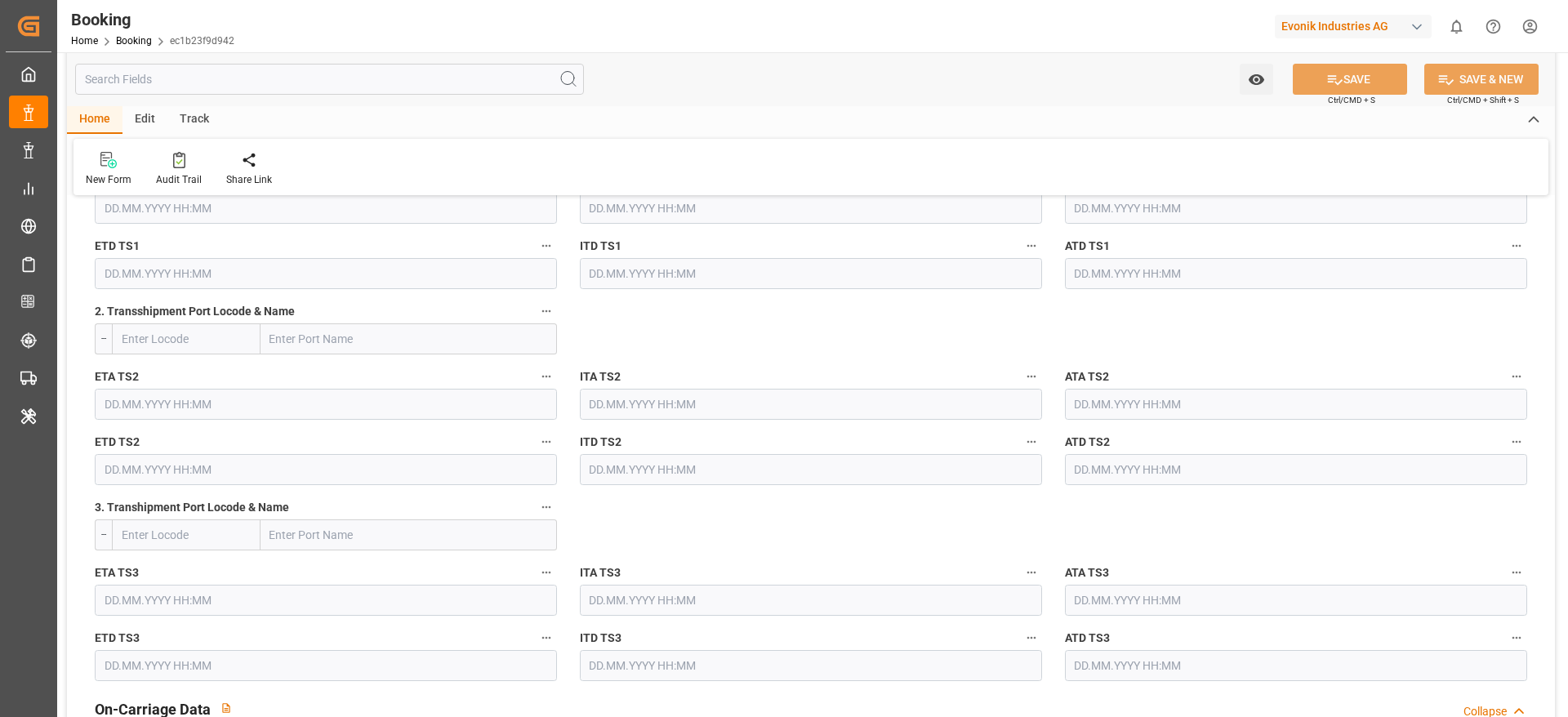
type input "[DATE] 00:00"
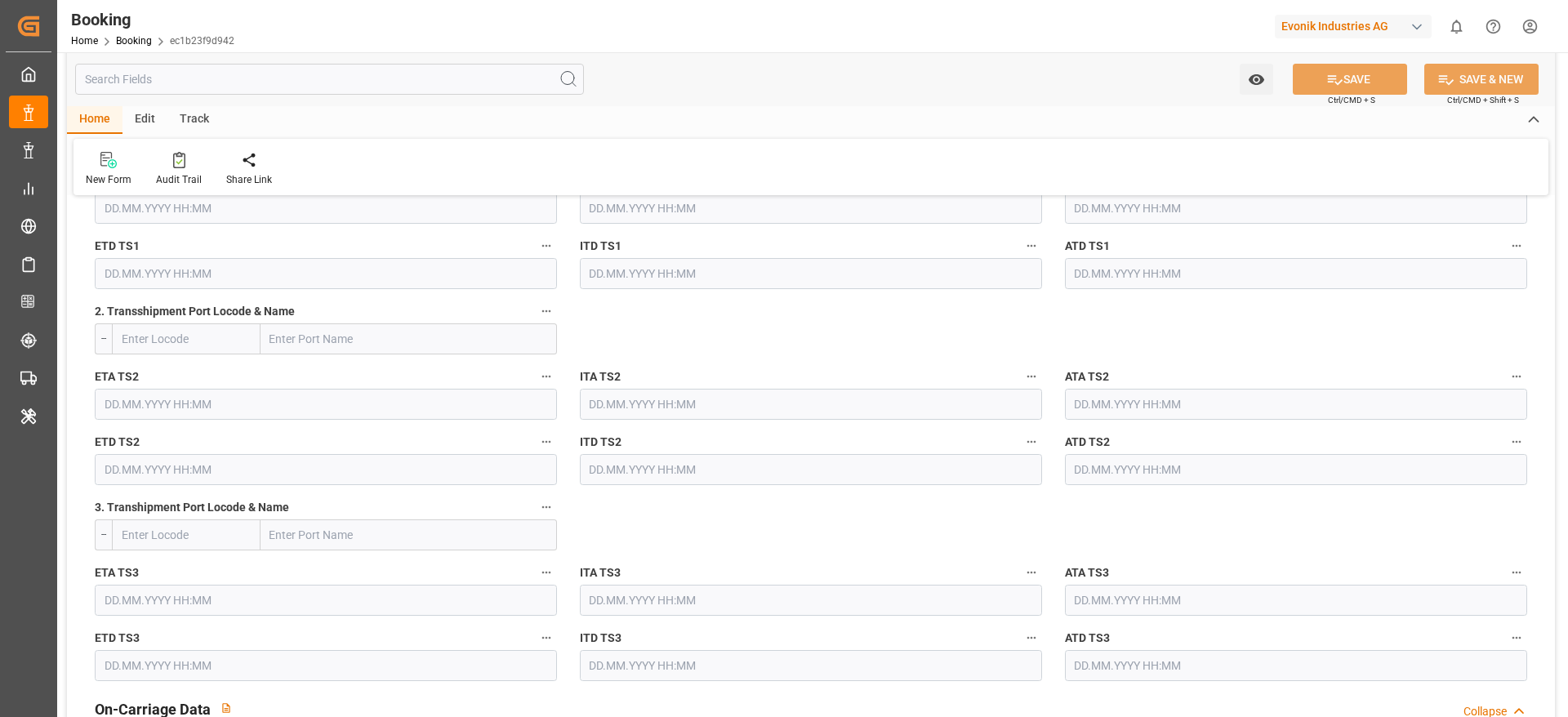
type input "[DATE] 00:00"
type input "[DATE]"
type input "[DATE] 12:21"
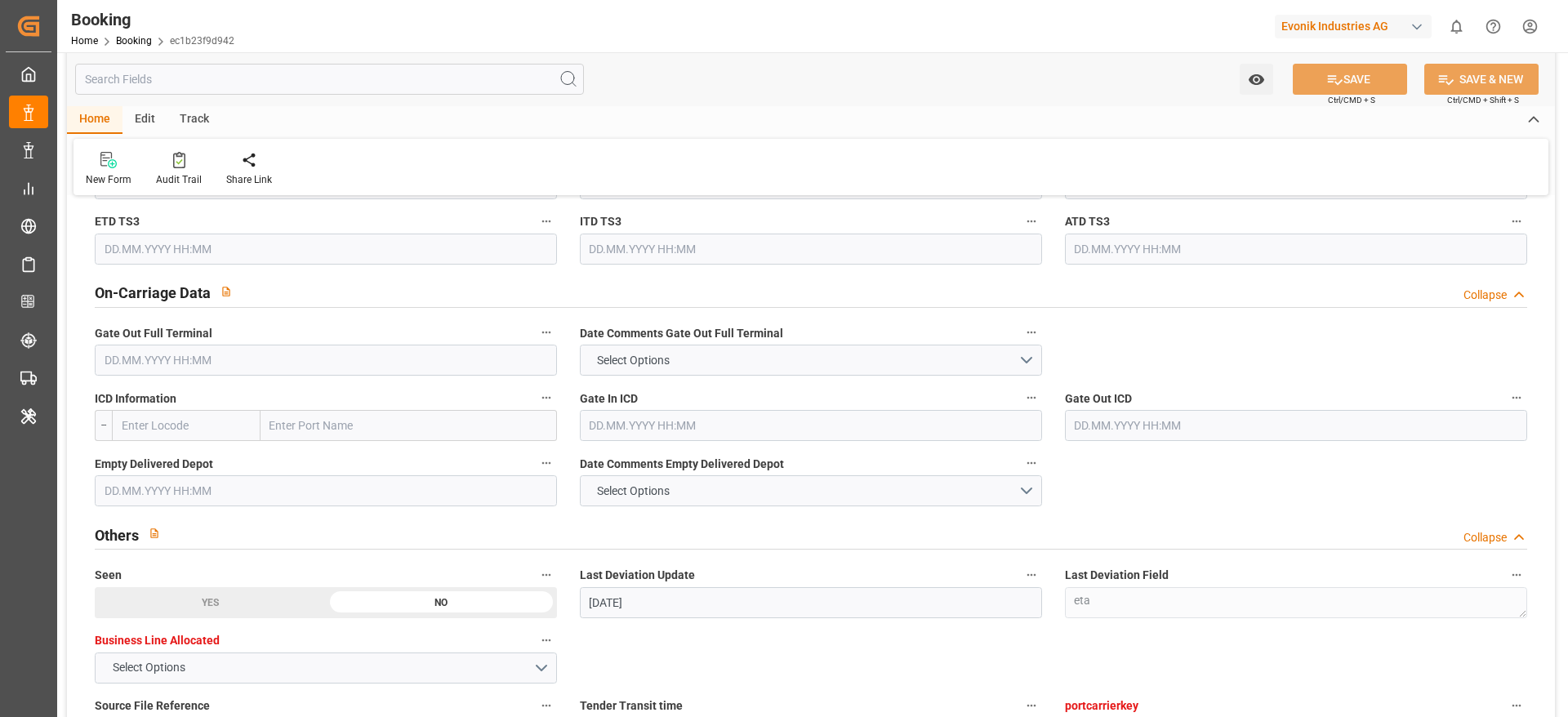
scroll to position [2338, 0]
click at [331, 359] on input "text" at bounding box center [325, 358] width 462 height 31
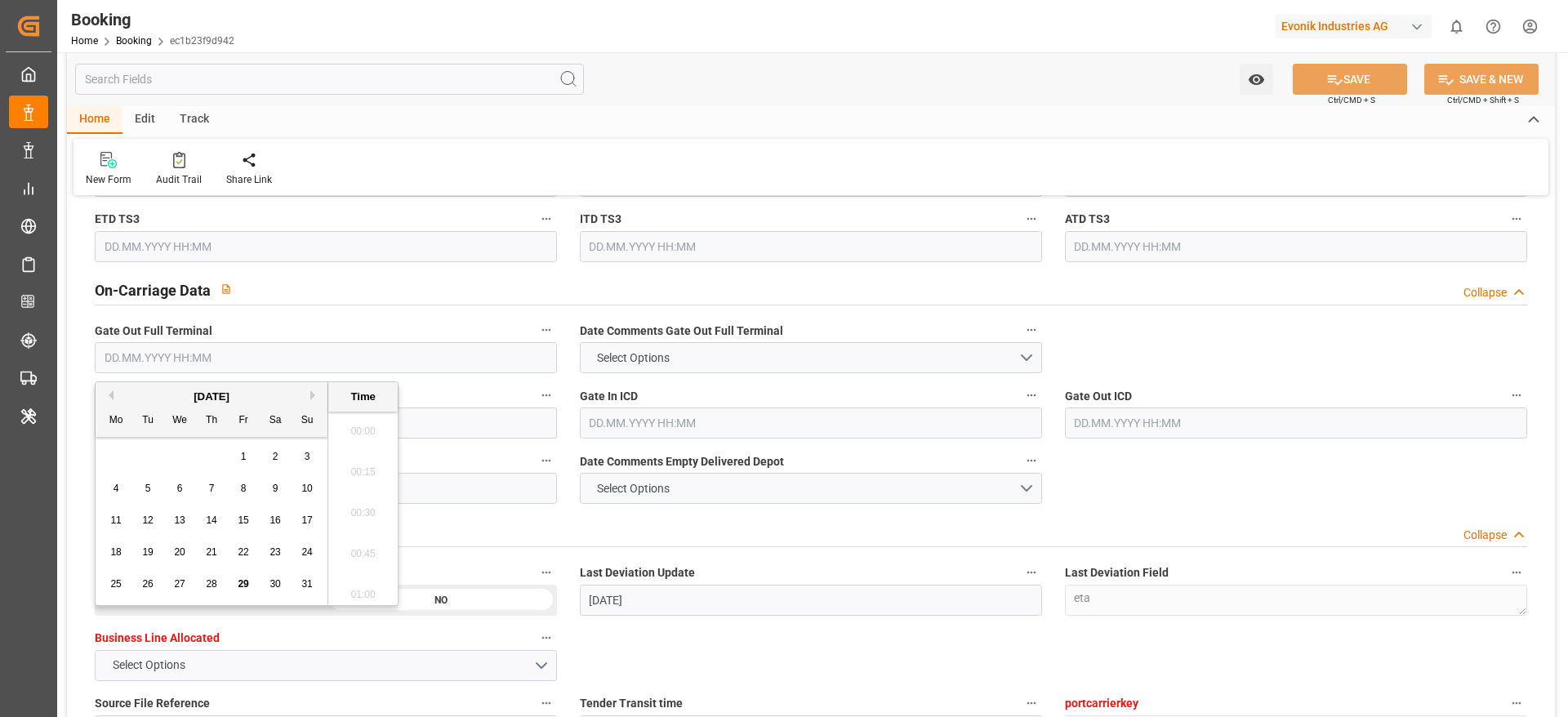
scroll to position [2661, 0]
click at [210, 587] on span "28" at bounding box center [211, 583] width 10 height 11
type input "[DATE] 00:00"
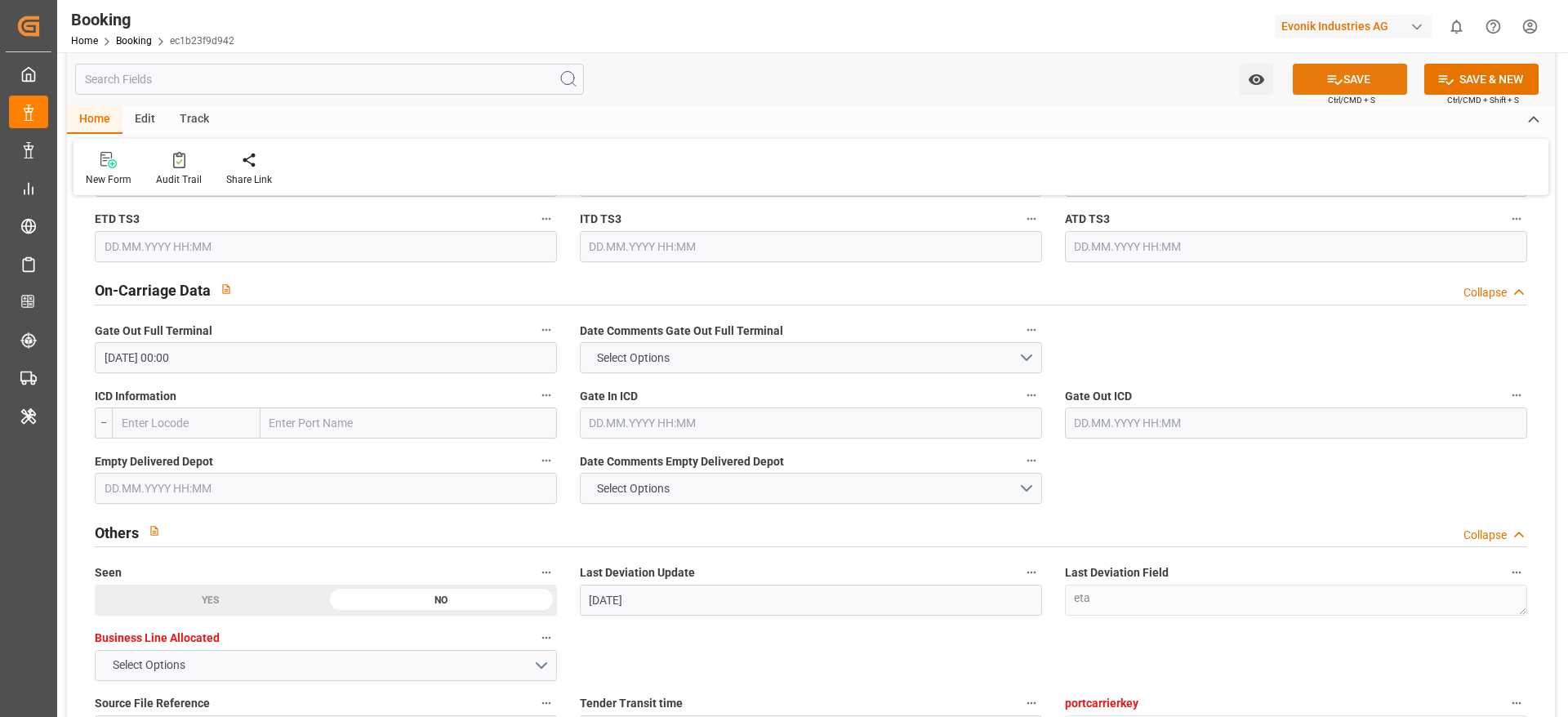
click at [1338, 68] on button "SAVE" at bounding box center [1350, 79] width 114 height 31
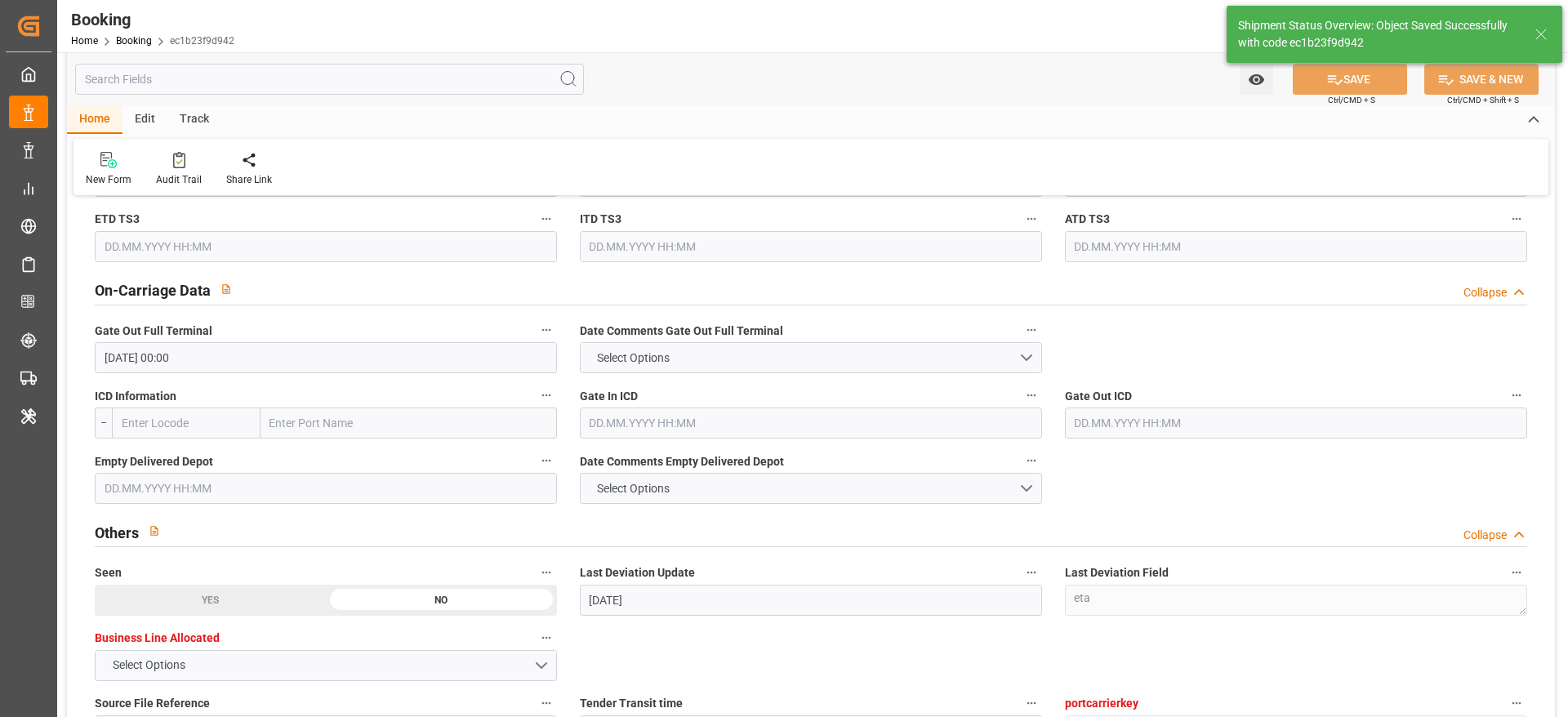
type textarea "[PERSON_NAME]"
type input "[DATE] 11:24"
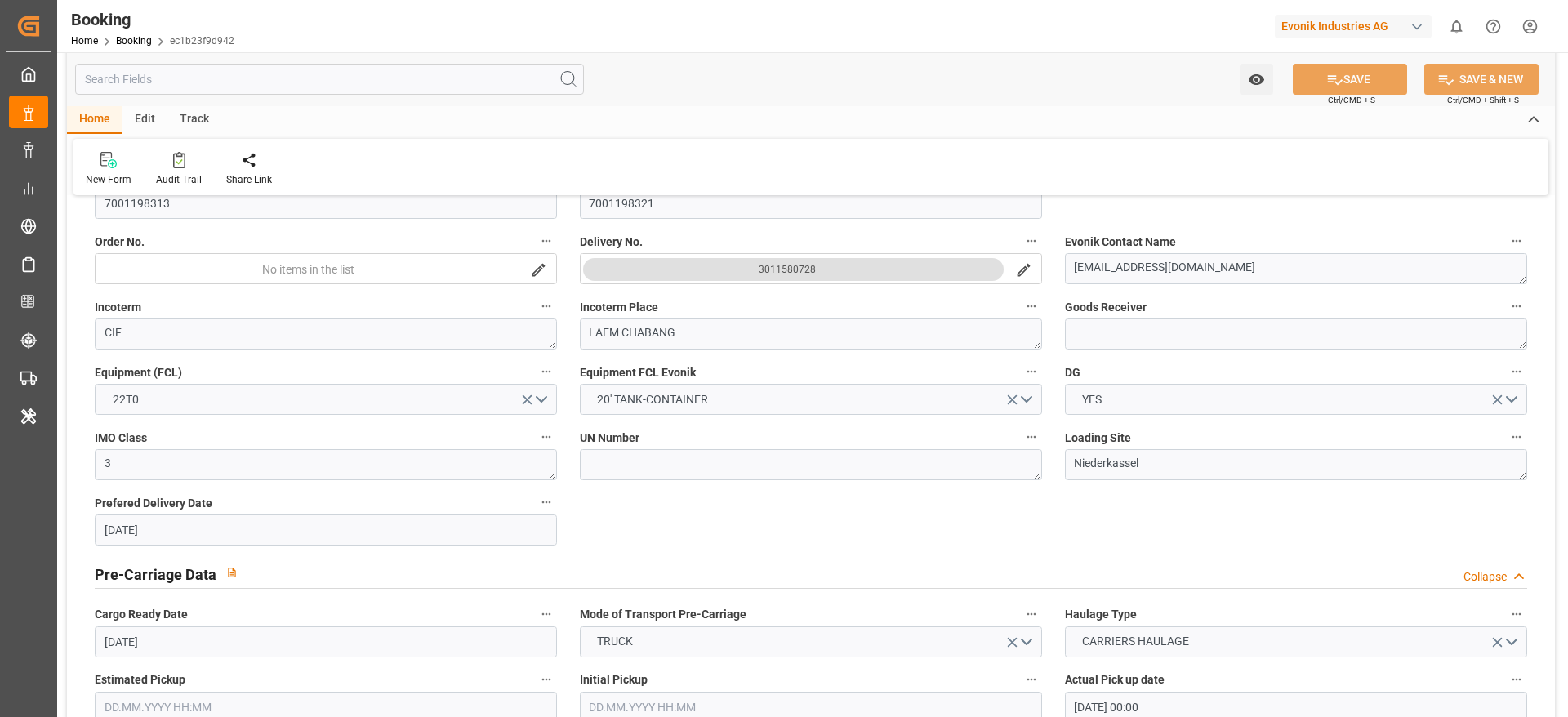
scroll to position [304, 0]
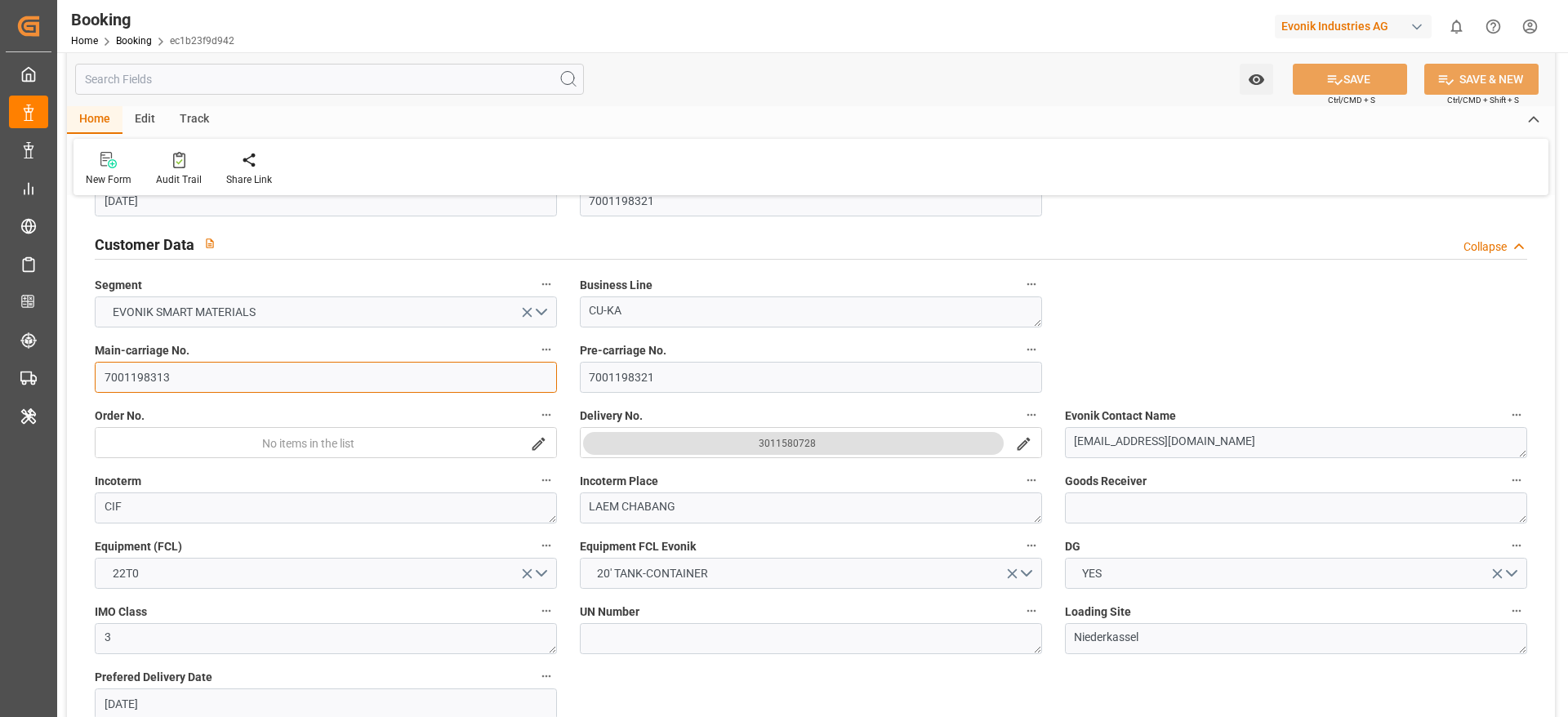
click at [247, 374] on input "7001198313" at bounding box center [325, 377] width 462 height 31
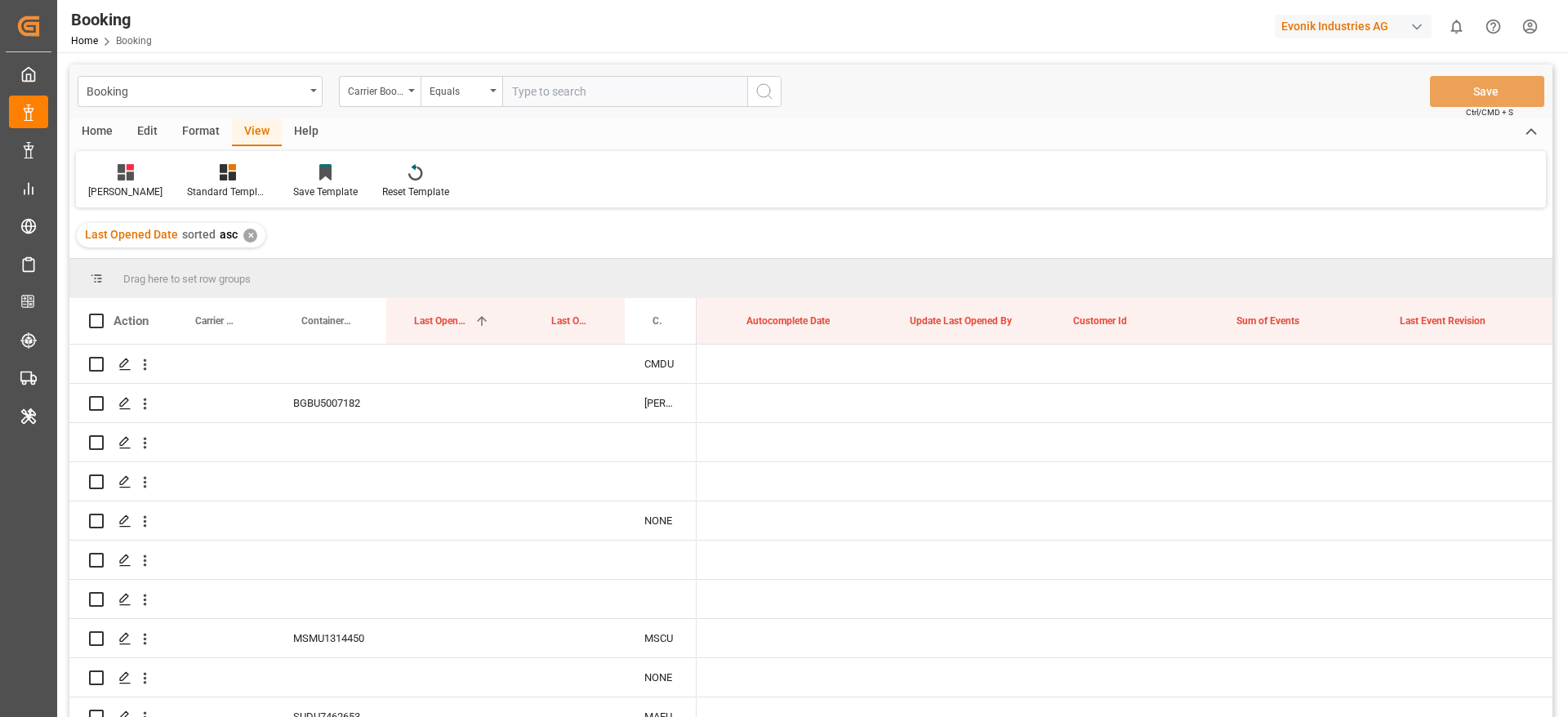
click at [396, 86] on div "Carrier Booking No." at bounding box center [375, 89] width 55 height 19
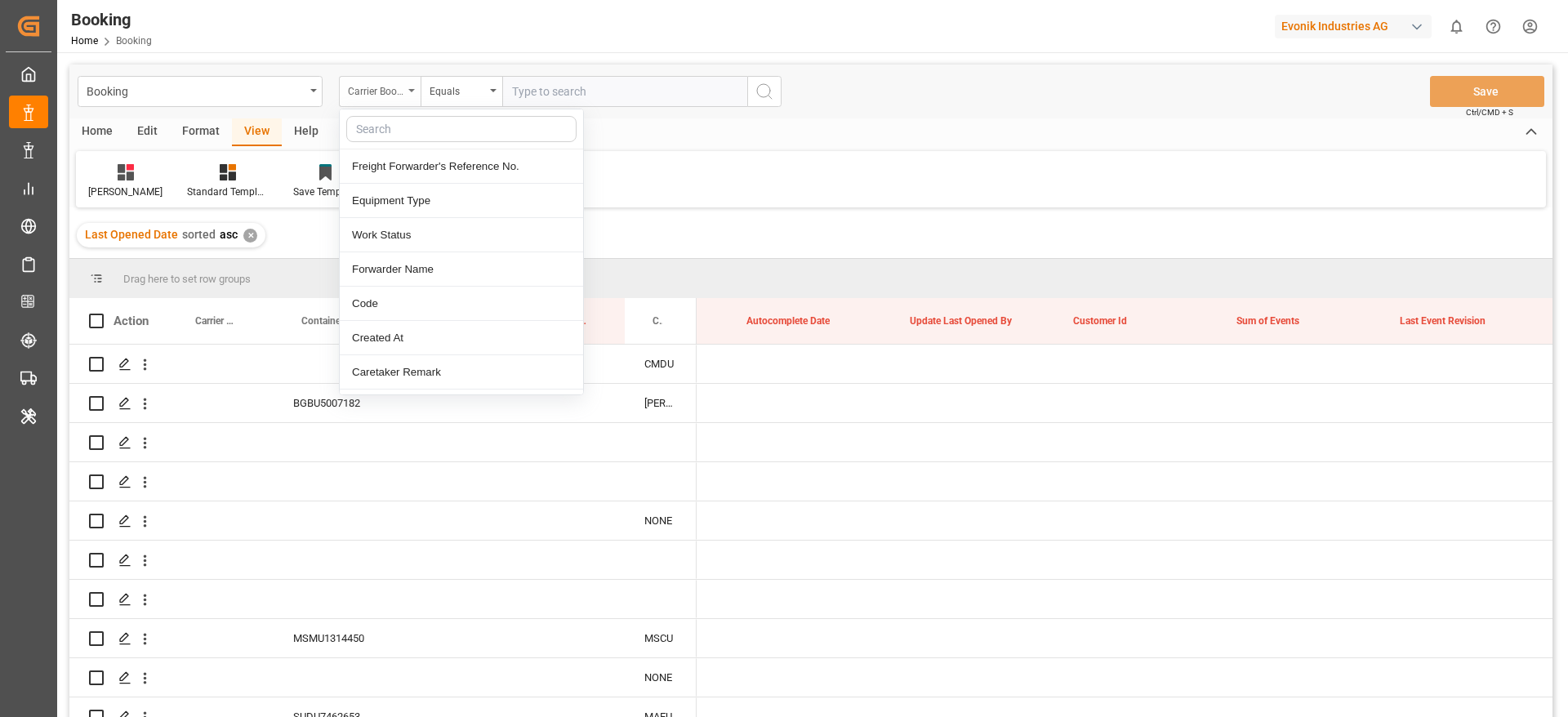
scroll to position [0, 12547]
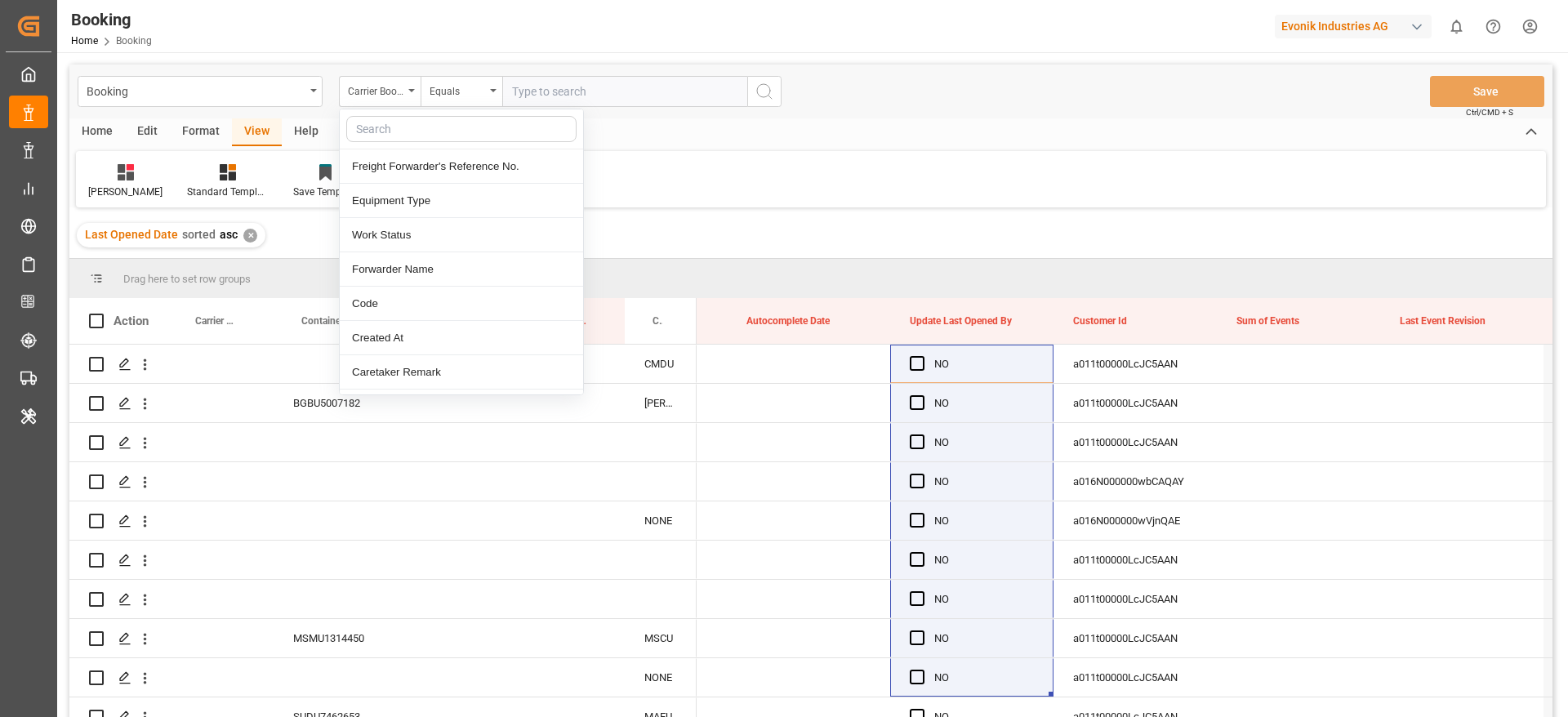
click at [428, 118] on input "text" at bounding box center [461, 129] width 231 height 26
type input "n"
type input "main"
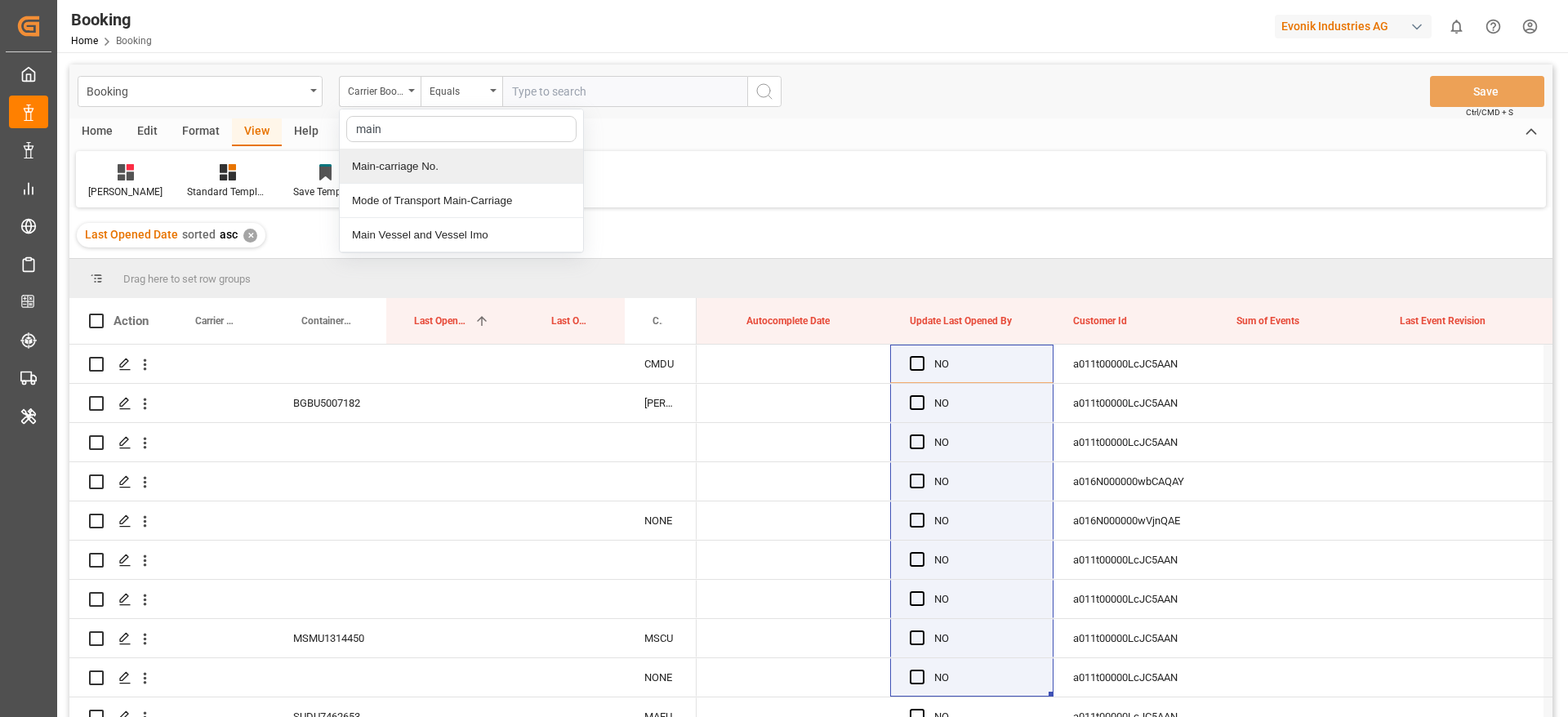
click at [444, 157] on div "Main-carriage No." at bounding box center [461, 167] width 243 height 34
click at [626, 102] on input "text" at bounding box center [625, 91] width 245 height 31
paste input "7001198313"
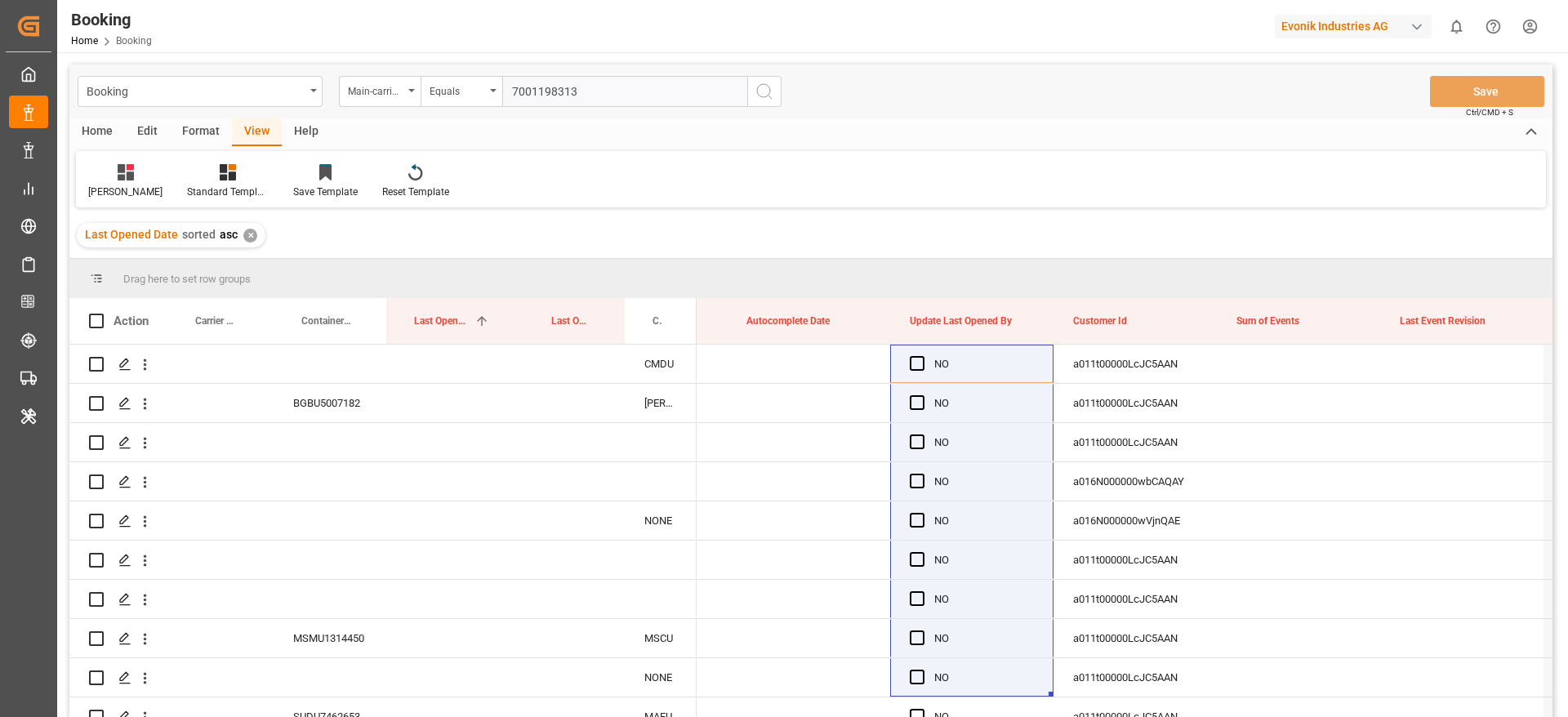
type input "7001198313"
click at [761, 89] on icon "search button" at bounding box center [764, 91] width 20 height 20
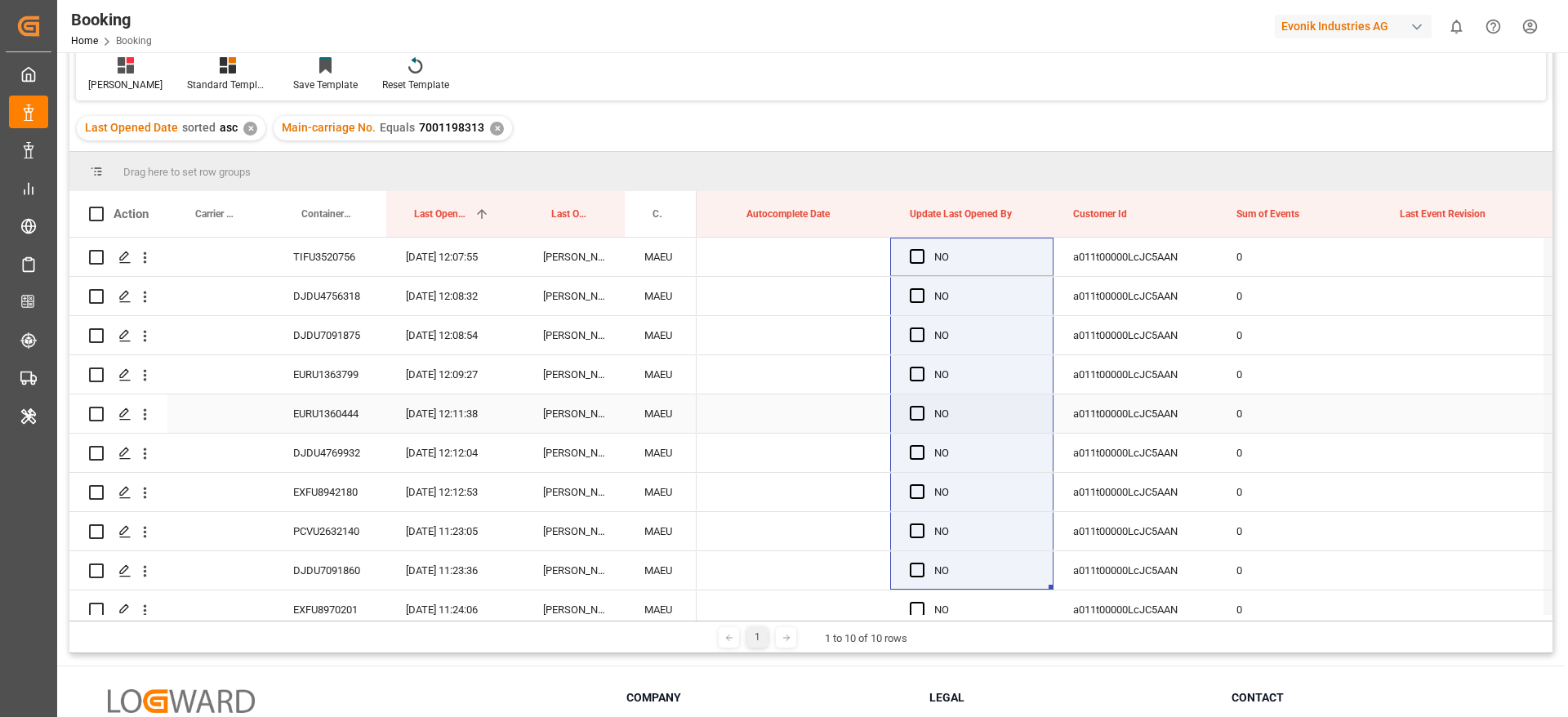
scroll to position [106, 0]
click at [379, 267] on div "TIFU3520756" at bounding box center [329, 257] width 112 height 38
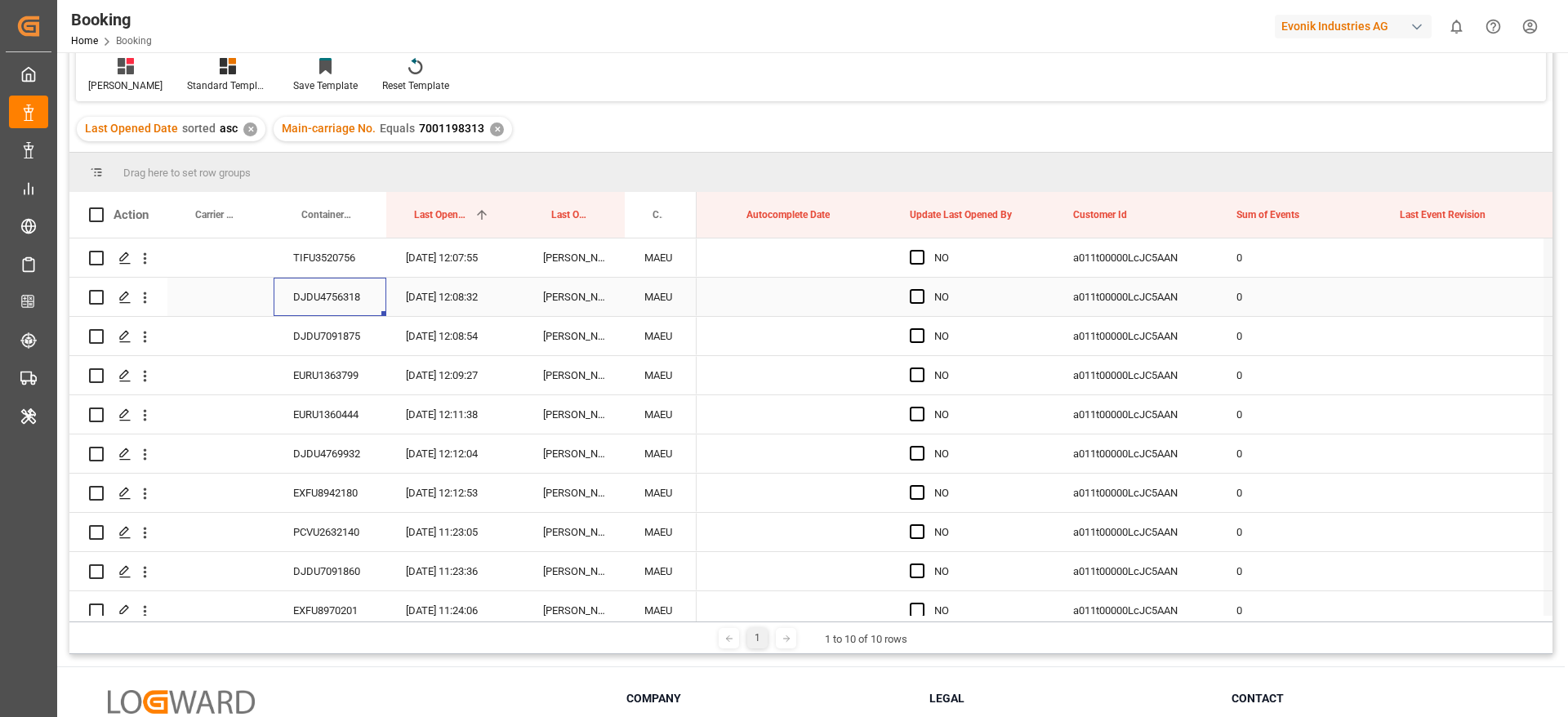
click at [358, 297] on div "DJDU4756318" at bounding box center [329, 296] width 112 height 38
click at [361, 336] on div "DJDU7091875" at bounding box center [329, 336] width 112 height 38
click at [294, 368] on div "EURU1363799" at bounding box center [329, 375] width 112 height 38
click at [361, 414] on div "EURU1360444" at bounding box center [329, 414] width 112 height 38
click at [332, 450] on div "DJDU4769932" at bounding box center [329, 453] width 112 height 38
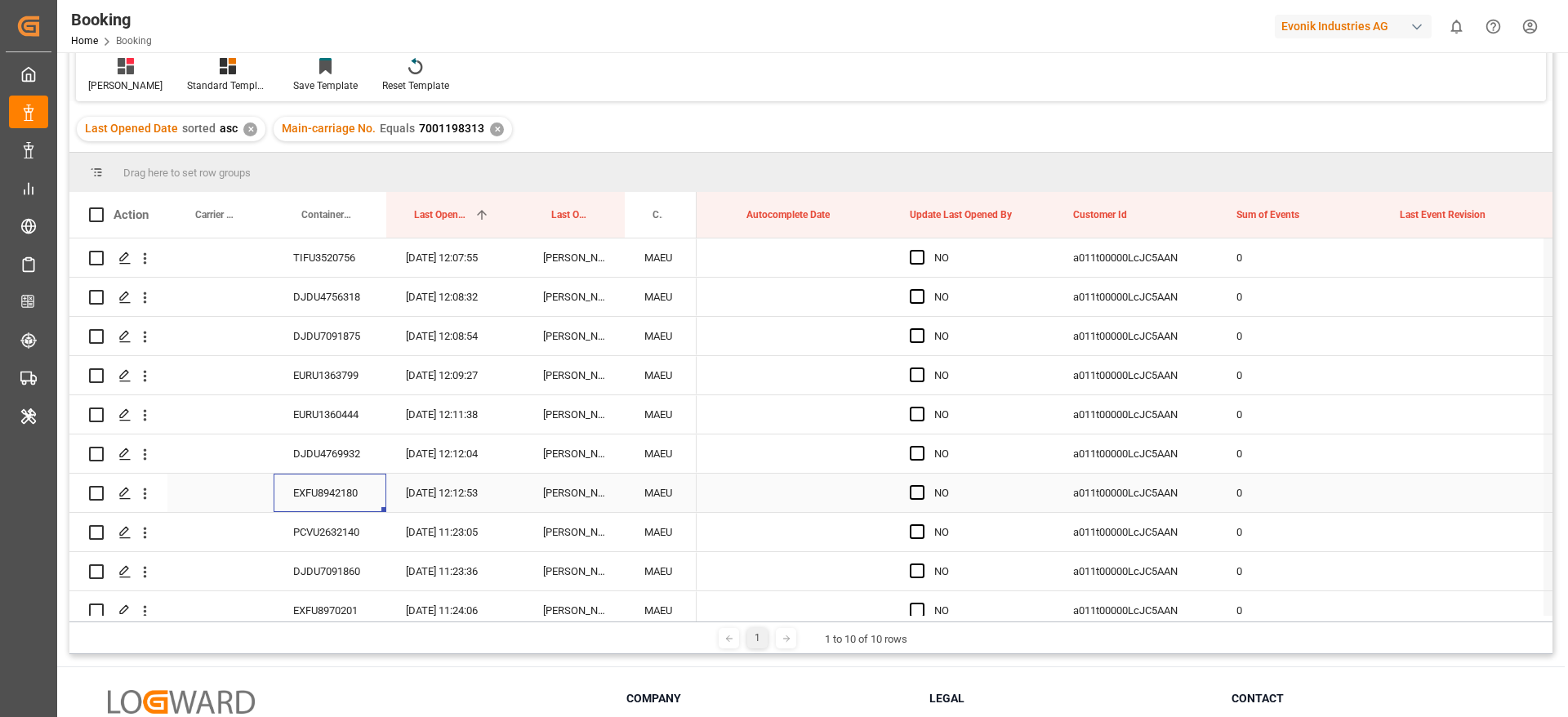
click at [374, 491] on div "EXFU8942180" at bounding box center [329, 492] width 112 height 38
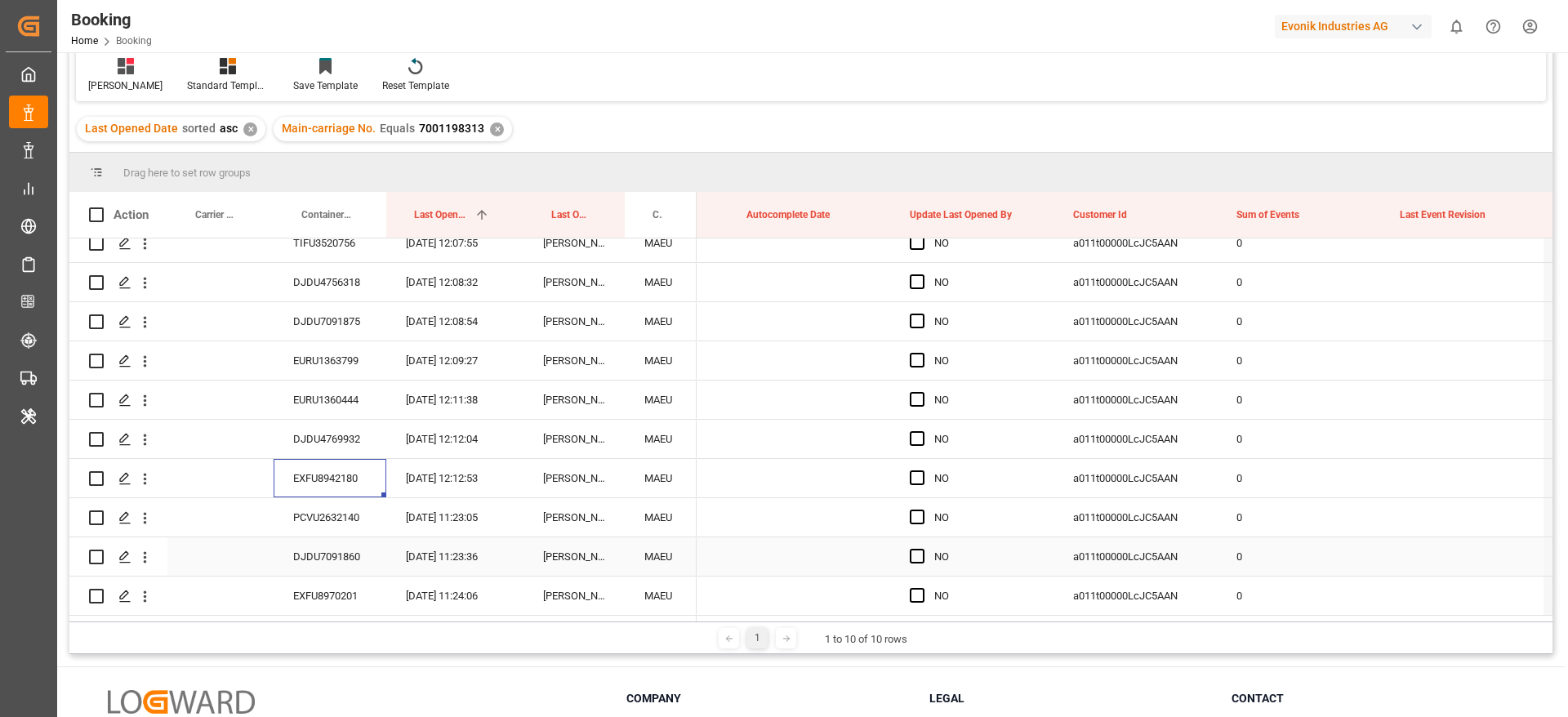
click at [356, 559] on div "DJDU7091860" at bounding box center [329, 556] width 112 height 38
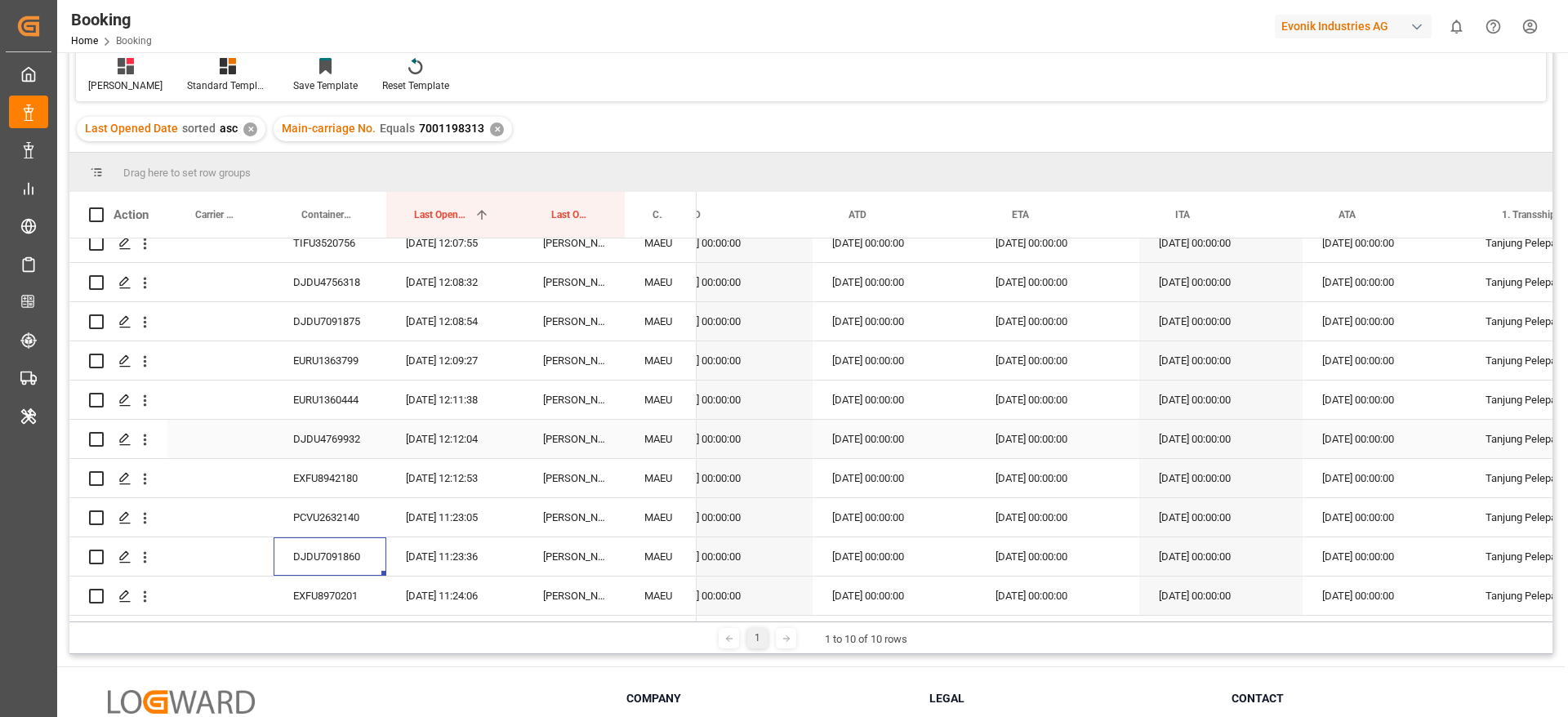
scroll to position [0, 0]
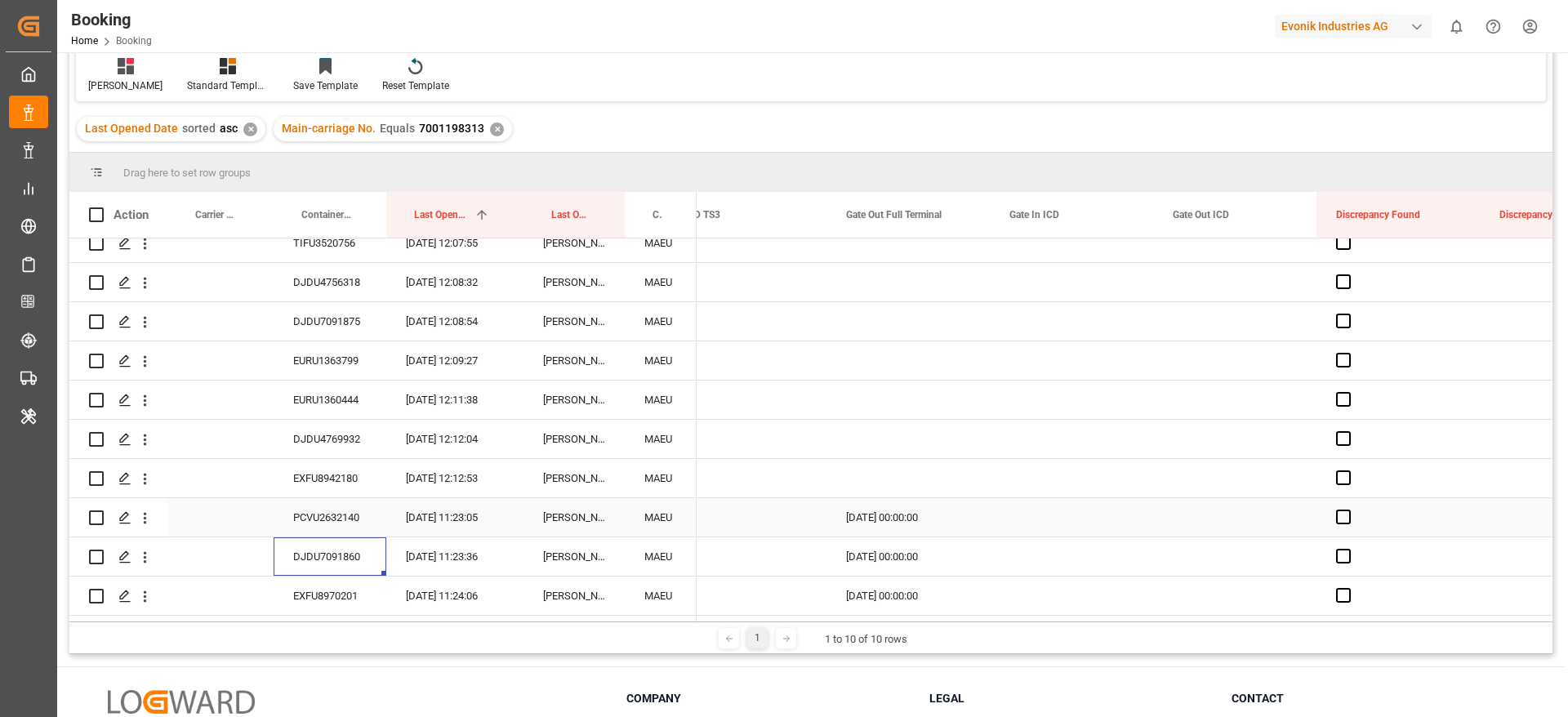
click at [920, 523] on div "28.08.2025 00:00:00" at bounding box center [908, 517] width 163 height 38
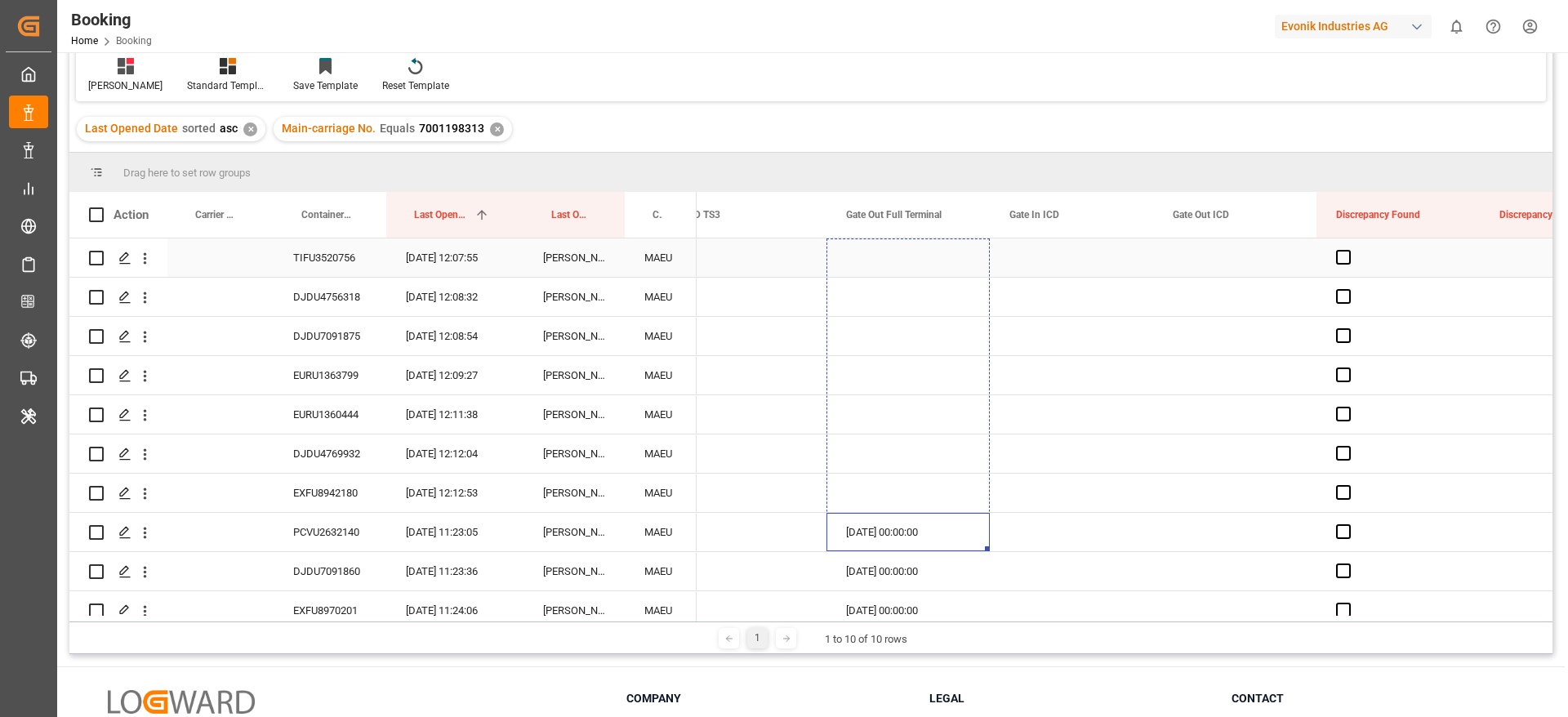
drag, startPoint x: 987, startPoint y: 526, endPoint x: 961, endPoint y: 247, distance: 280.2
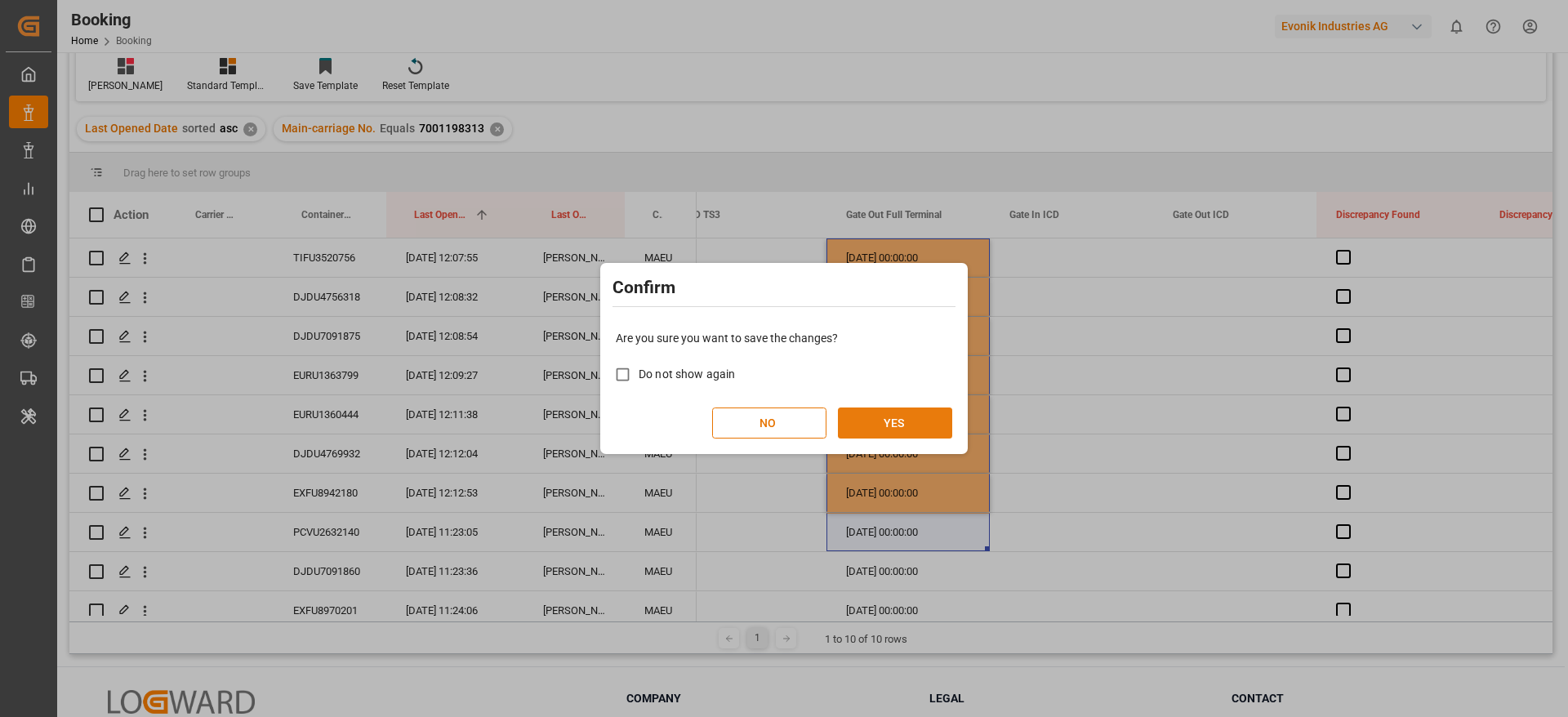
click at [917, 428] on button "YES" at bounding box center [895, 423] width 114 height 31
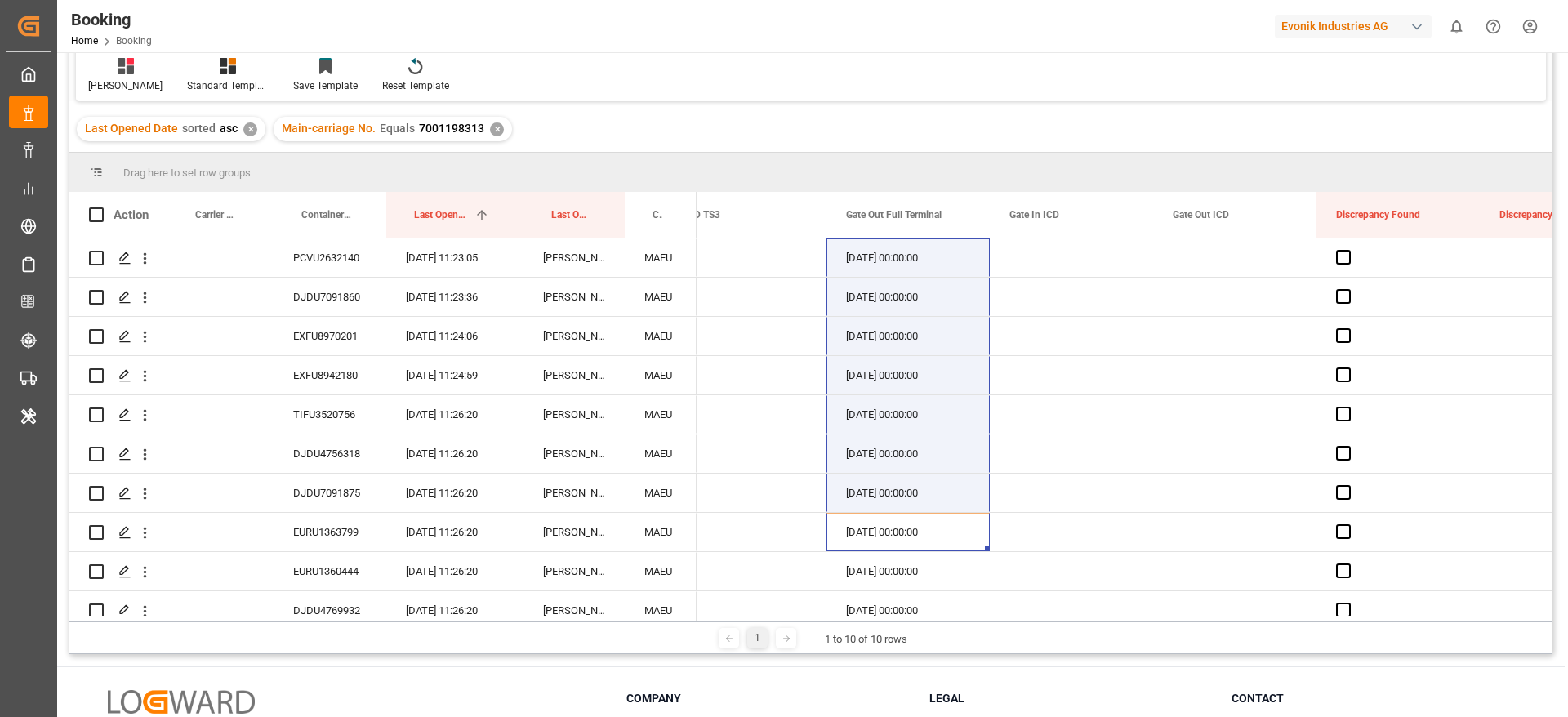
click at [1285, 26] on div "Evonik Industries AG" at bounding box center [1353, 26] width 157 height 24
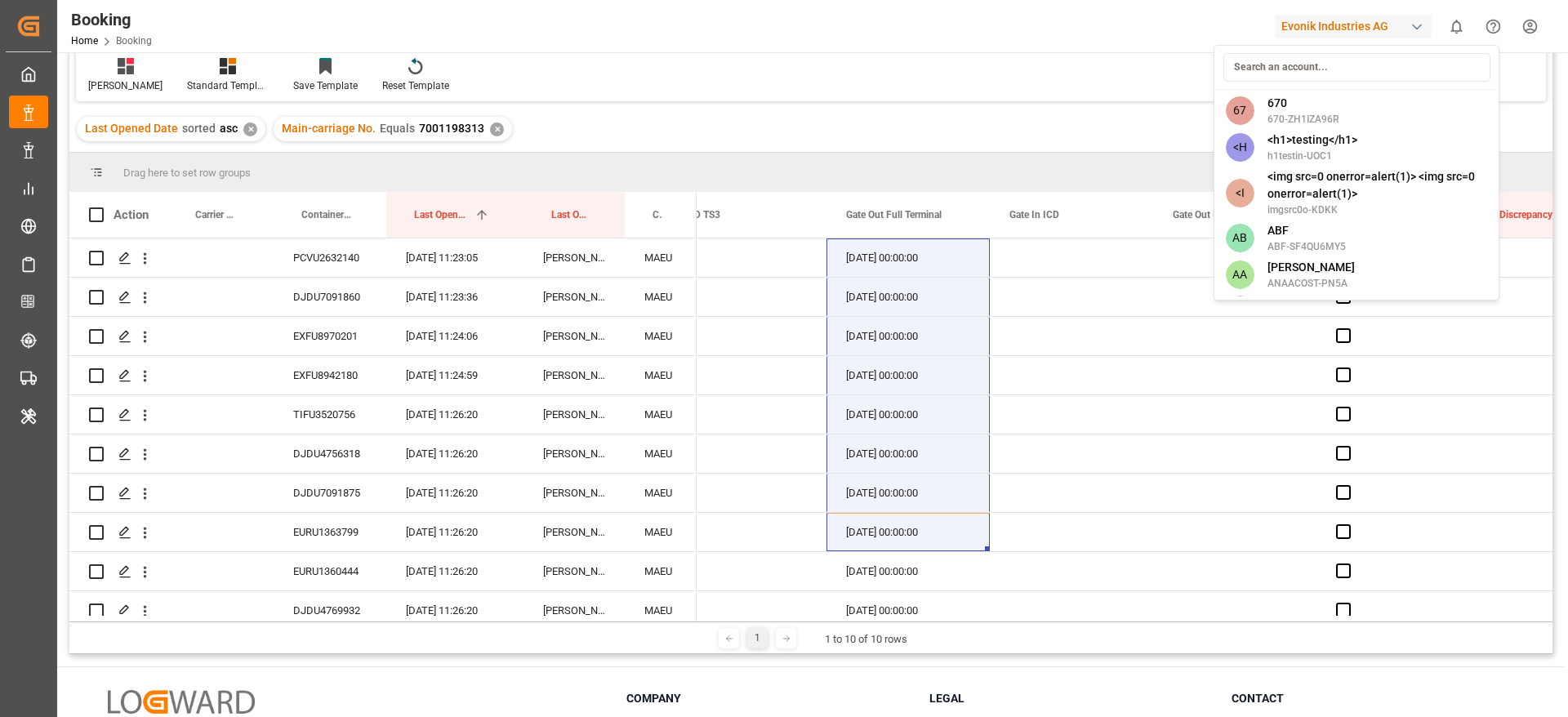
click at [926, 94] on html "Created by potrace 1.15, written by Peter Selinger 2001-2017 Created by potrace…" at bounding box center [784, 358] width 1568 height 717
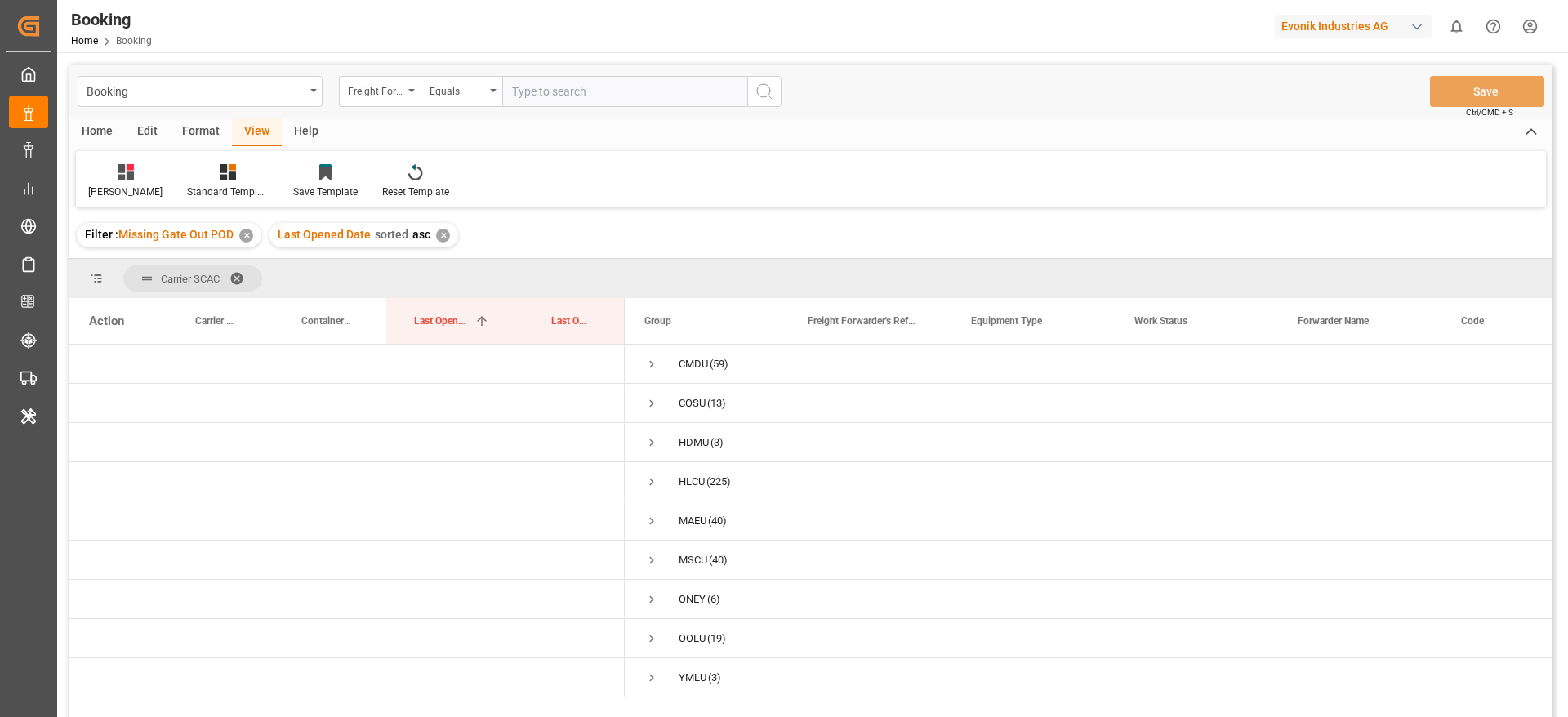
scroll to position [123, 0]
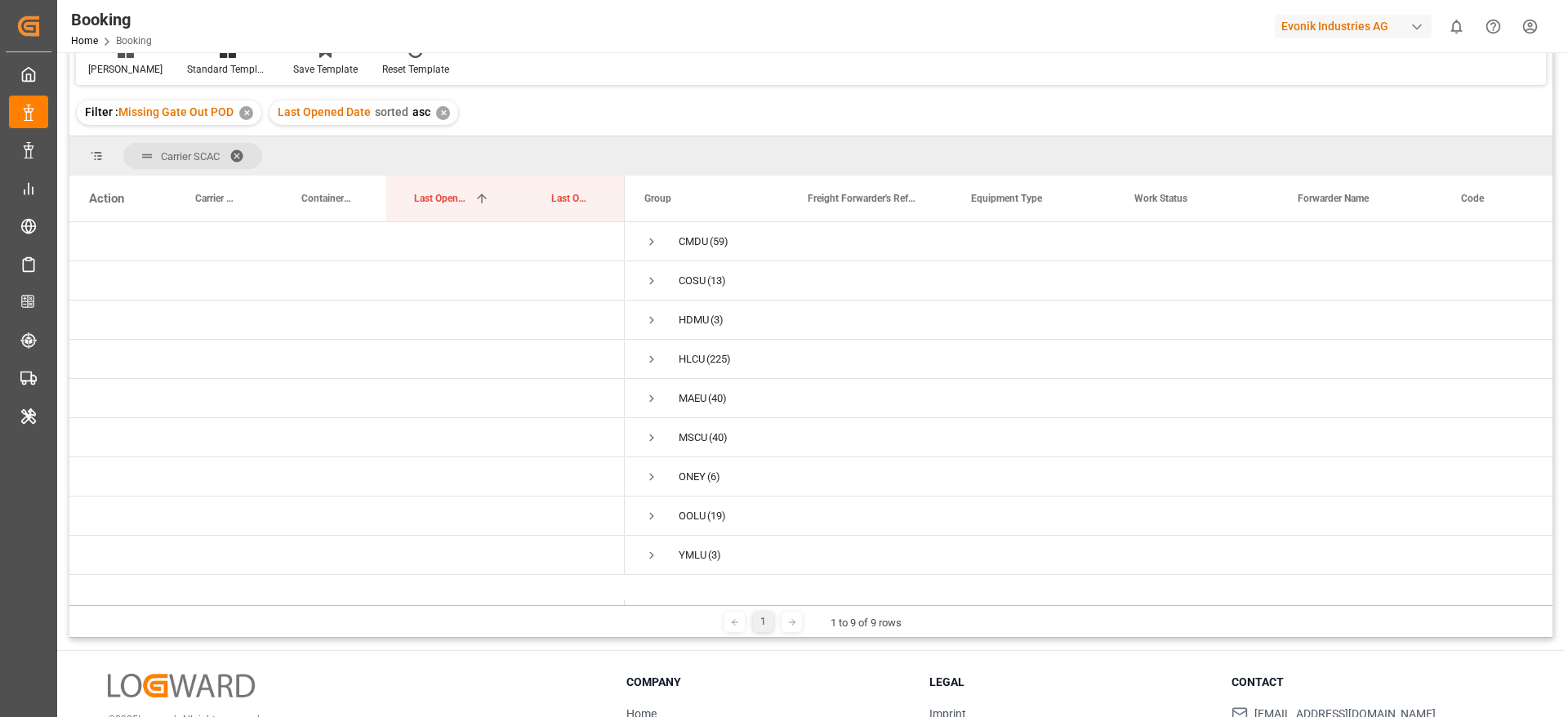
click at [1485, 142] on div "Carrier SCAC" at bounding box center [811, 156] width 1483 height 39
click at [1449, 640] on div "Booking Freight Forwarder's Reference No. Equals Save Ctrl/CMD + S Home Edit Fo…" at bounding box center [810, 382] width 1508 height 907
click at [138, 416] on div "Press SPACE to select this row." at bounding box center [118, 398] width 98 height 38
click at [151, 325] on div "Press SPACE to select this row." at bounding box center [118, 319] width 98 height 38
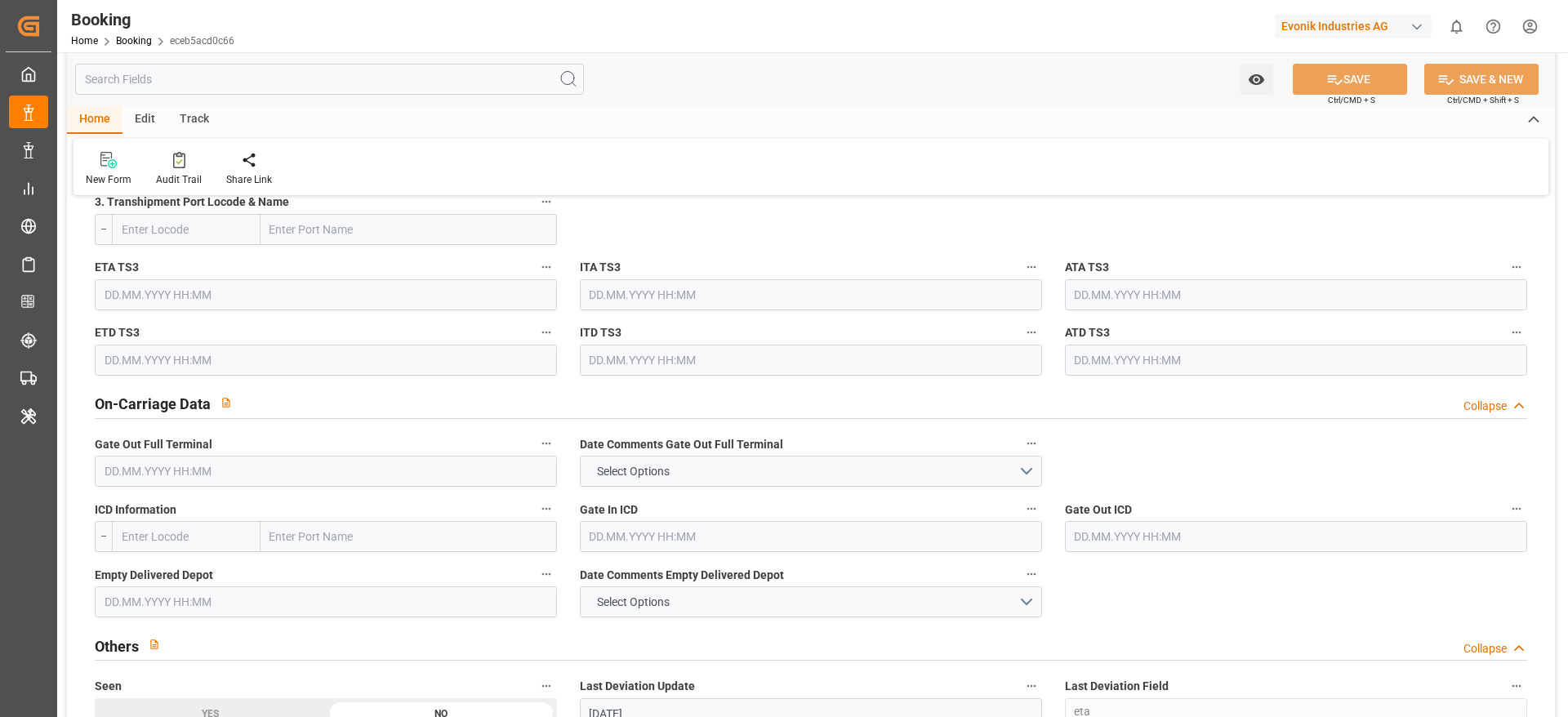
scroll to position [2225, 0]
click at [457, 467] on input "text" at bounding box center [325, 470] width 462 height 31
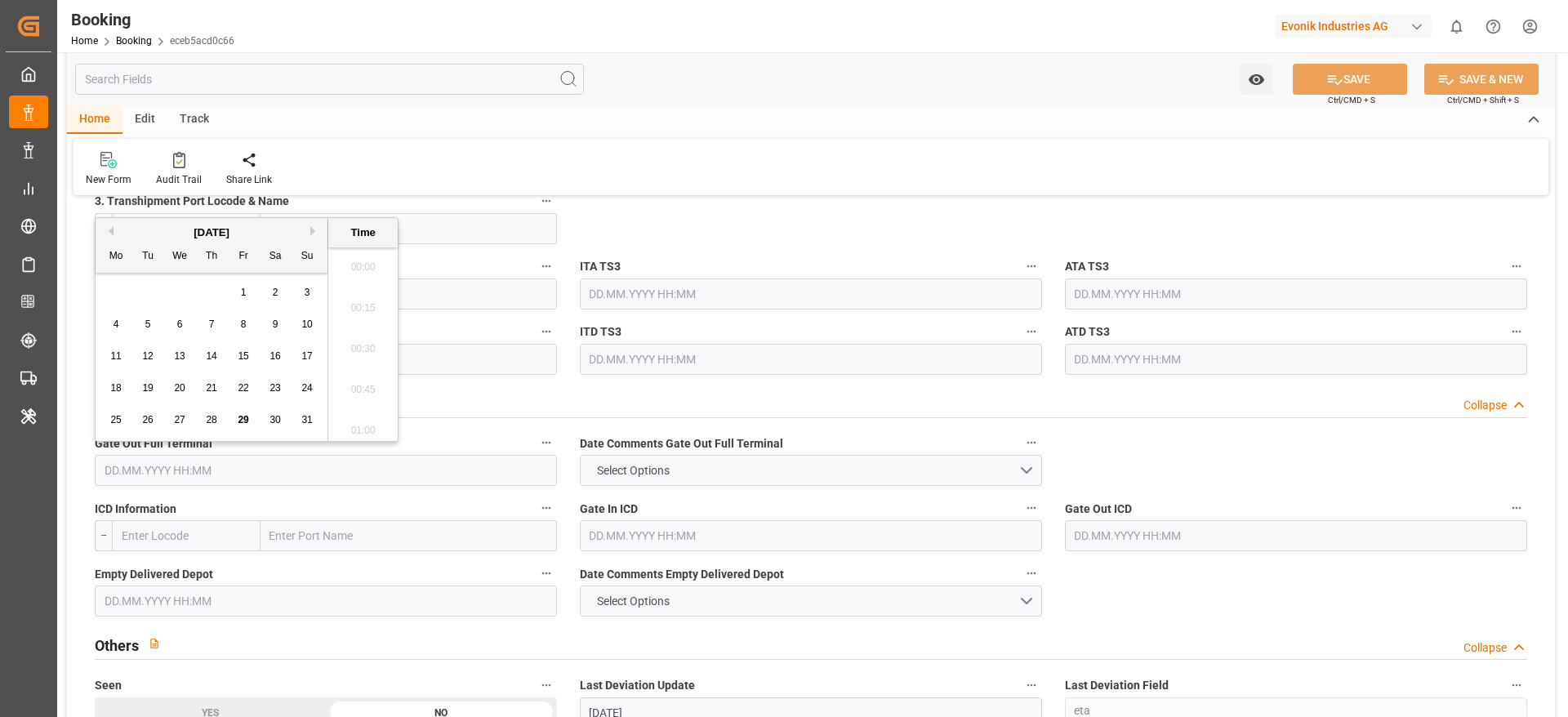
scroll to position [2661, 0]
click at [202, 423] on div "28" at bounding box center [212, 421] width 20 height 20
type input "[DATE] 00:00"
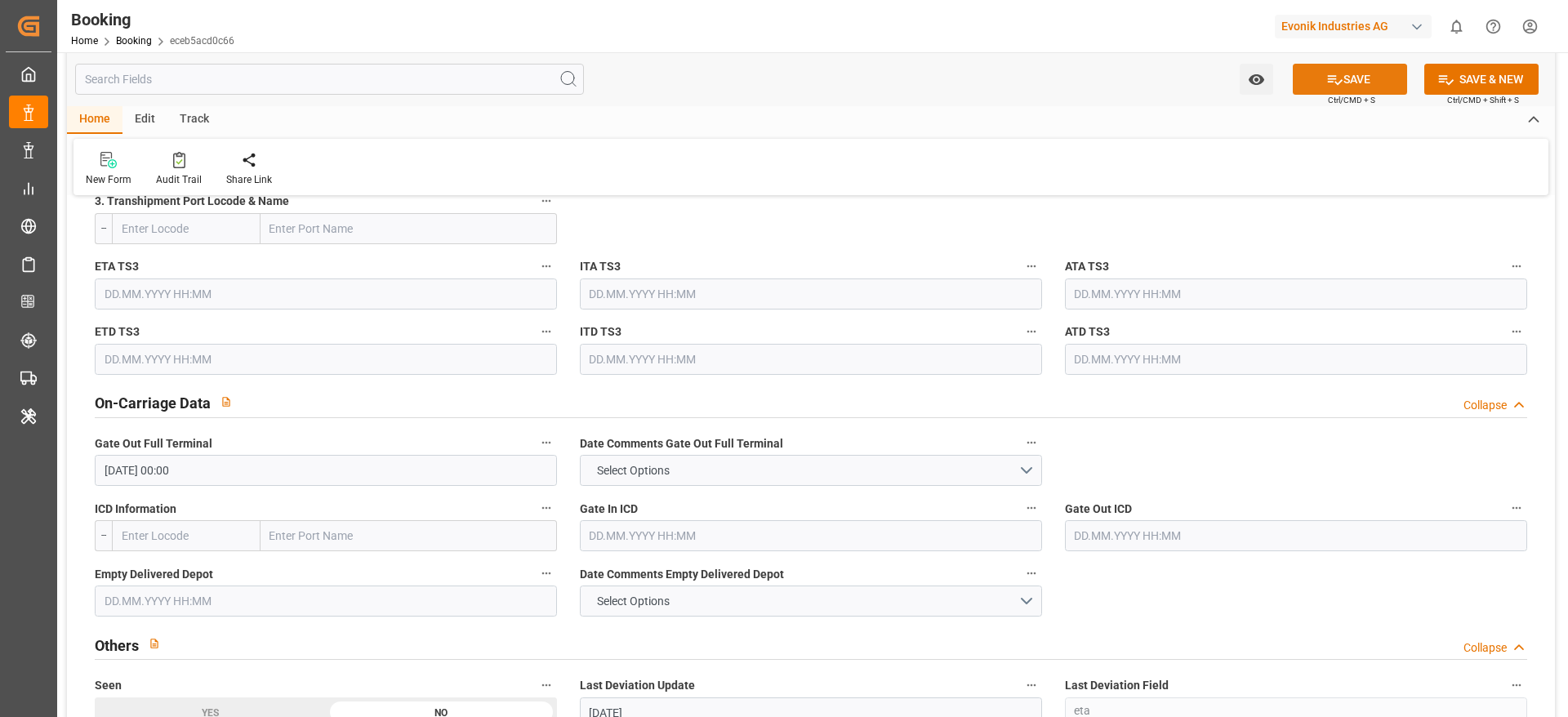
click at [1338, 83] on icon at bounding box center [1335, 79] width 17 height 17
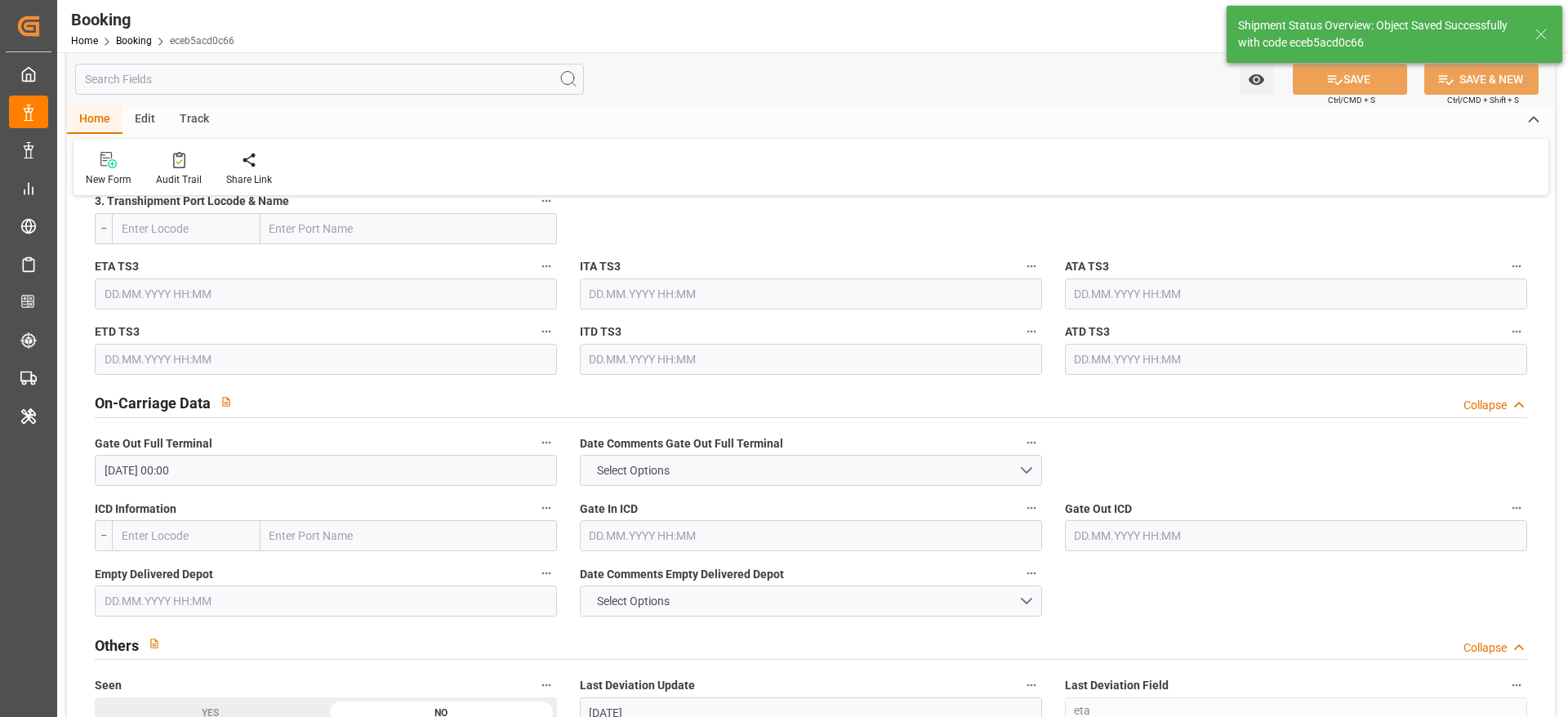
type textarea "[PERSON_NAME]"
type input "[DATE] 11:24"
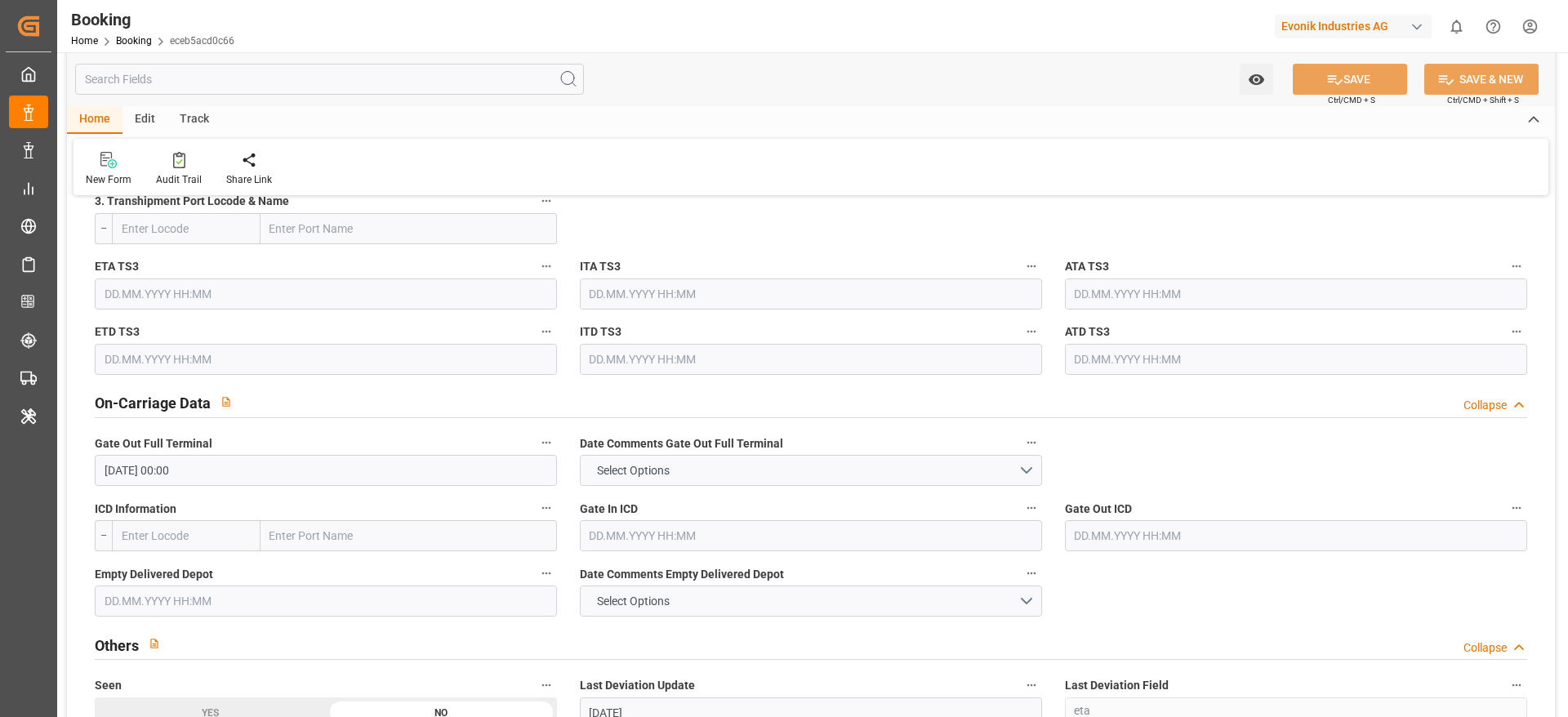
click at [1313, 24] on div "Evonik Industries AG" at bounding box center [1353, 26] width 157 height 24
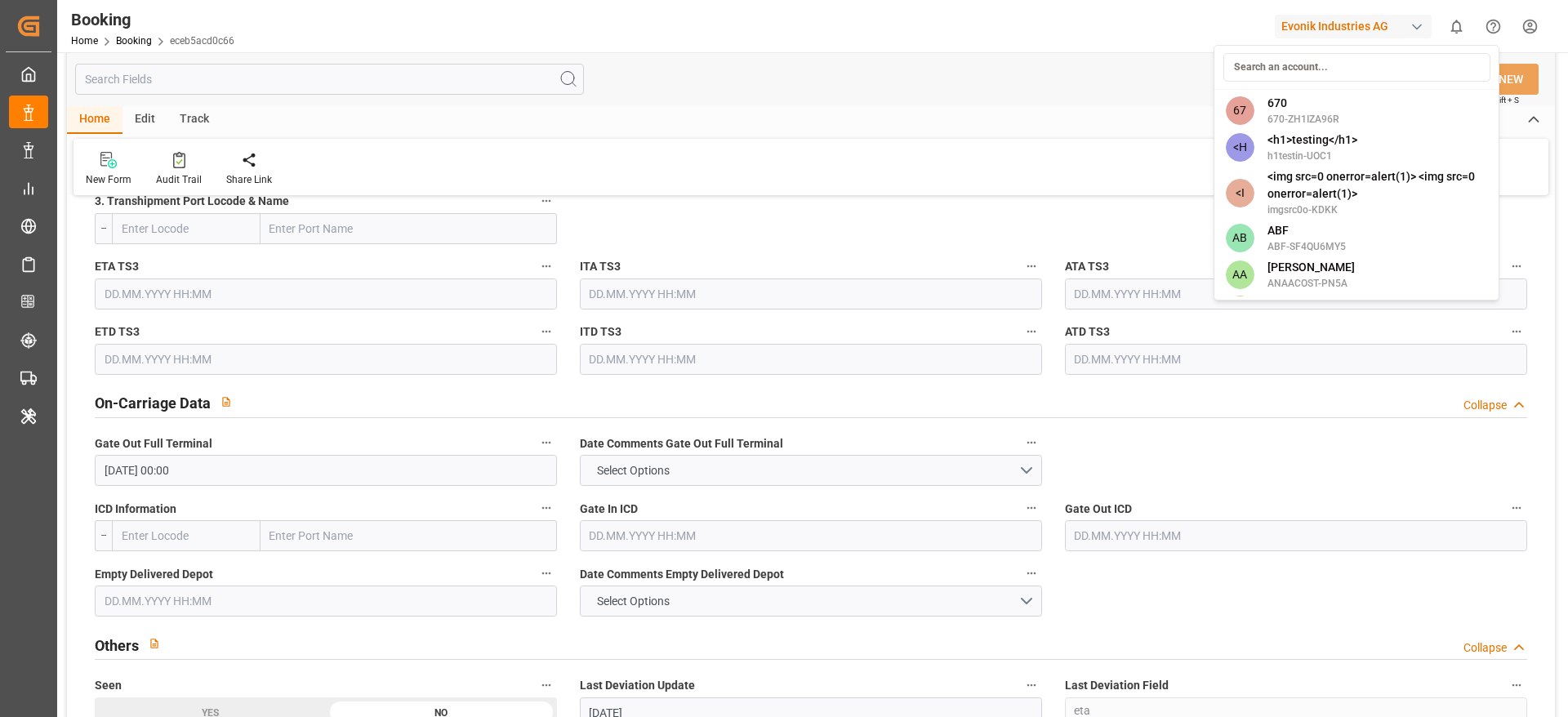
click at [1281, 72] on input at bounding box center [1357, 67] width 267 height 29
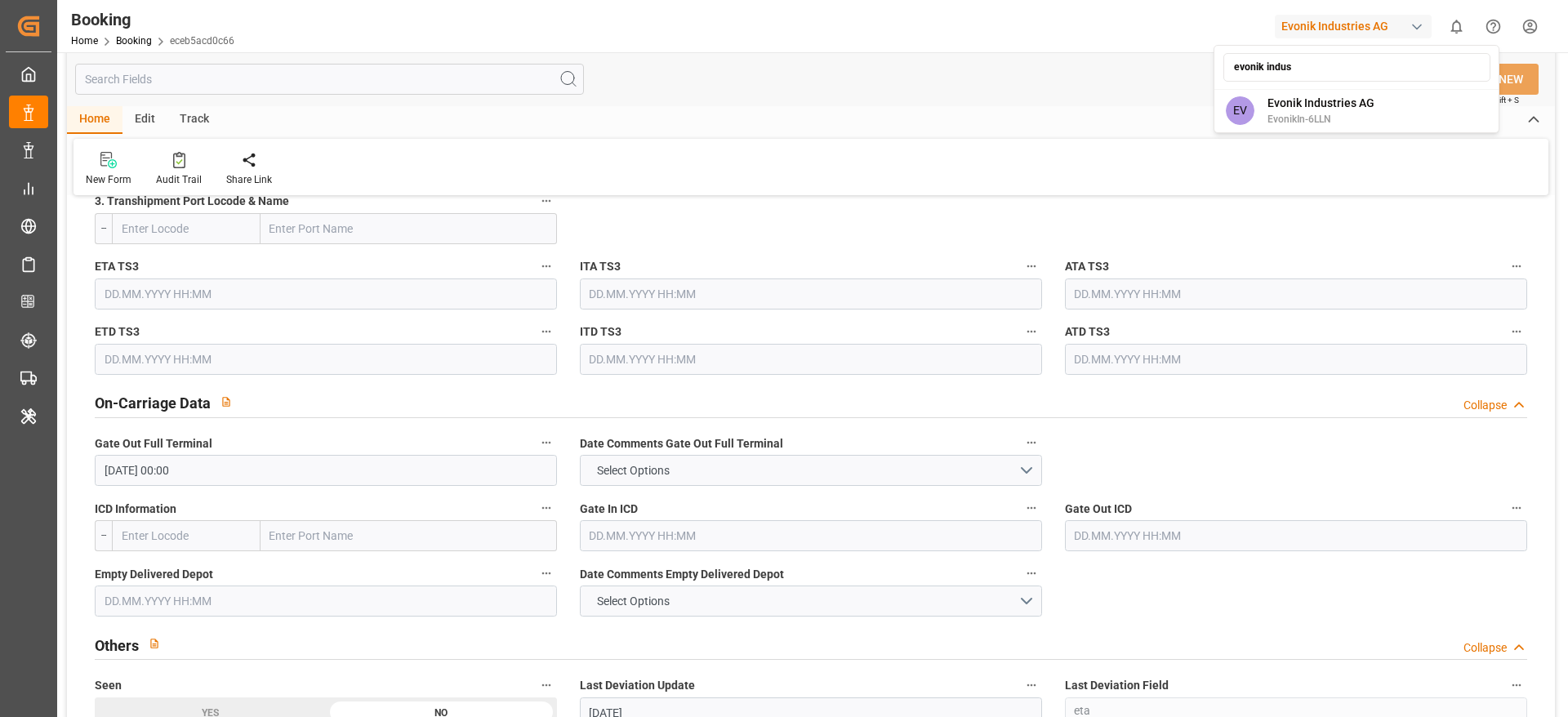
type input "evonik indus"
click at [1291, 106] on span "Evonik Industries AG" at bounding box center [1321, 103] width 107 height 17
